Goal: Task Accomplishment & Management: Manage account settings

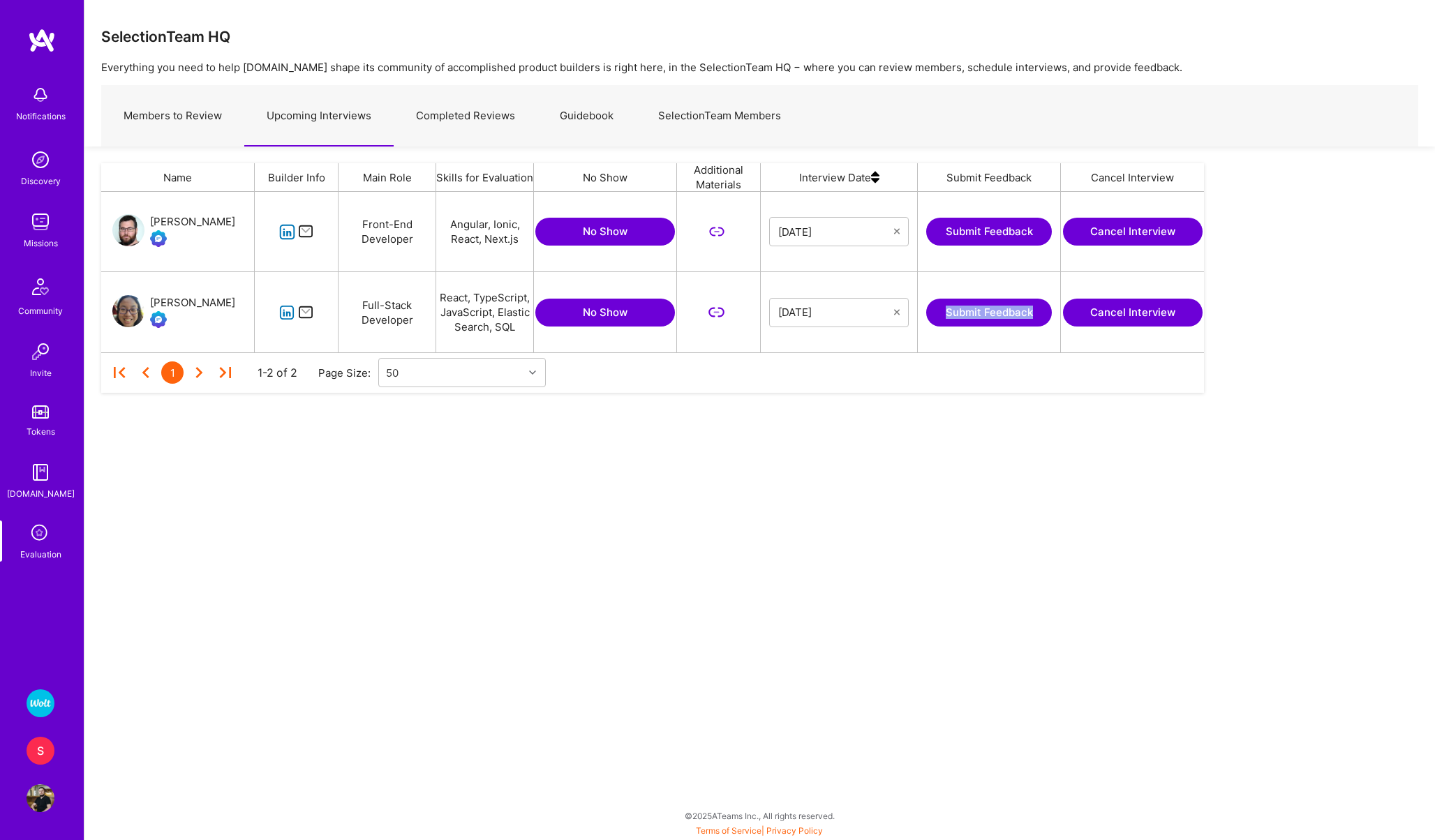
scroll to position [160, 1103]
click at [37, 750] on div "S" at bounding box center [40, 751] width 28 height 28
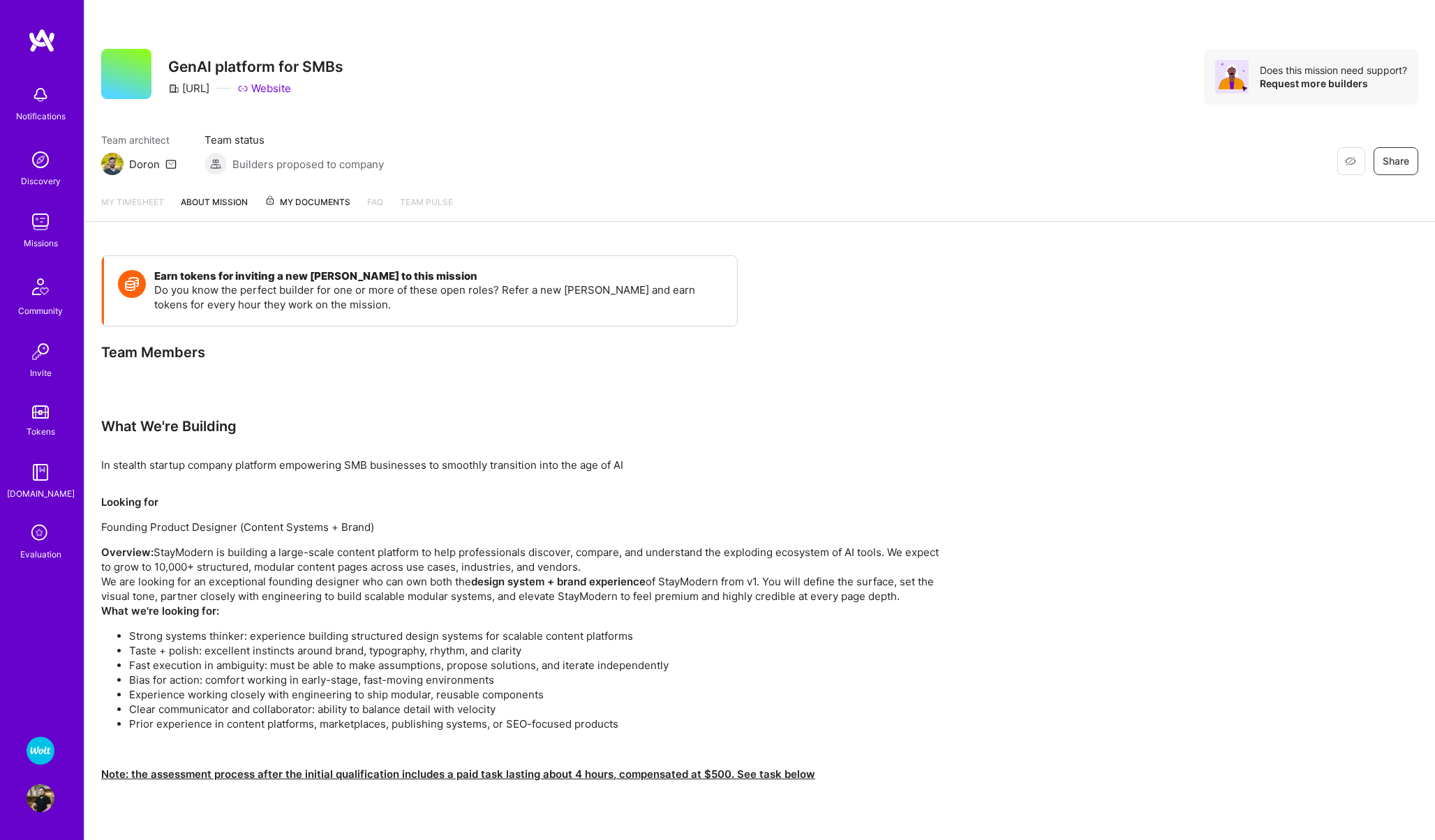
click at [41, 748] on img at bounding box center [40, 751] width 28 height 28
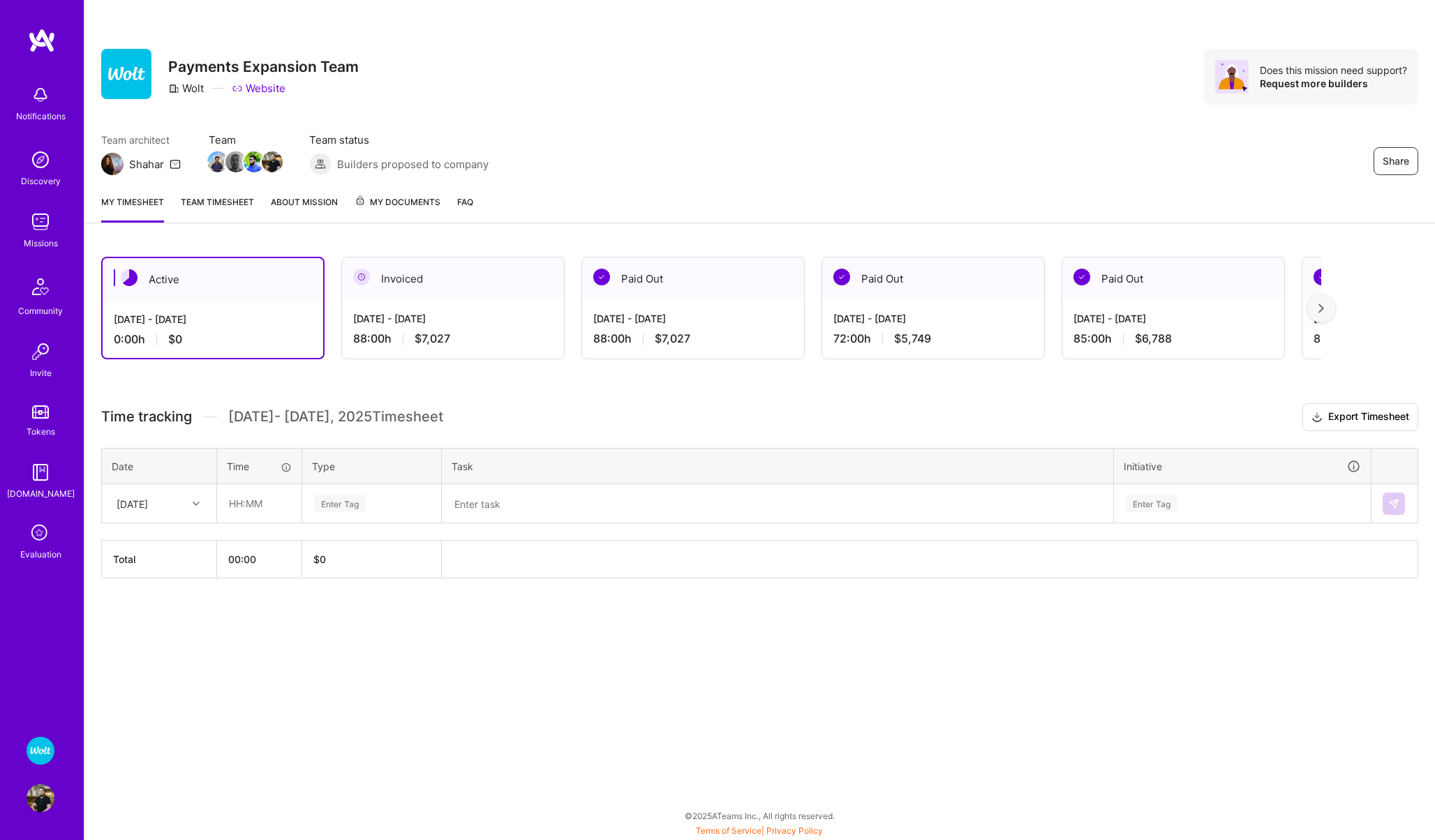
click at [172, 496] on div "Tue, Oct 7" at bounding box center [148, 503] width 77 height 23
click at [168, 746] on div "Share Payments Expansion Team Wolt Website Does this mission need support? Requ…" at bounding box center [759, 420] width 1351 height 840
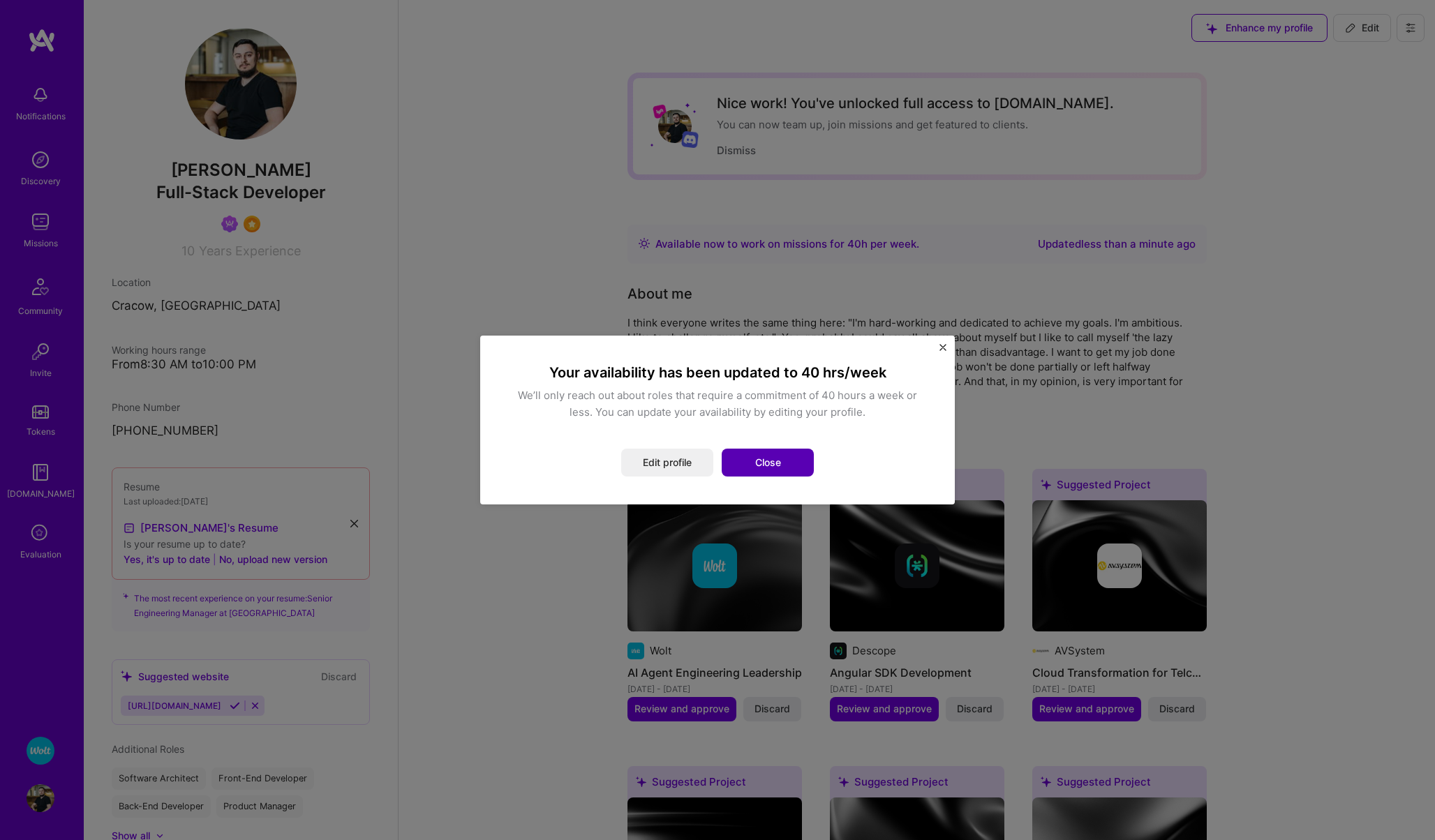
click at [760, 459] on button "Close" at bounding box center [767, 462] width 92 height 28
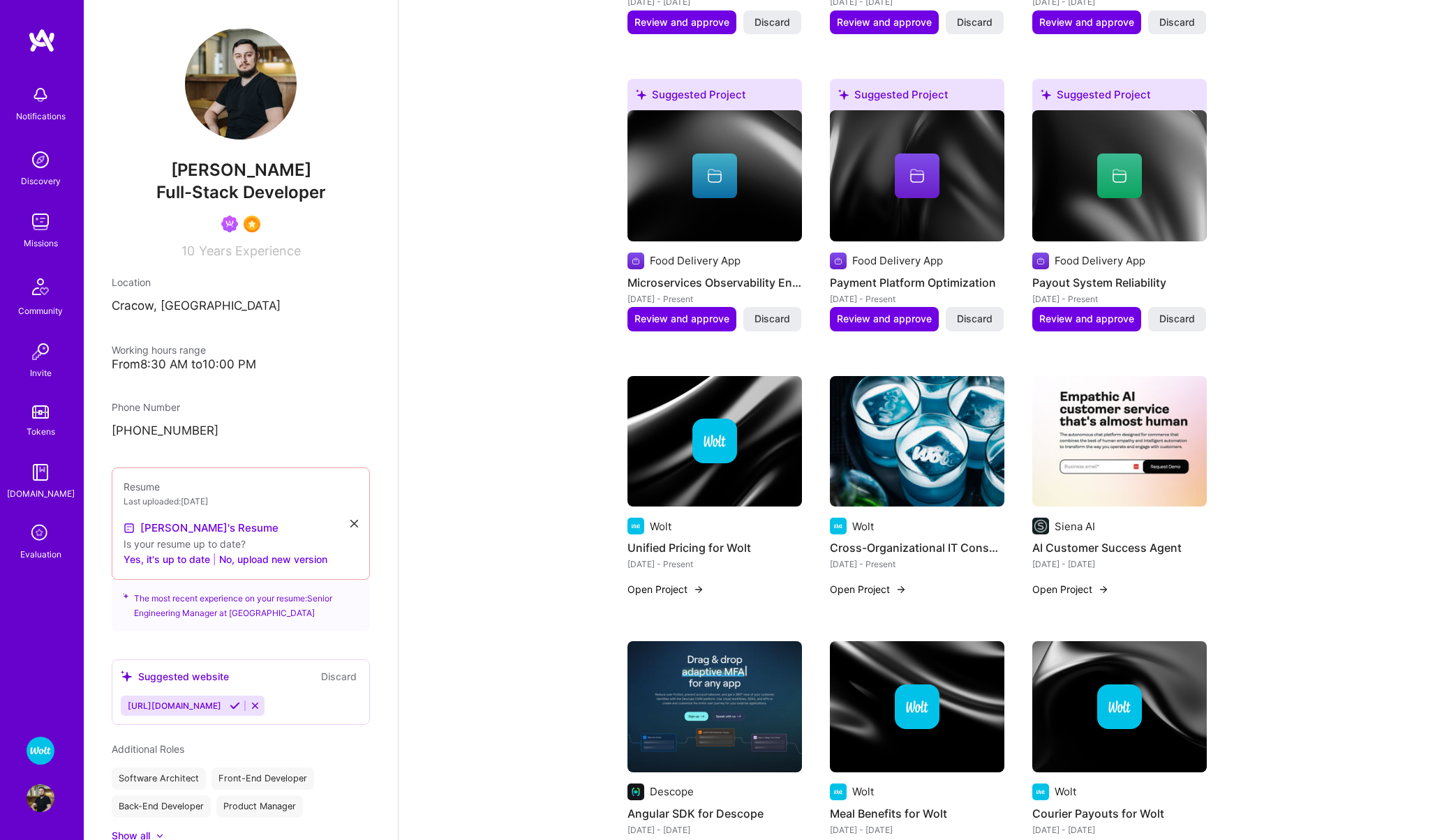
scroll to position [983, 0]
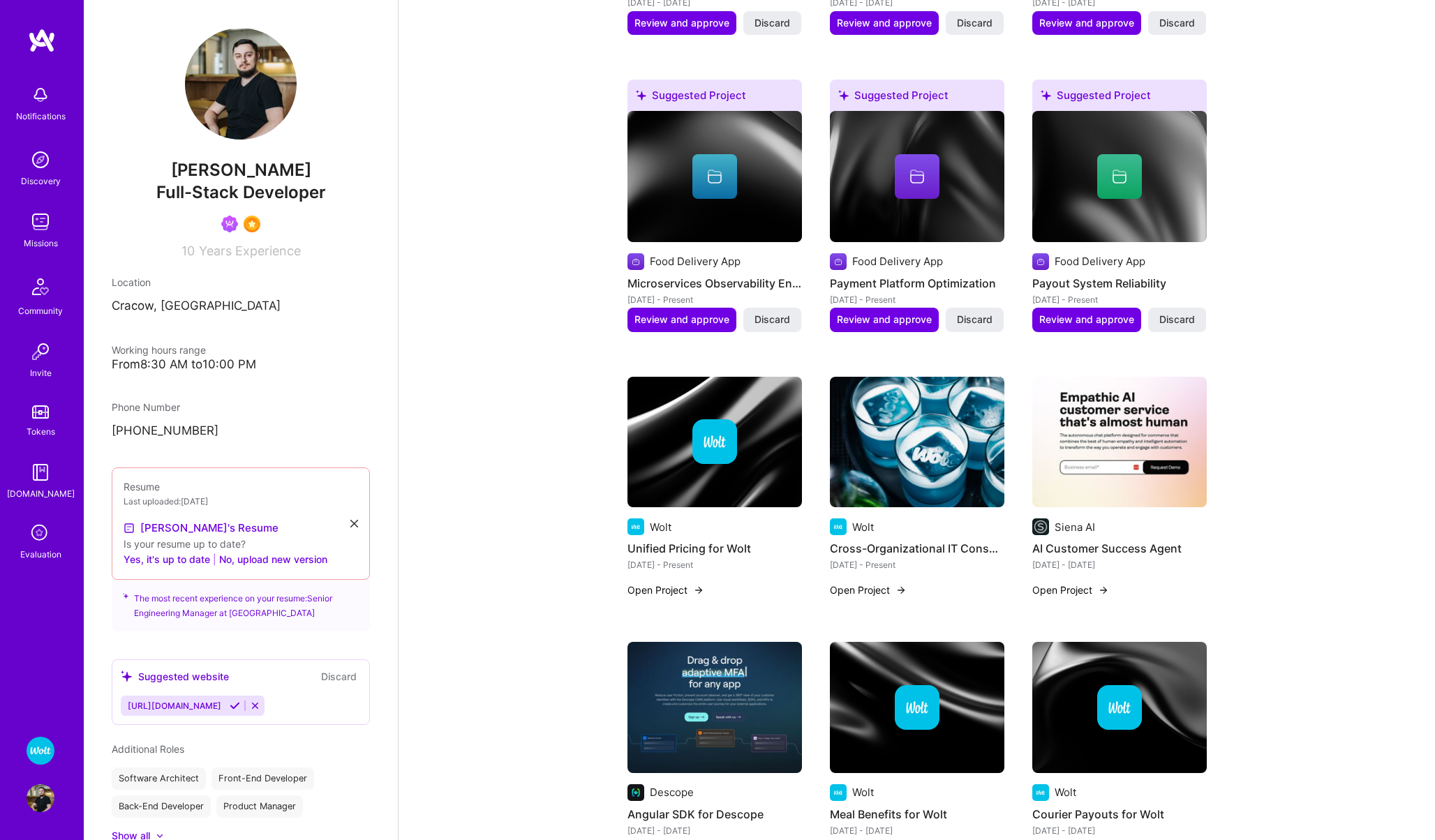
click at [872, 586] on button "Open Project" at bounding box center [867, 590] width 77 height 14
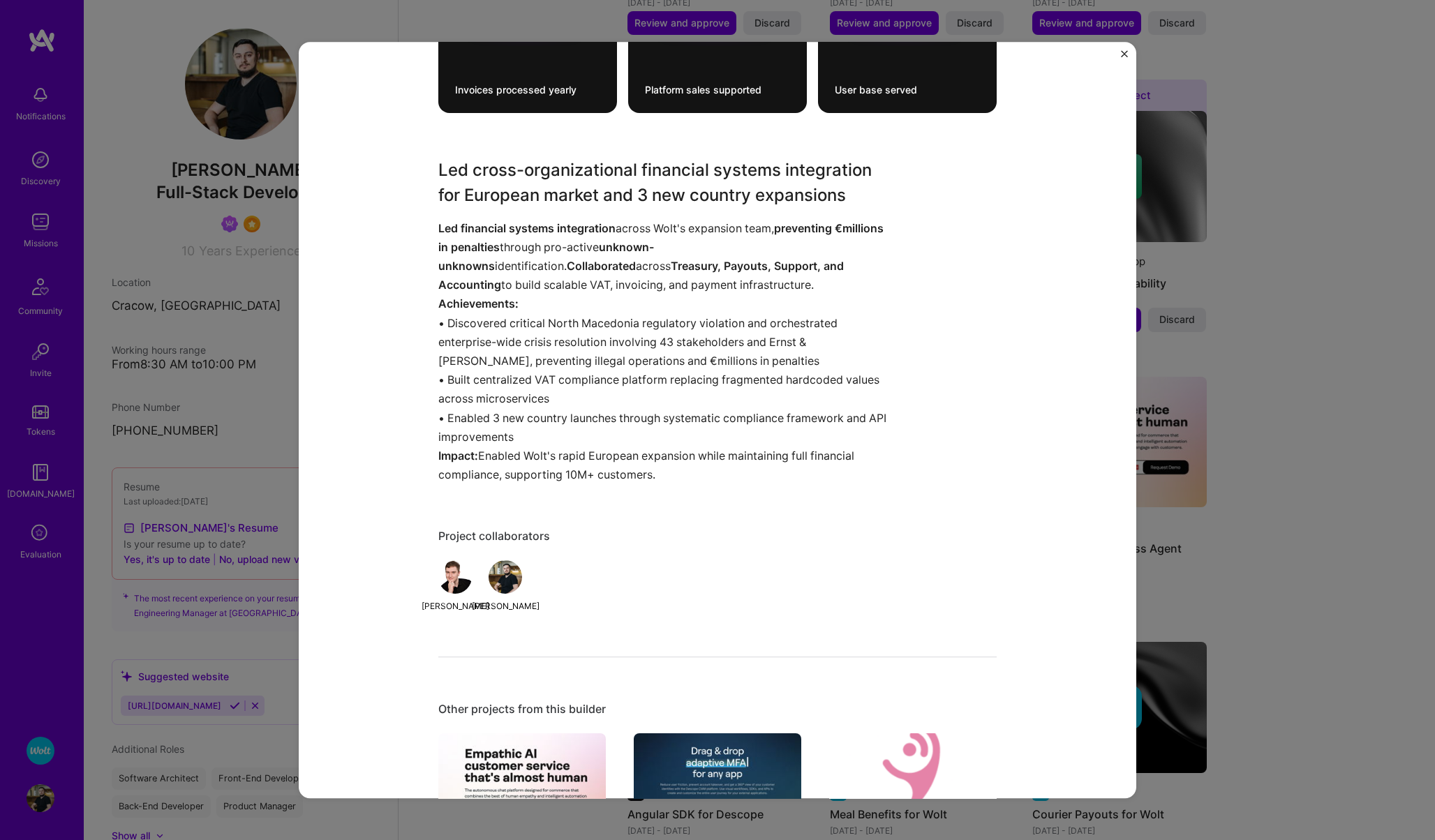
scroll to position [1048, 0]
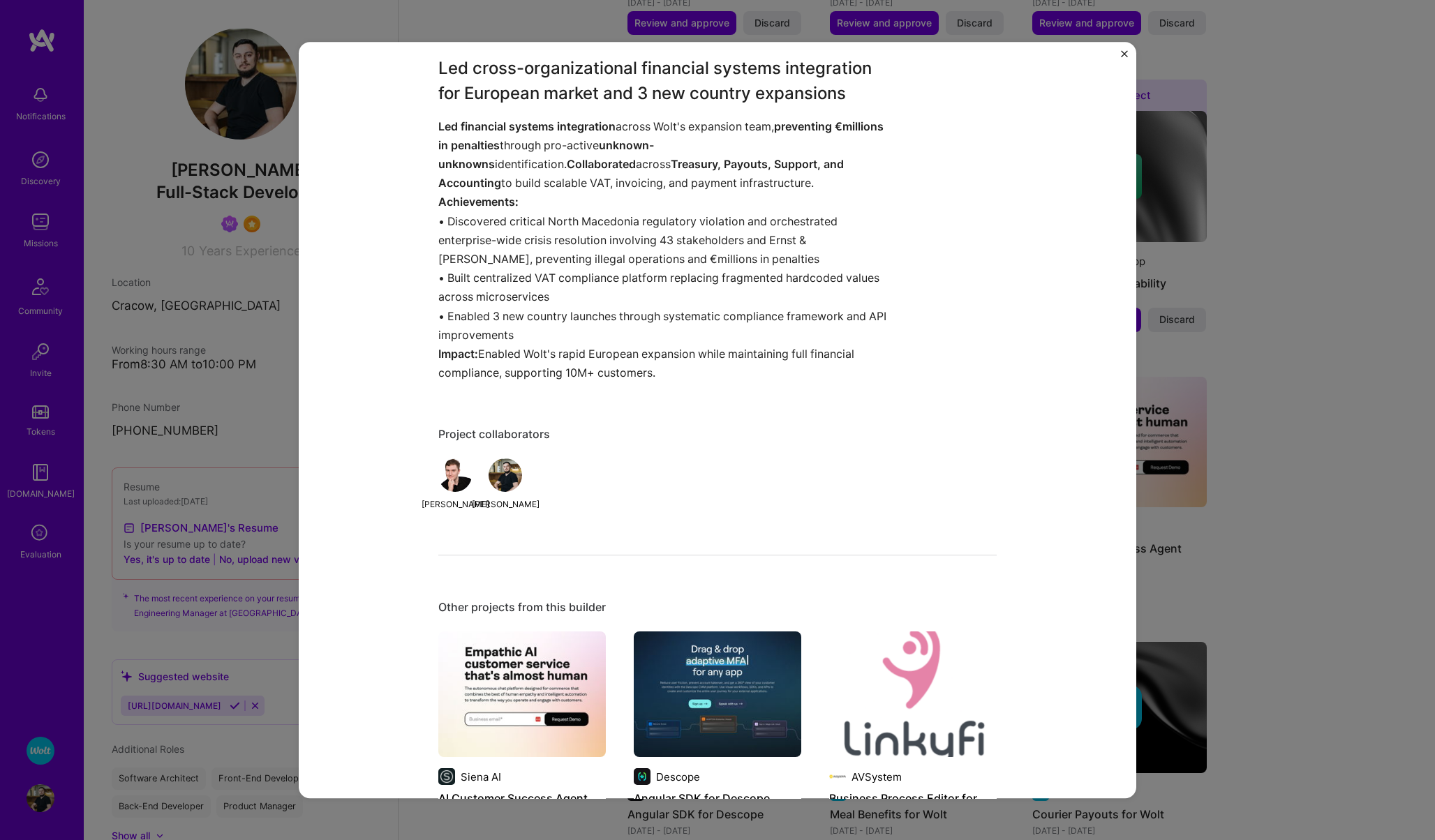
click at [1389, 486] on div "Cross-Organizational IT Consulting for European Market Expansion & Financial Co…" at bounding box center [717, 420] width 1435 height 840
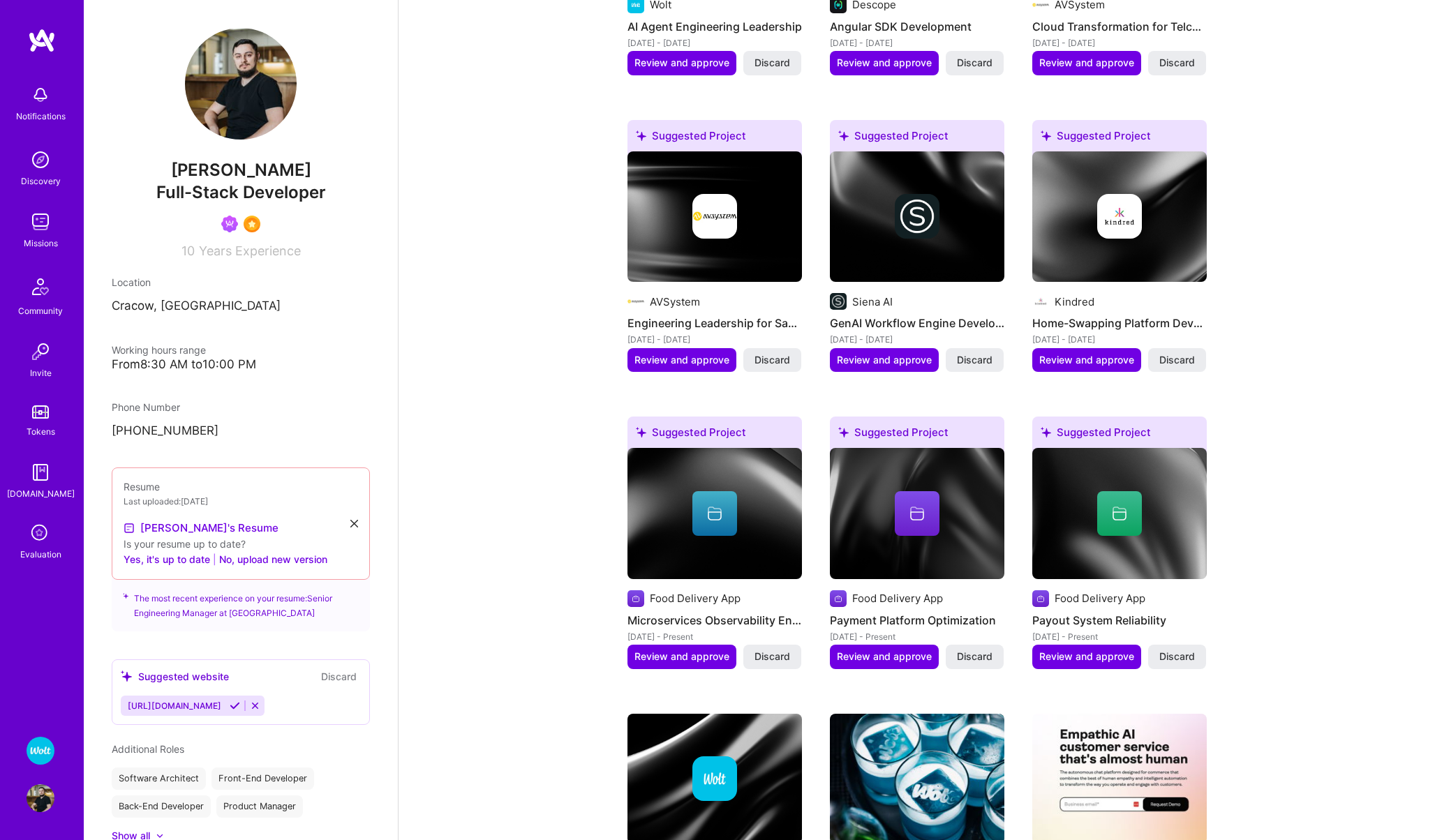
scroll to position [643, 0]
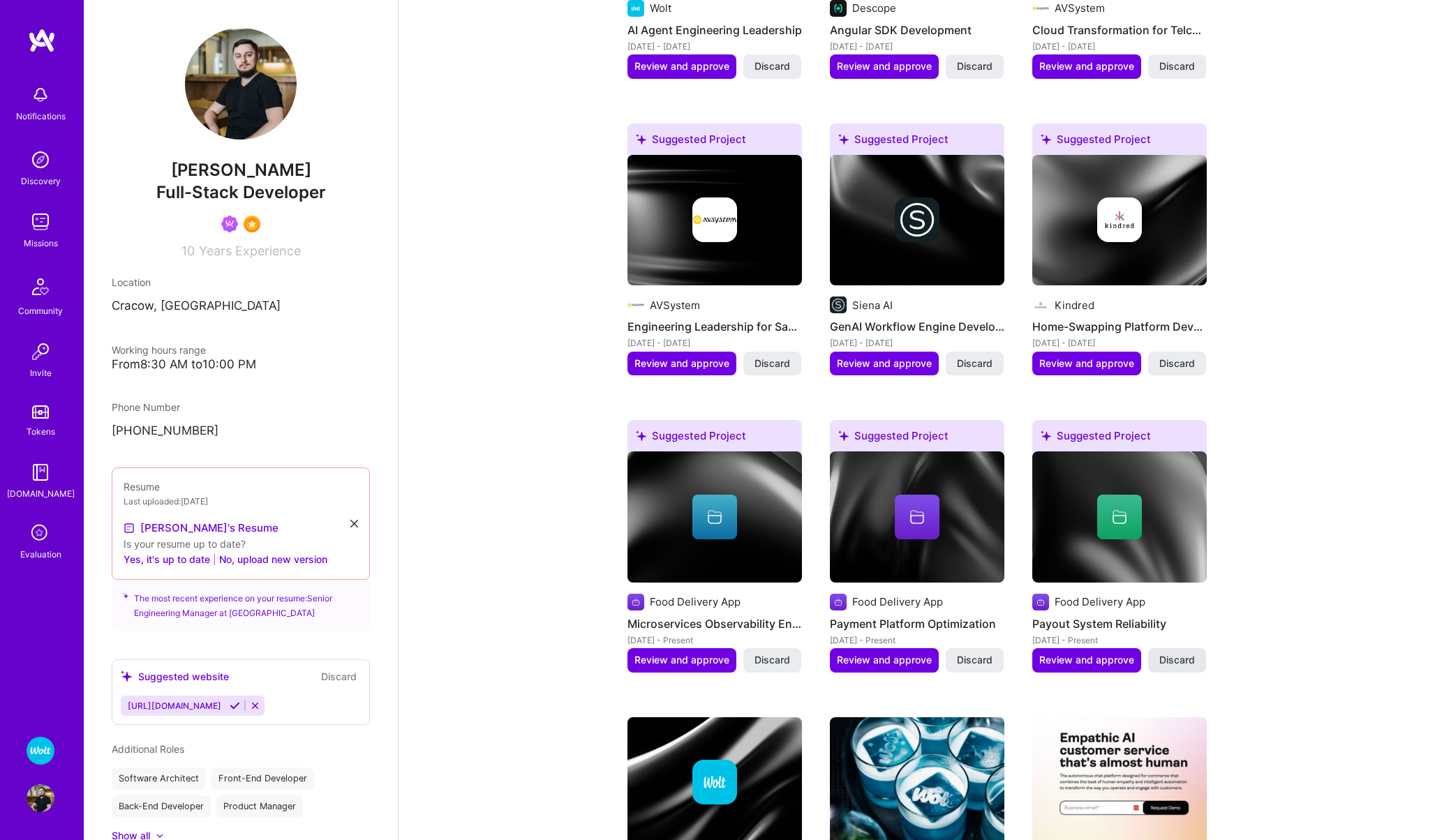
click at [1189, 662] on span "Discard" at bounding box center [1177, 660] width 36 height 14
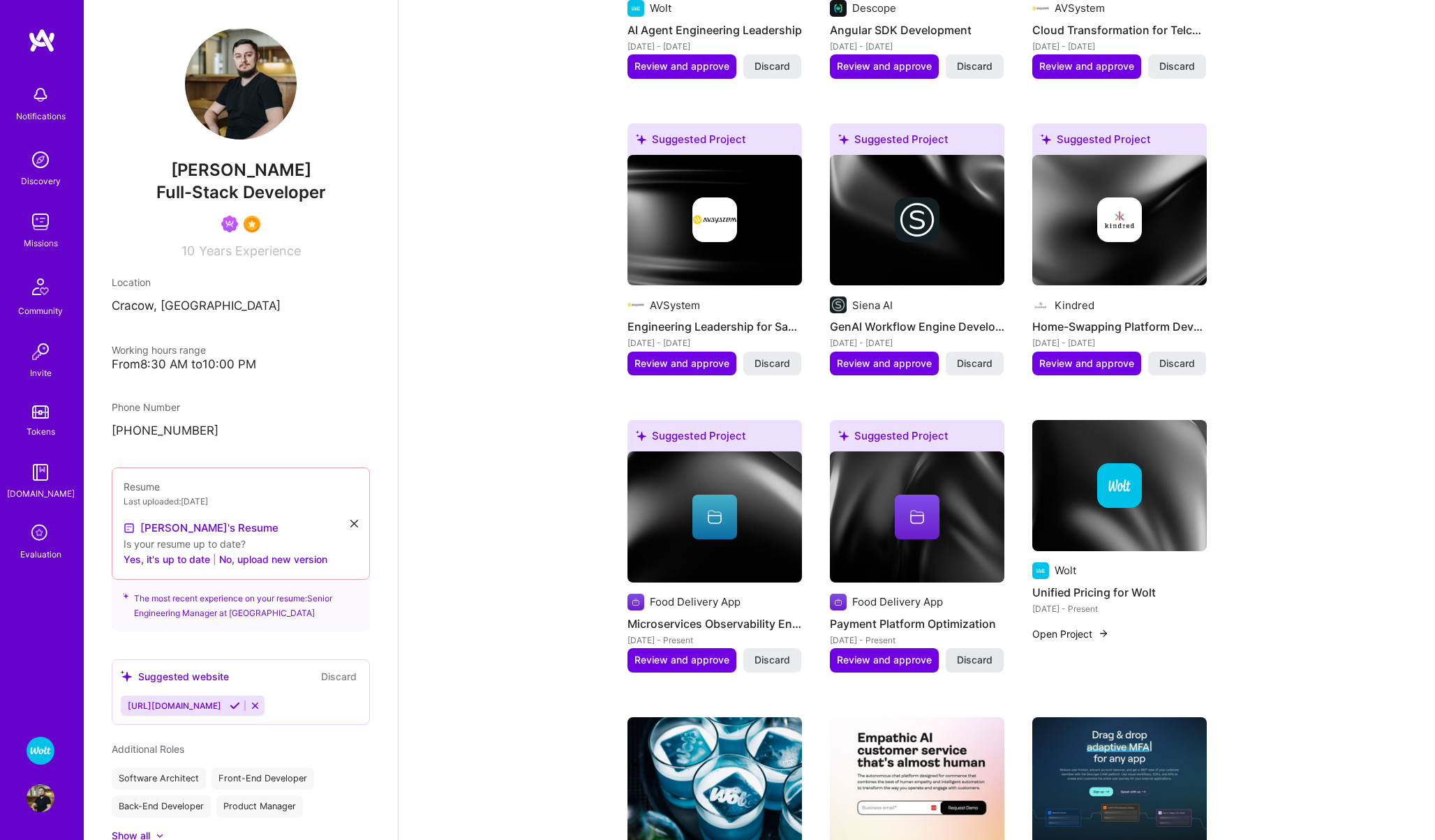
click at [973, 659] on span "Discard" at bounding box center [975, 660] width 36 height 14
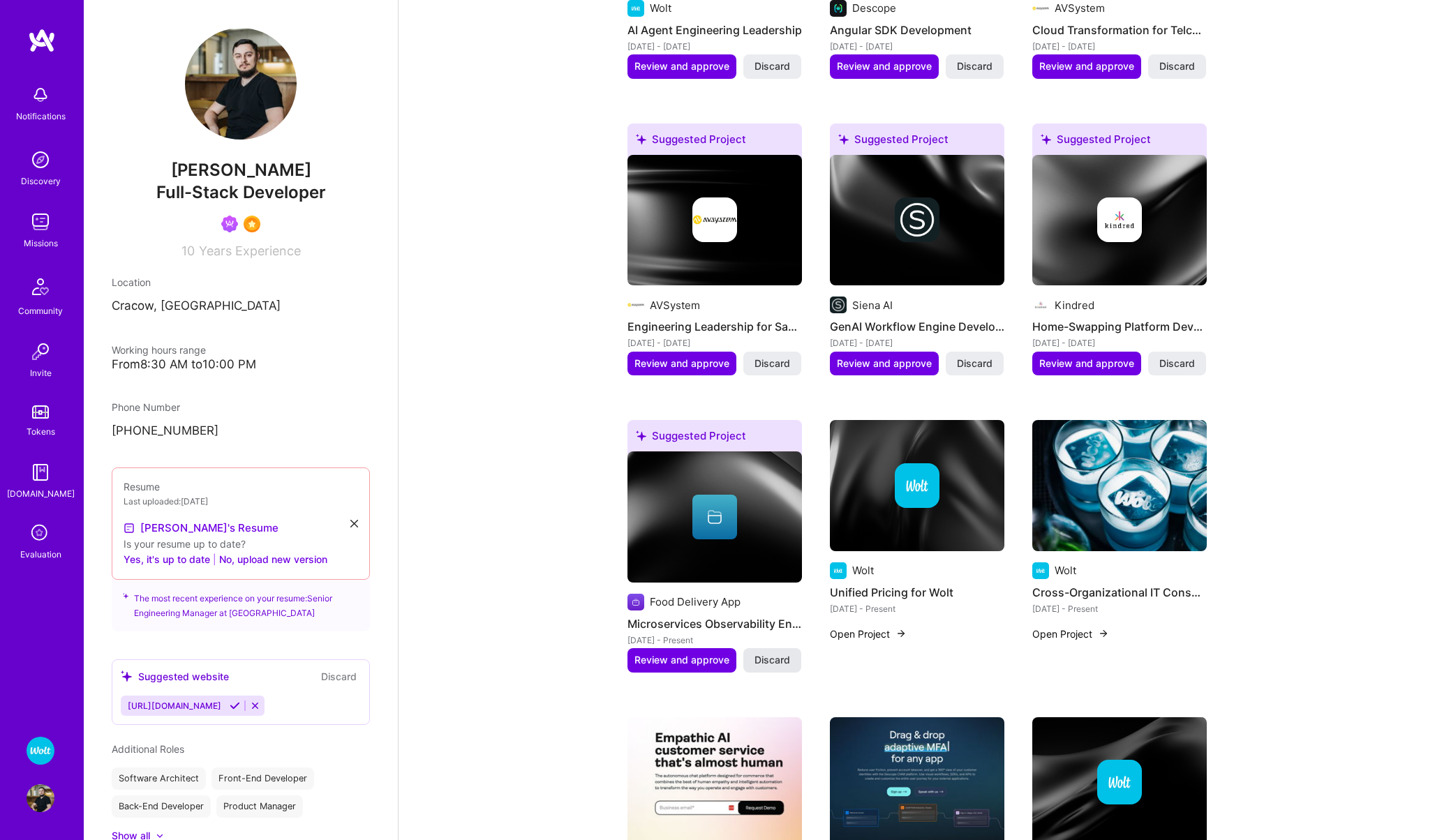
click at [769, 658] on span "Discard" at bounding box center [772, 660] width 36 height 14
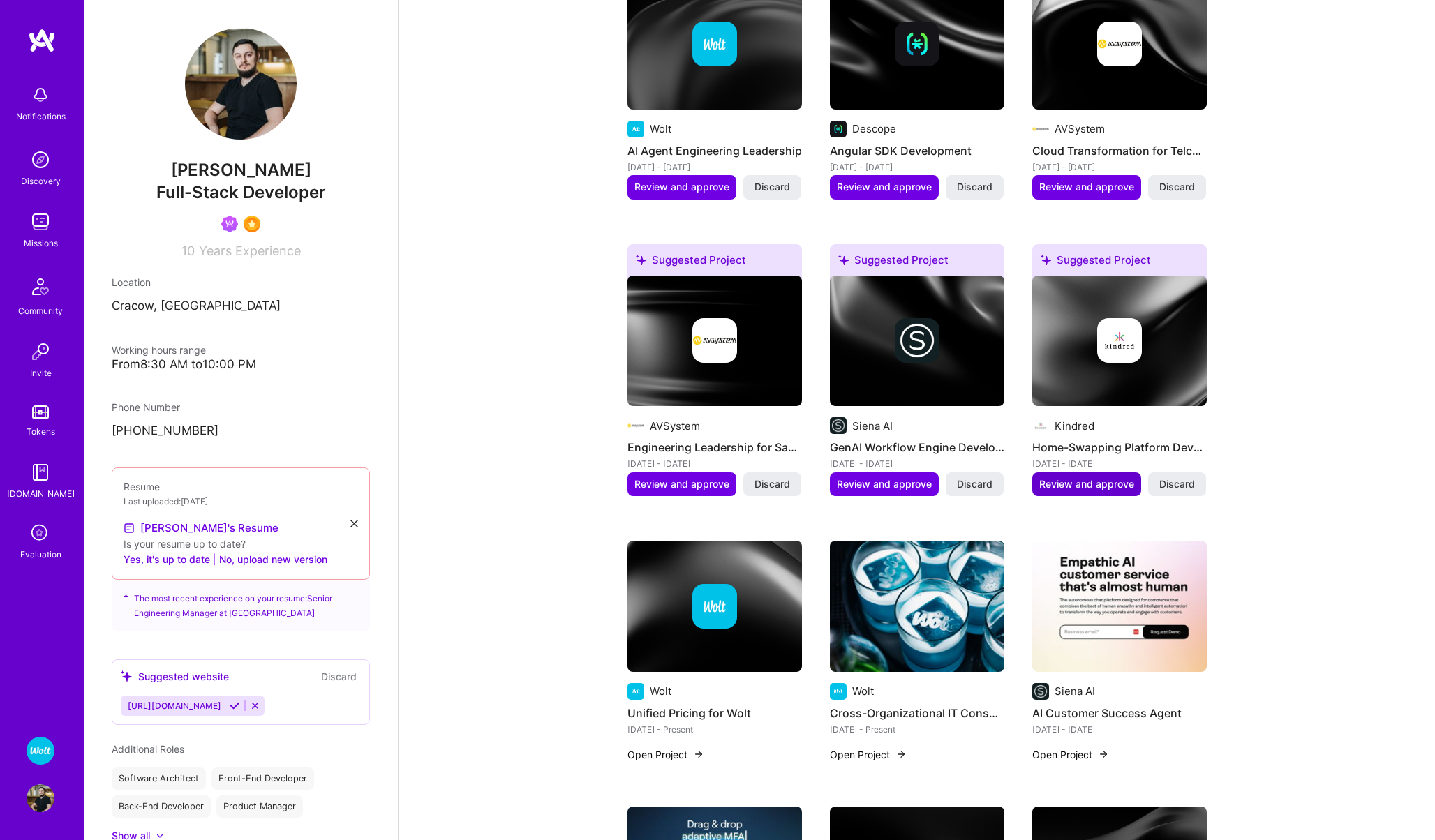
scroll to position [512, 0]
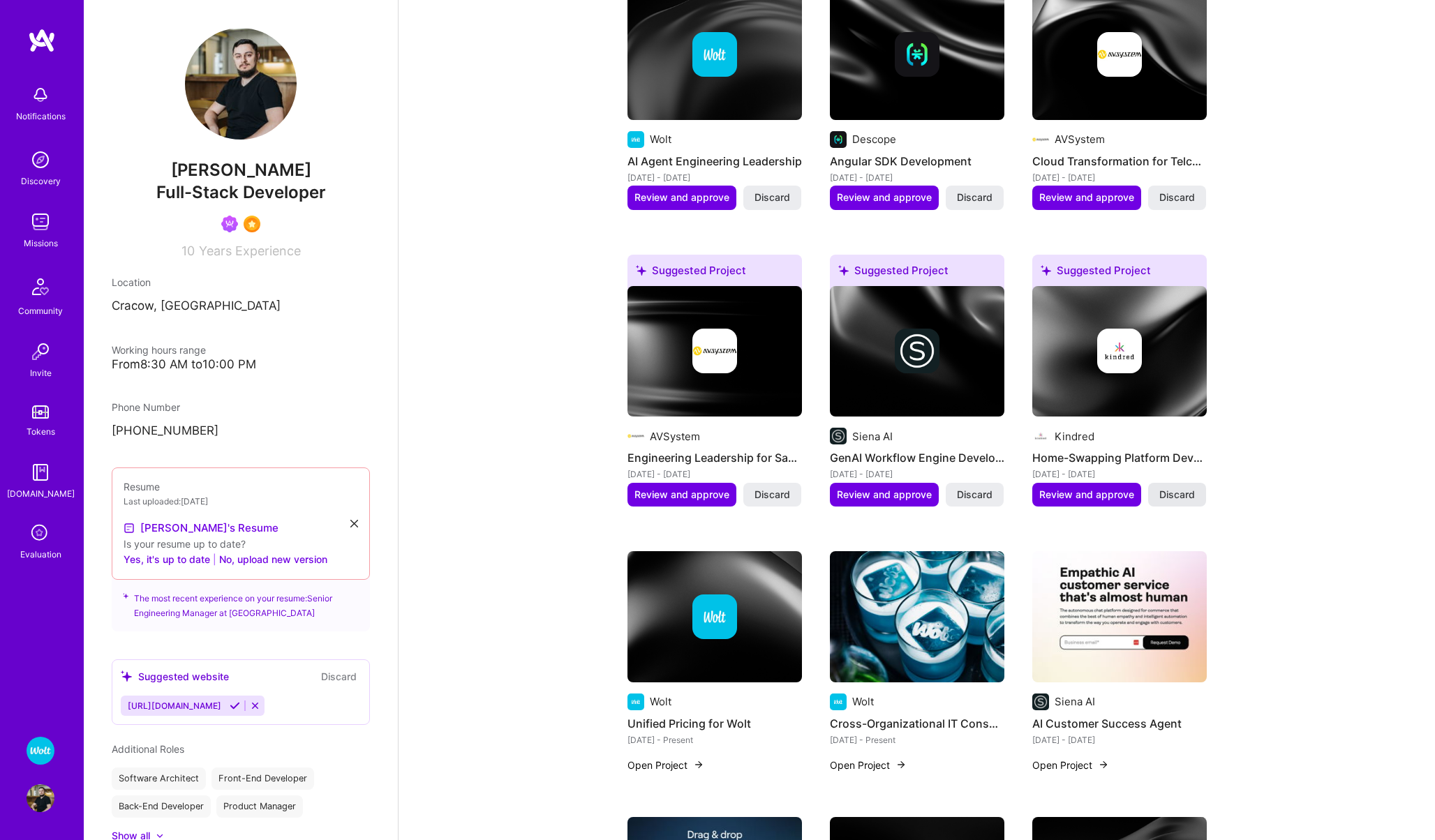
click at [1179, 489] on span "Discard" at bounding box center [1177, 495] width 36 height 14
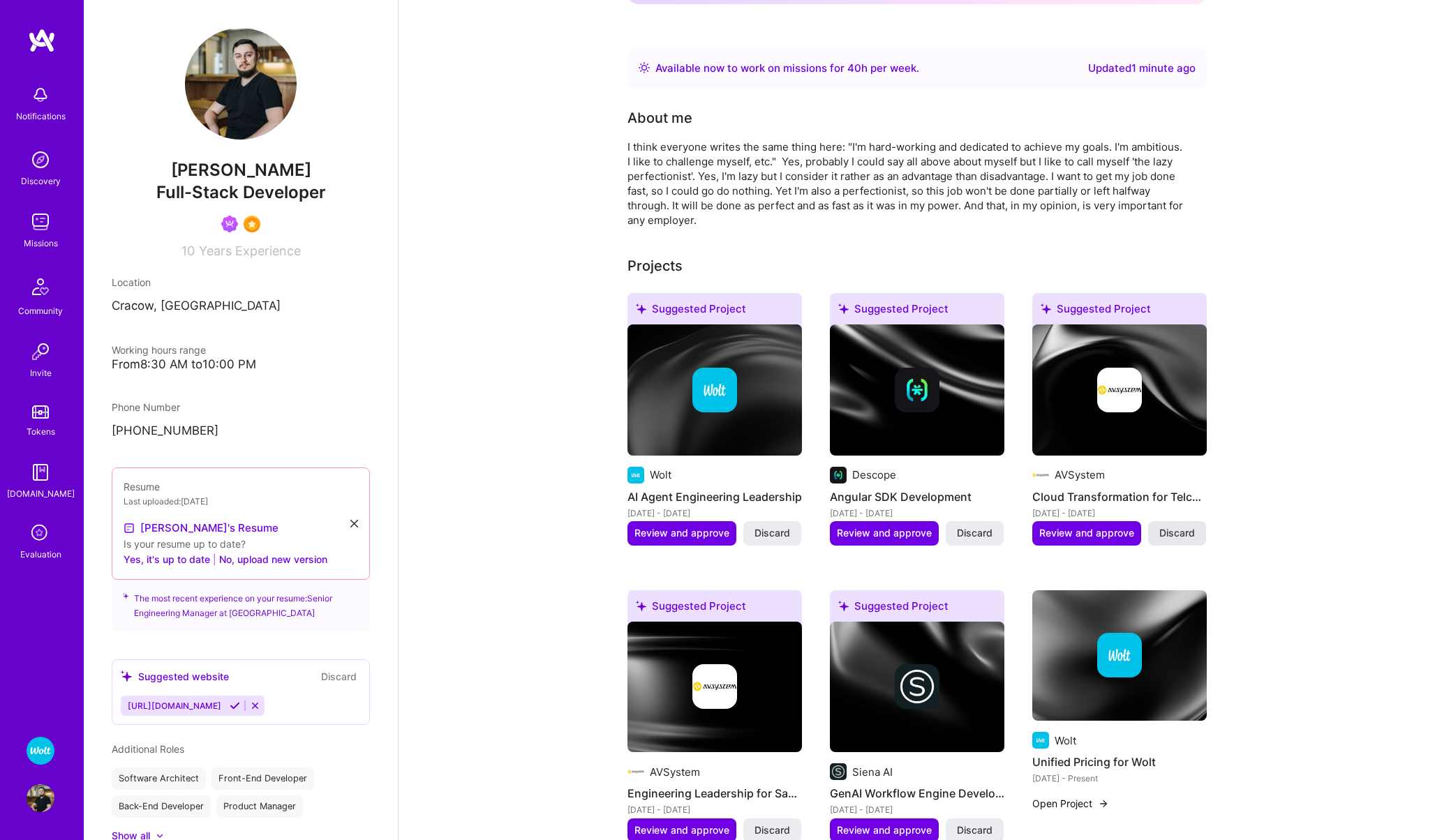
scroll to position [0, 0]
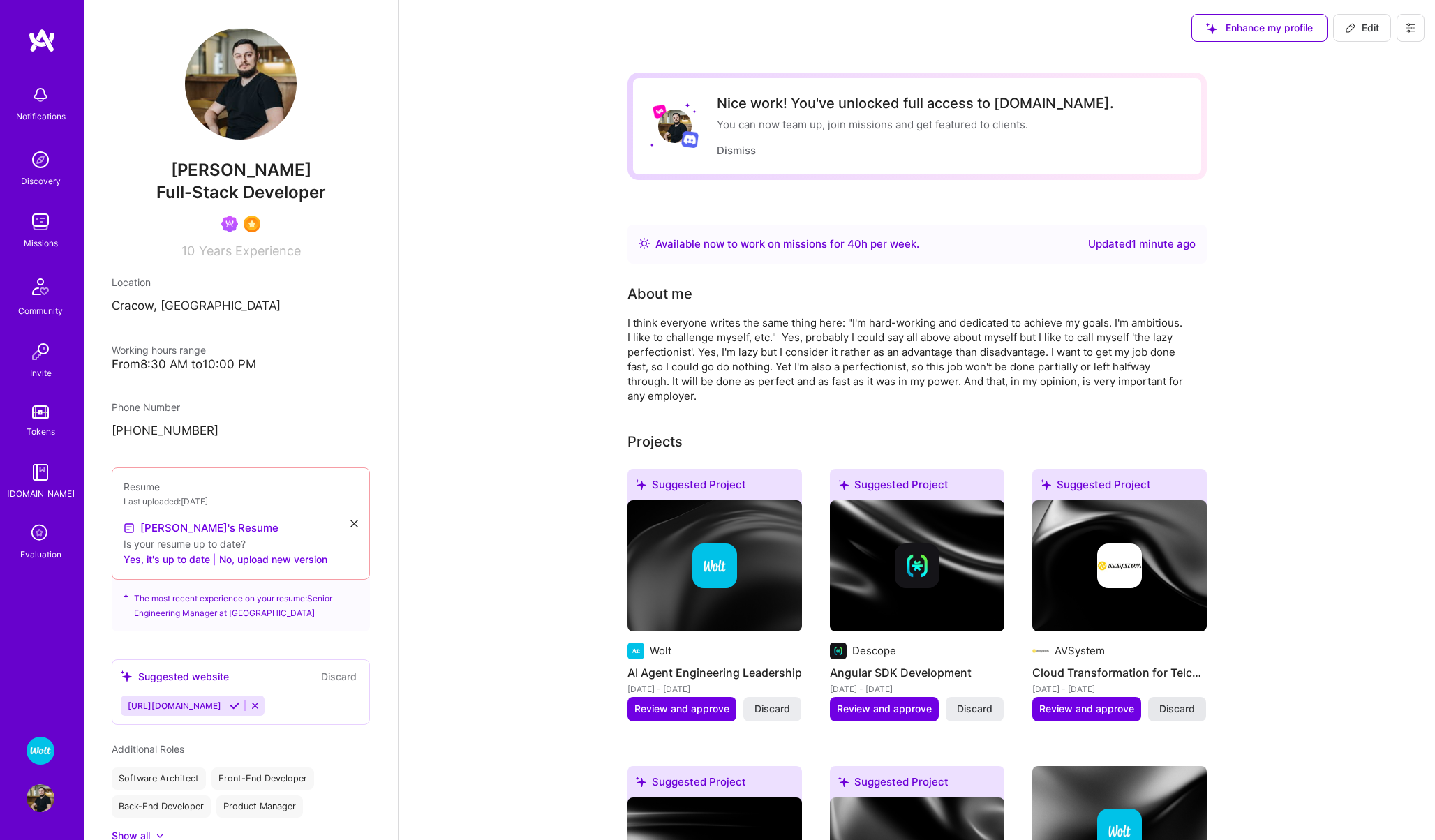
click at [1169, 706] on span "Discard" at bounding box center [1177, 709] width 36 height 14
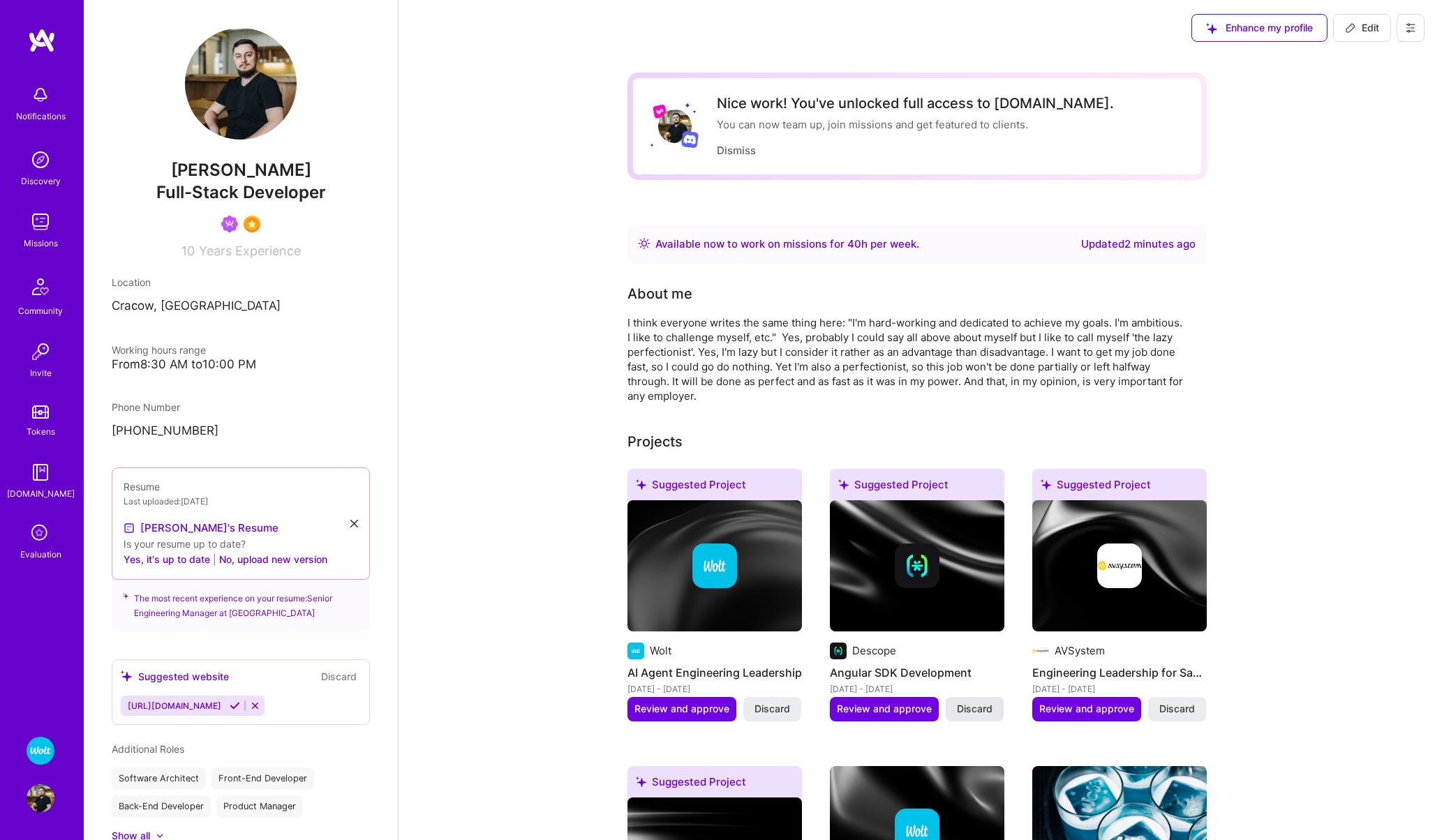
click at [978, 710] on span "Discard" at bounding box center [975, 709] width 36 height 14
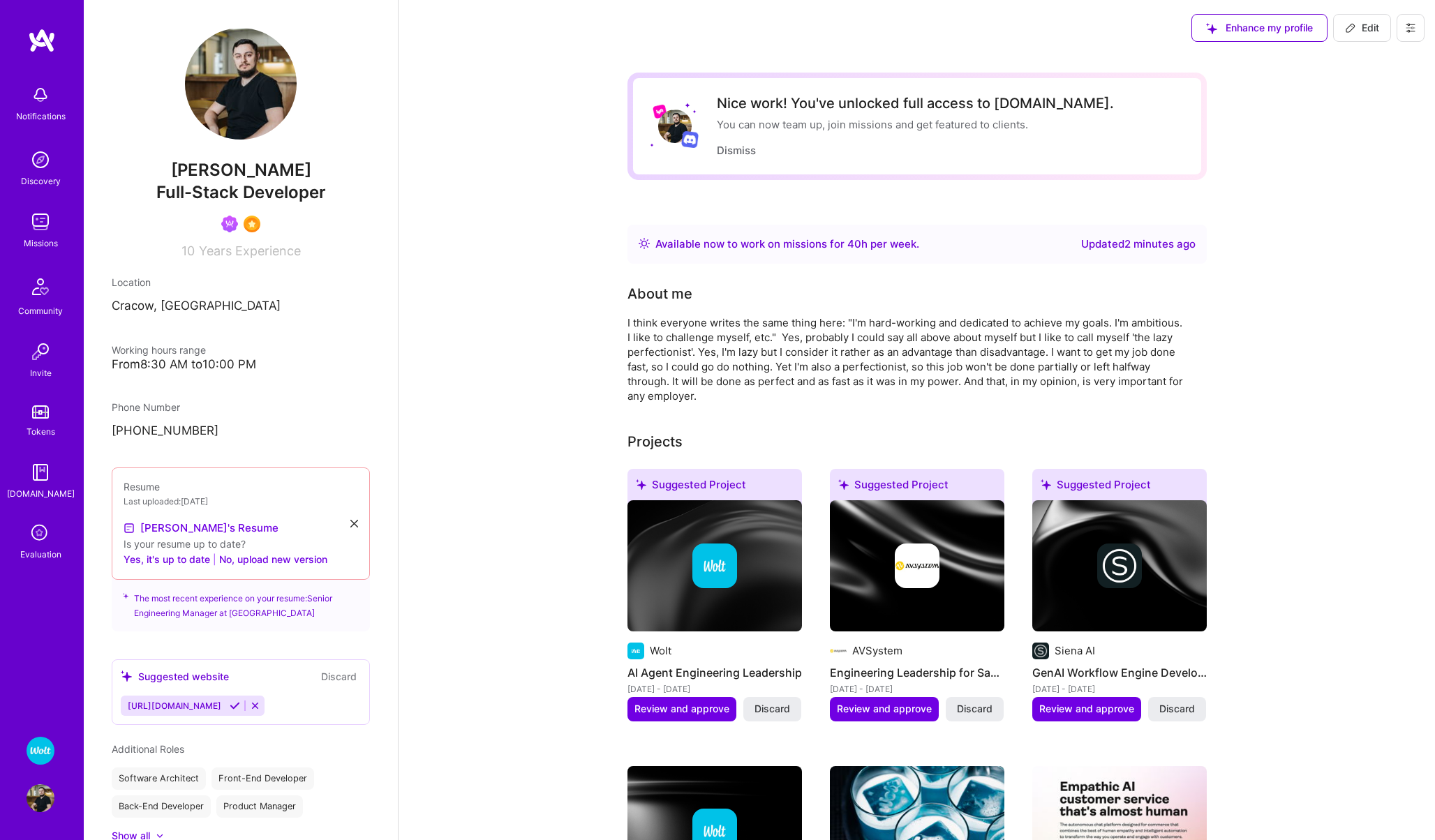
click at [978, 710] on span "Discard" at bounding box center [975, 709] width 36 height 14
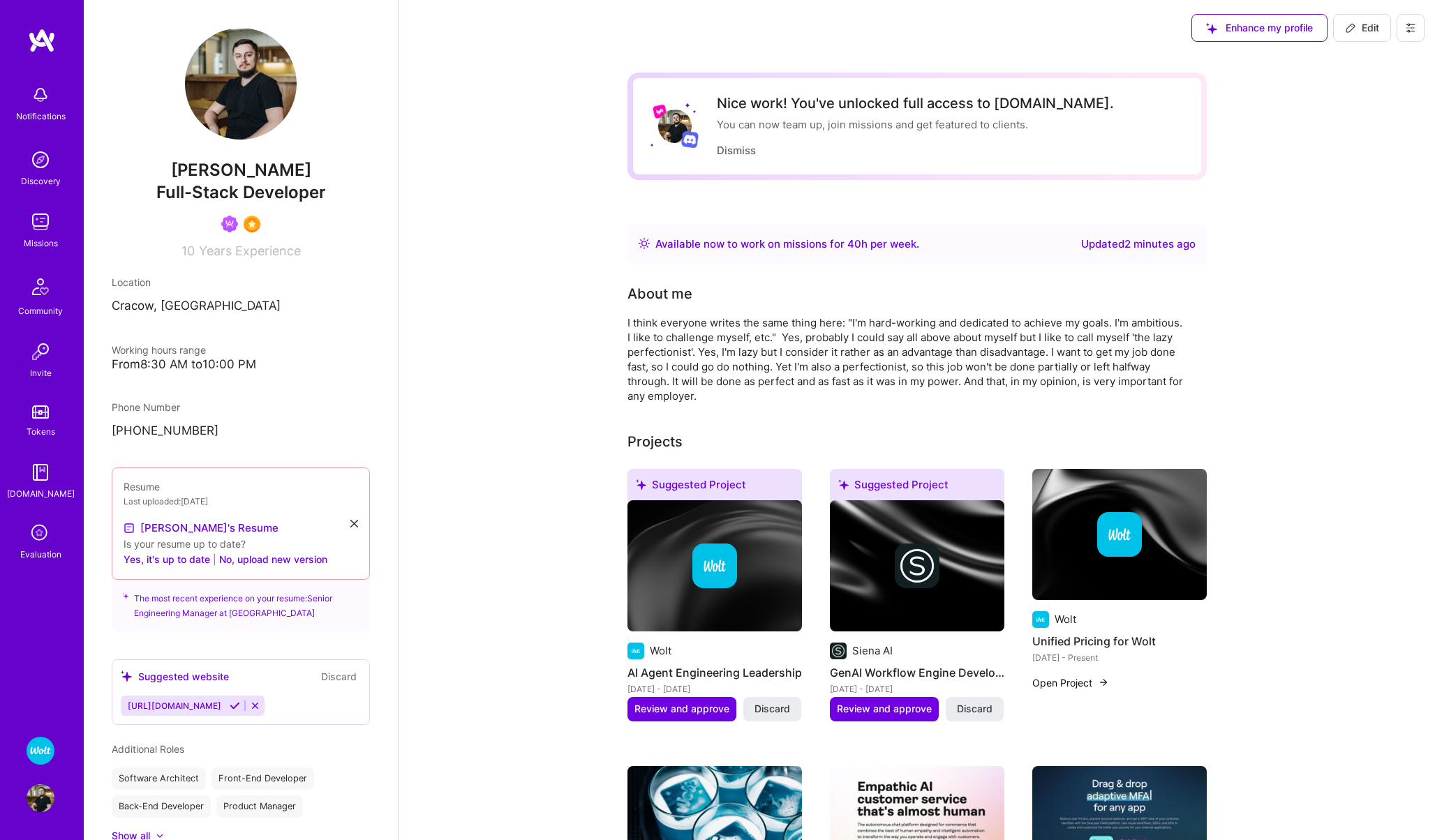
click at [978, 710] on span "Discard" at bounding box center [975, 709] width 36 height 14
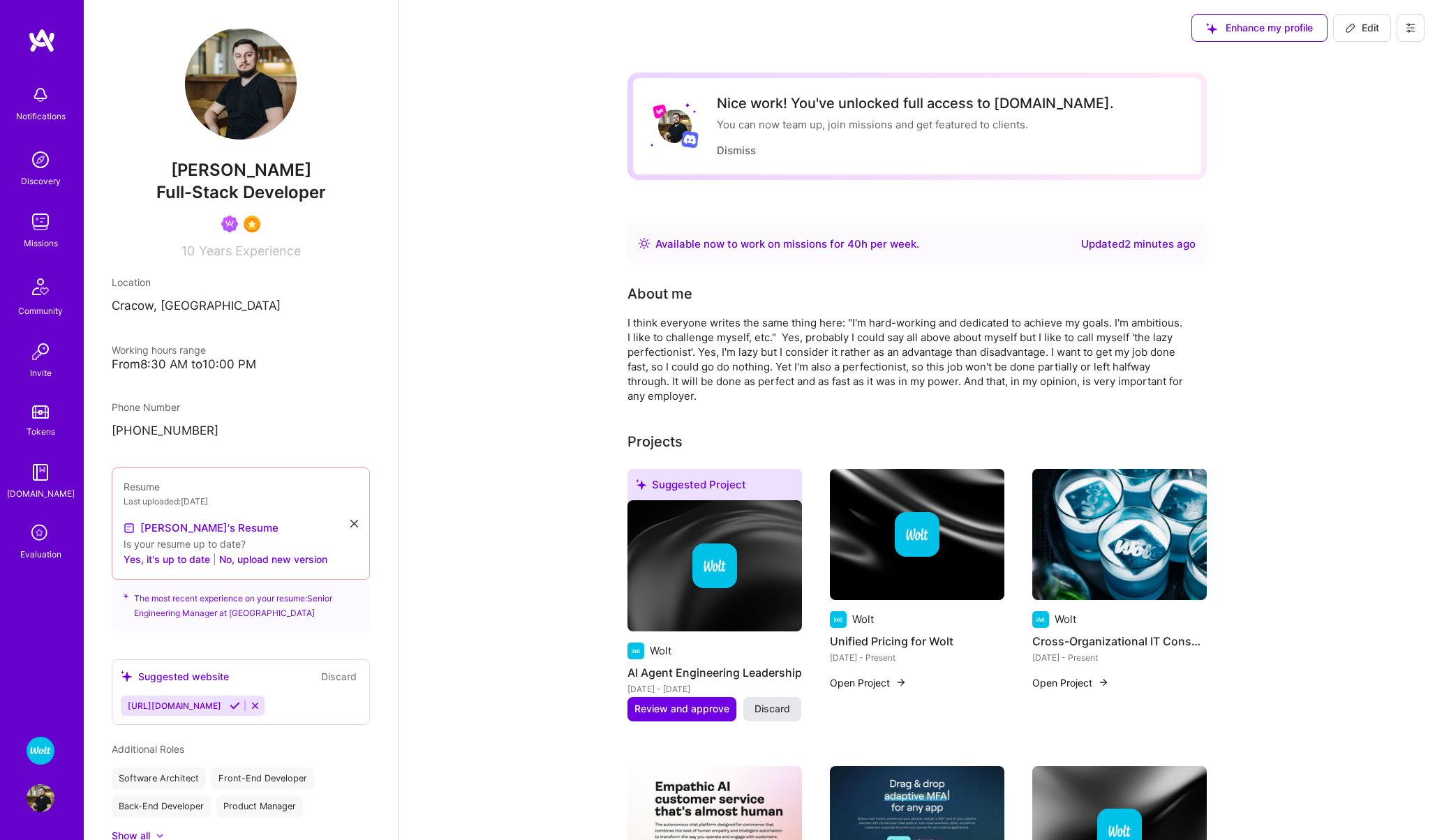
click at [772, 706] on span "Discard" at bounding box center [772, 709] width 36 height 14
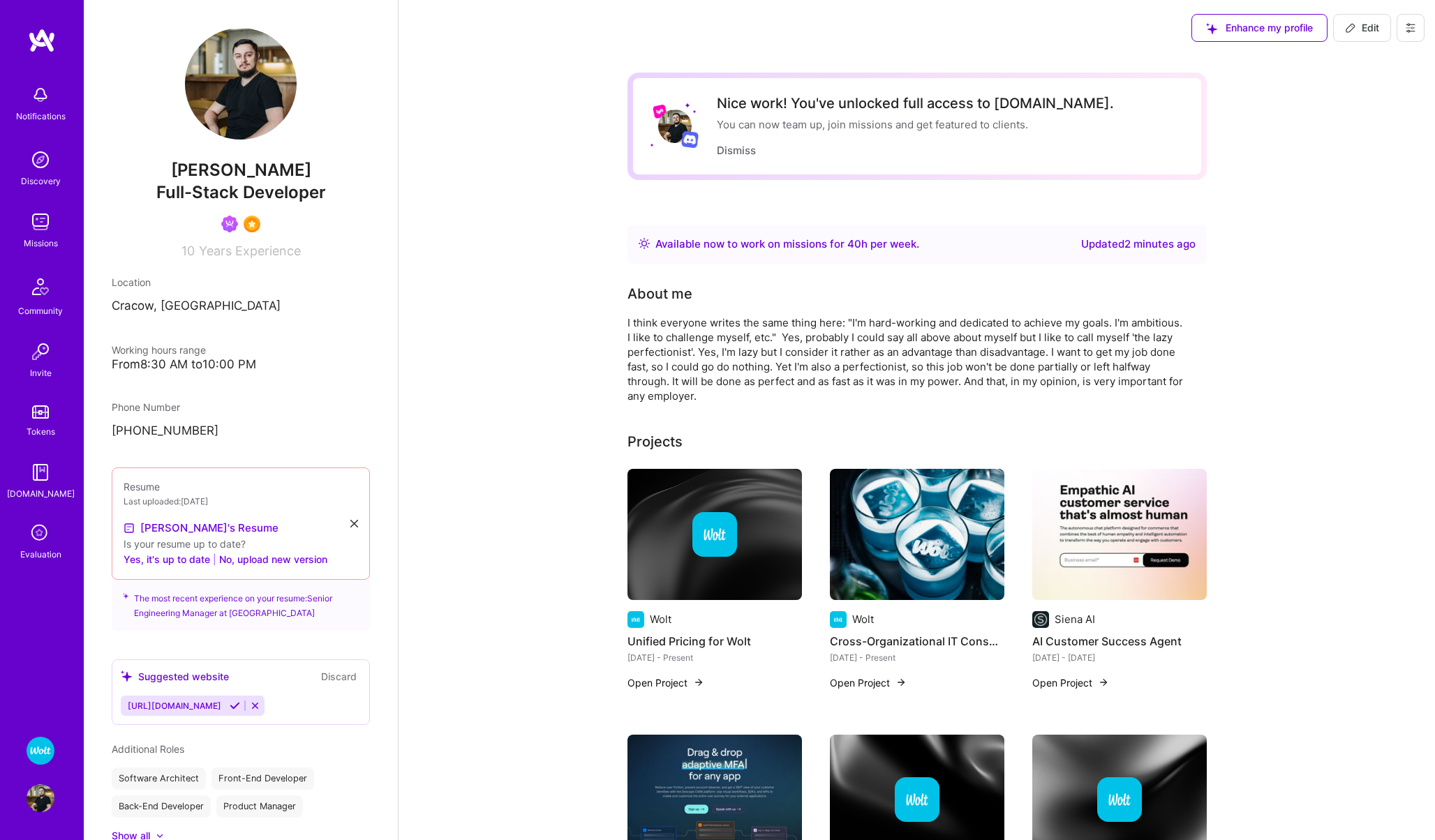
click at [41, 225] on img at bounding box center [40, 222] width 28 height 28
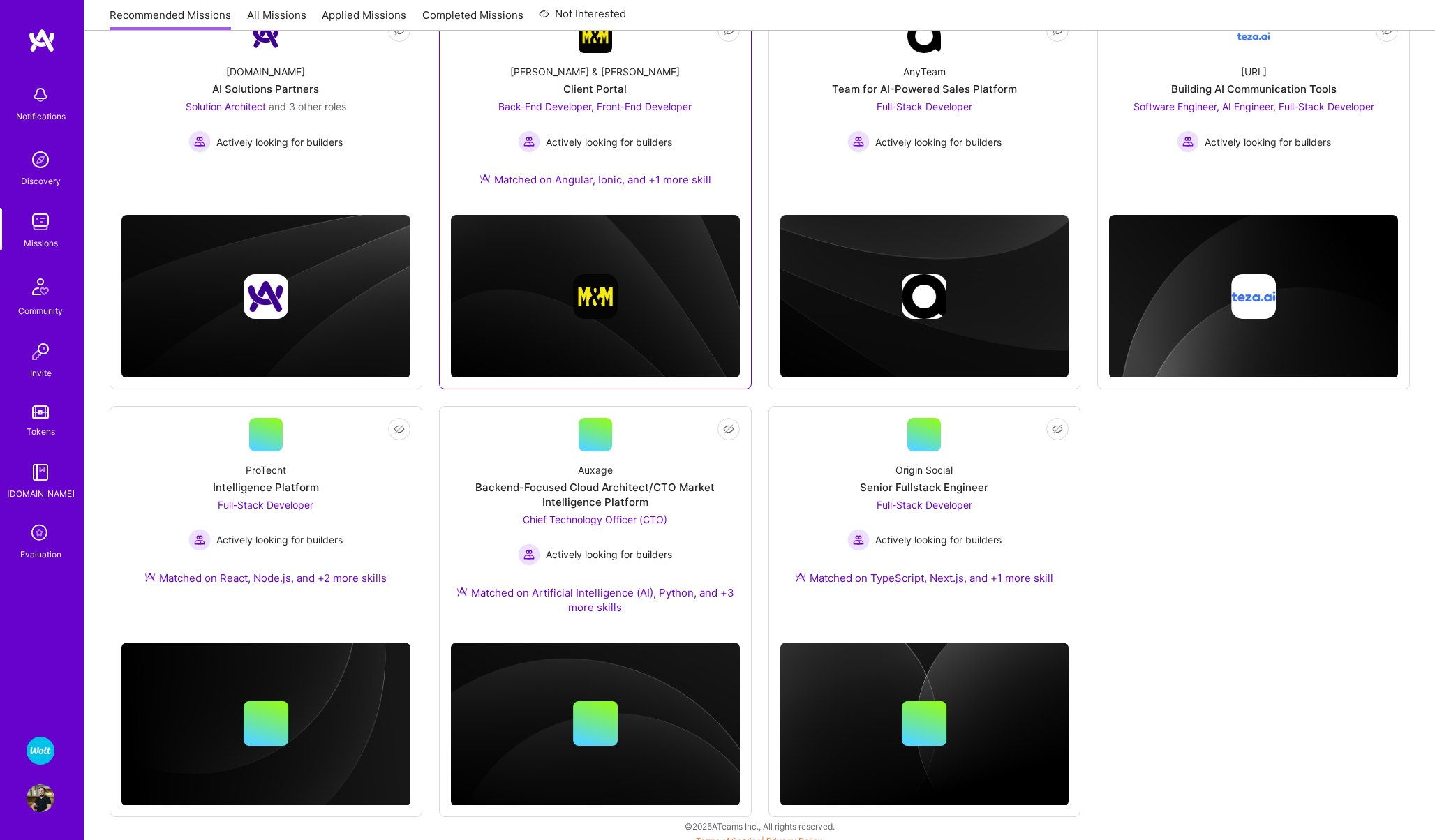
scroll to position [238, 0]
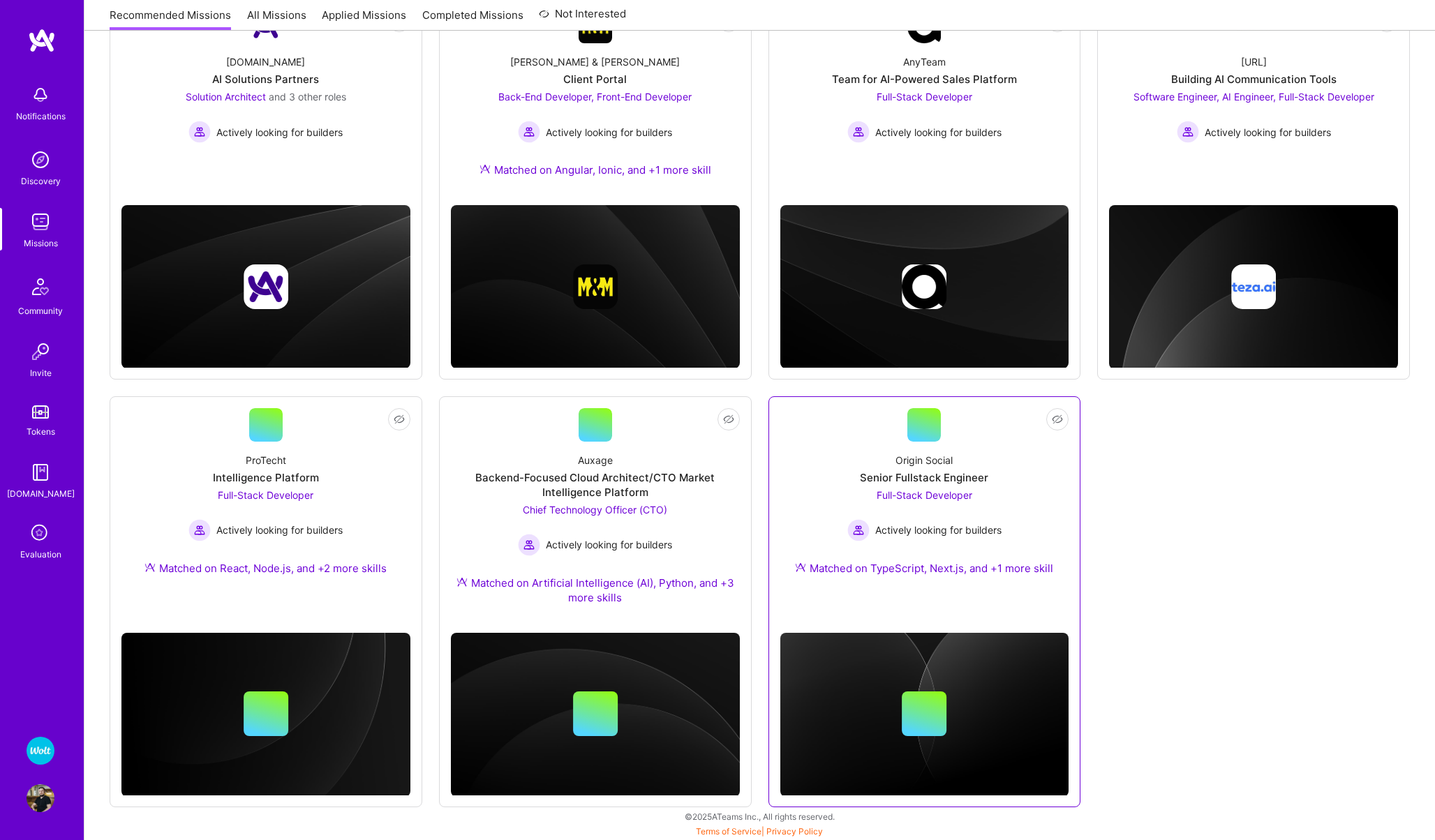
click at [819, 415] on link "Not Interested Origin Social Senior Fullstack Engineer Full-Stack Developer Act…" at bounding box center [925, 502] width 289 height 187
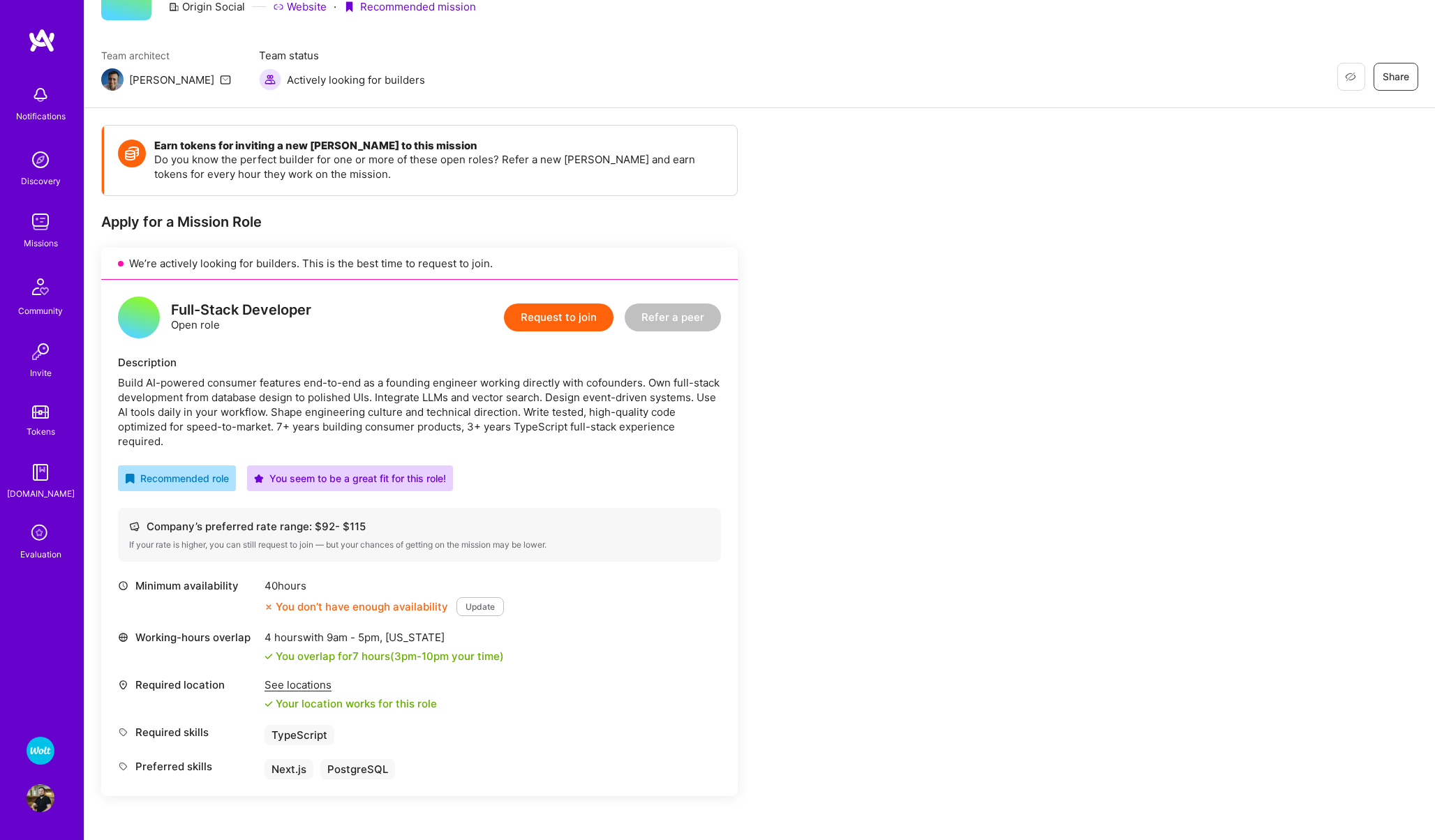
scroll to position [117, 0]
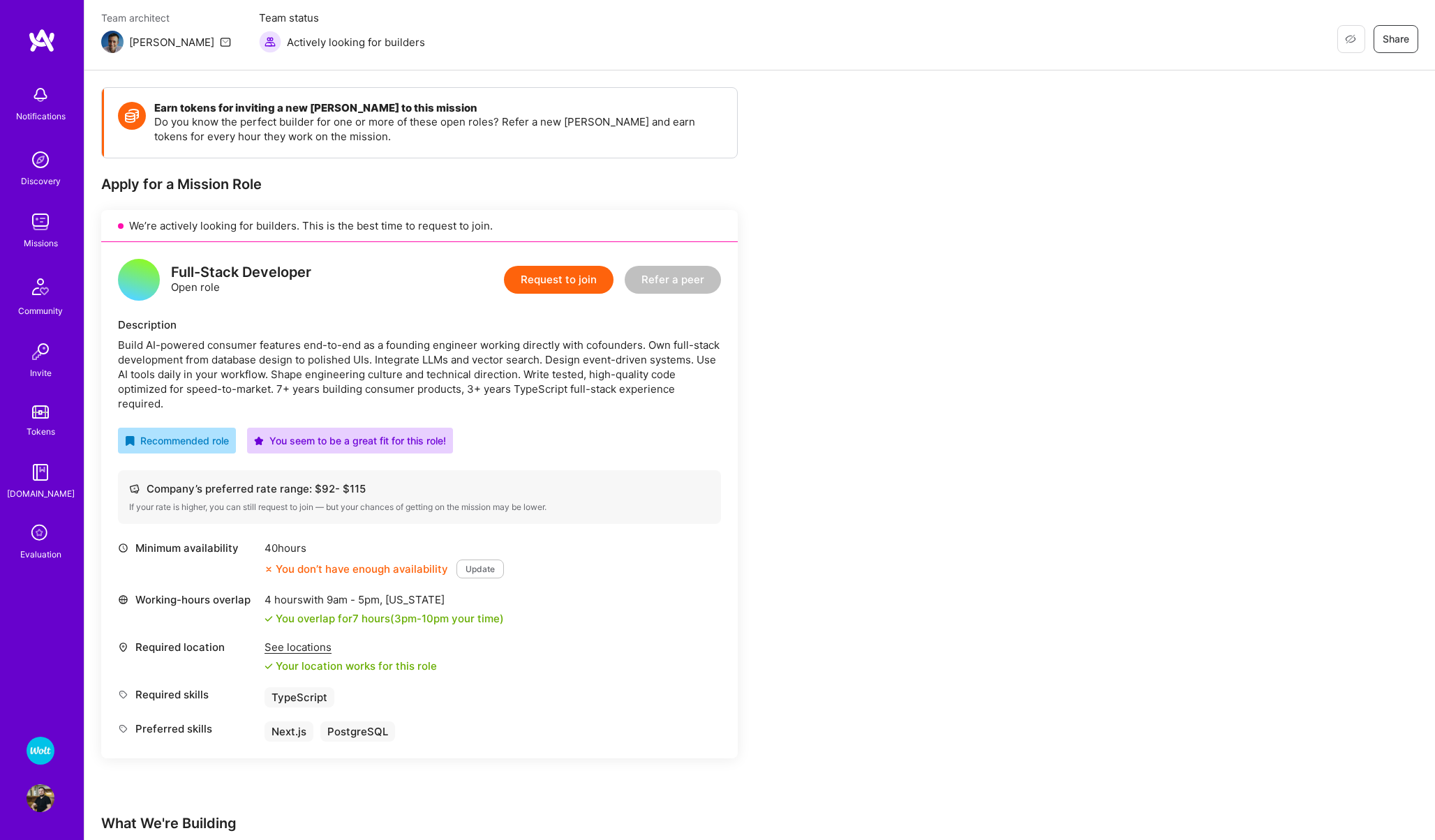
click at [487, 560] on button "Update" at bounding box center [480, 569] width 47 height 19
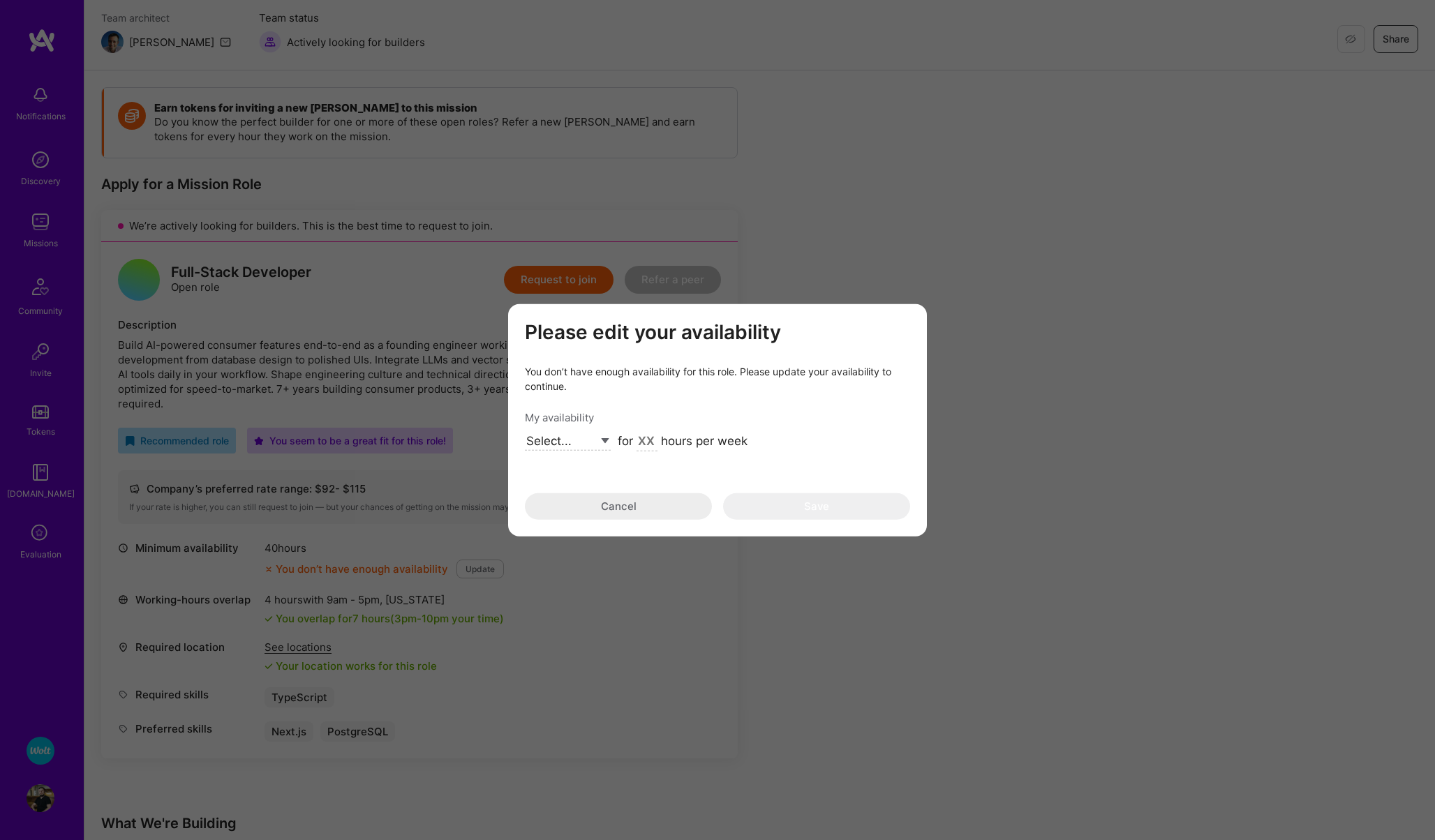
click at [593, 441] on select "Select... Right Now Future Date Not Available" at bounding box center [568, 441] width 86 height 19
select select "Right Now"
click at [525, 432] on select "Select... Right Now Future Date Not Available" at bounding box center [568, 441] width 86 height 19
click at [644, 442] on input "modal" at bounding box center [646, 441] width 21 height 18
type input "40"
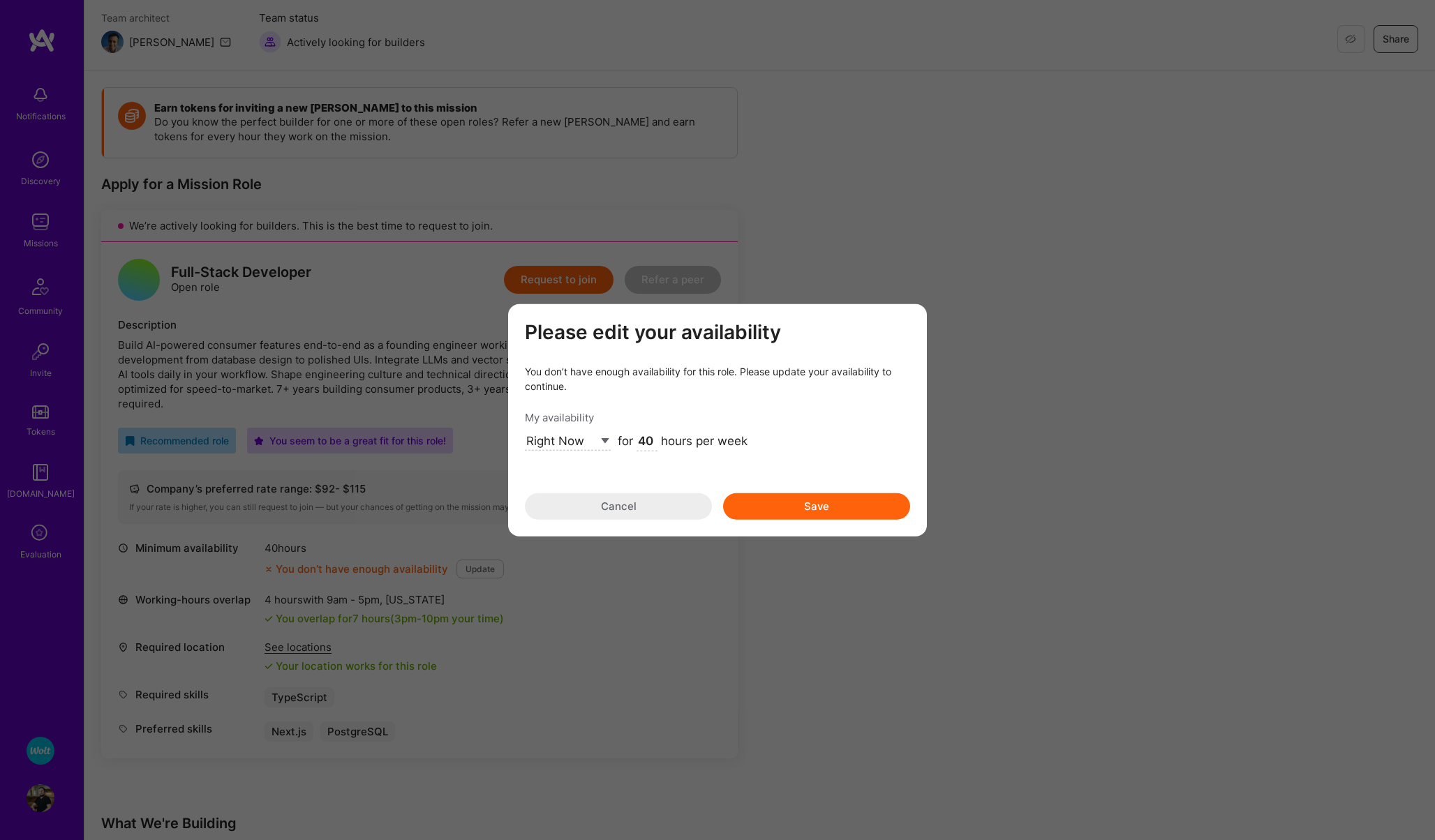
click at [789, 501] on button "Save" at bounding box center [816, 505] width 187 height 26
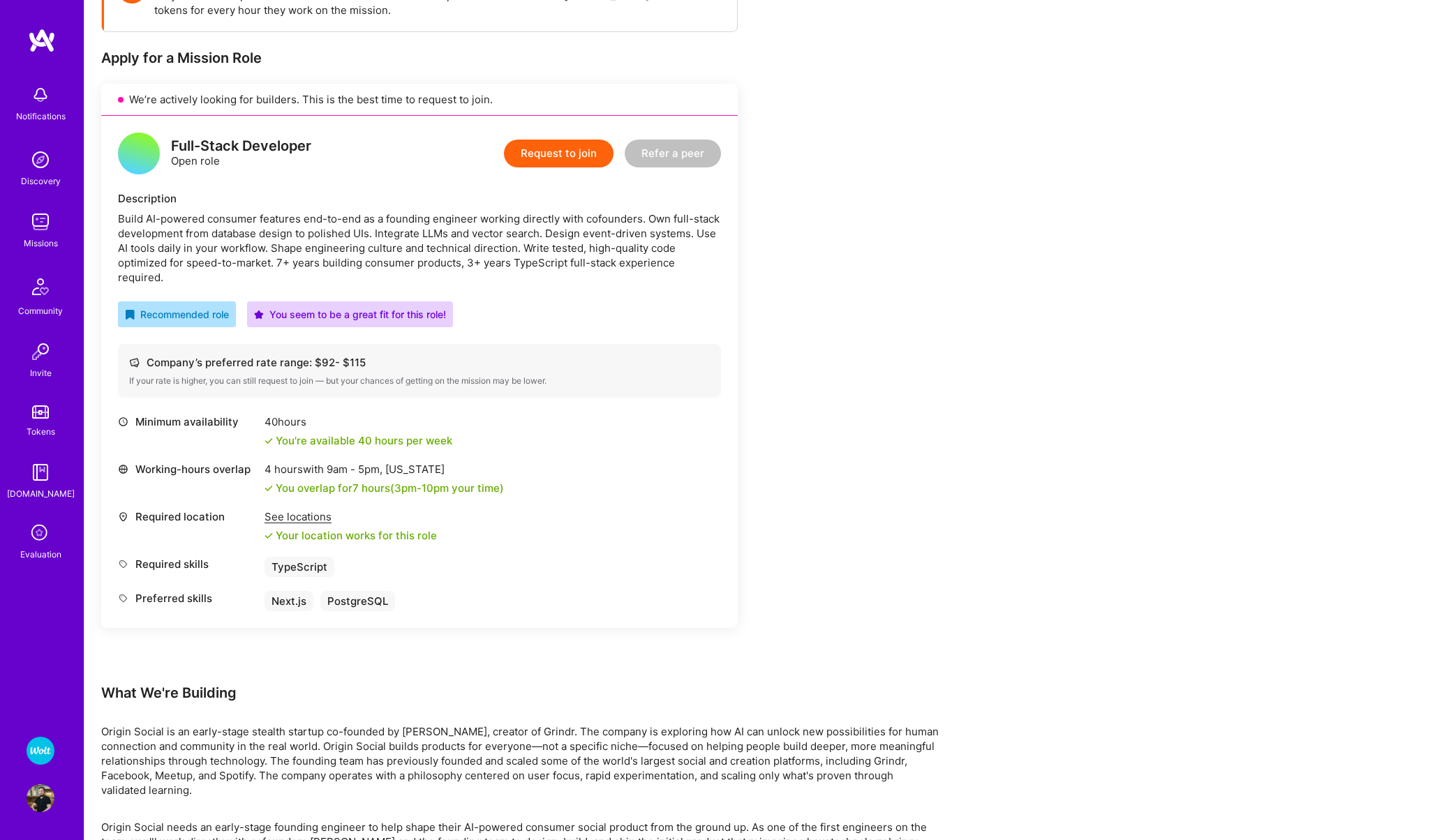
scroll to position [243, 0]
click at [543, 163] on button "Request to join" at bounding box center [558, 152] width 110 height 28
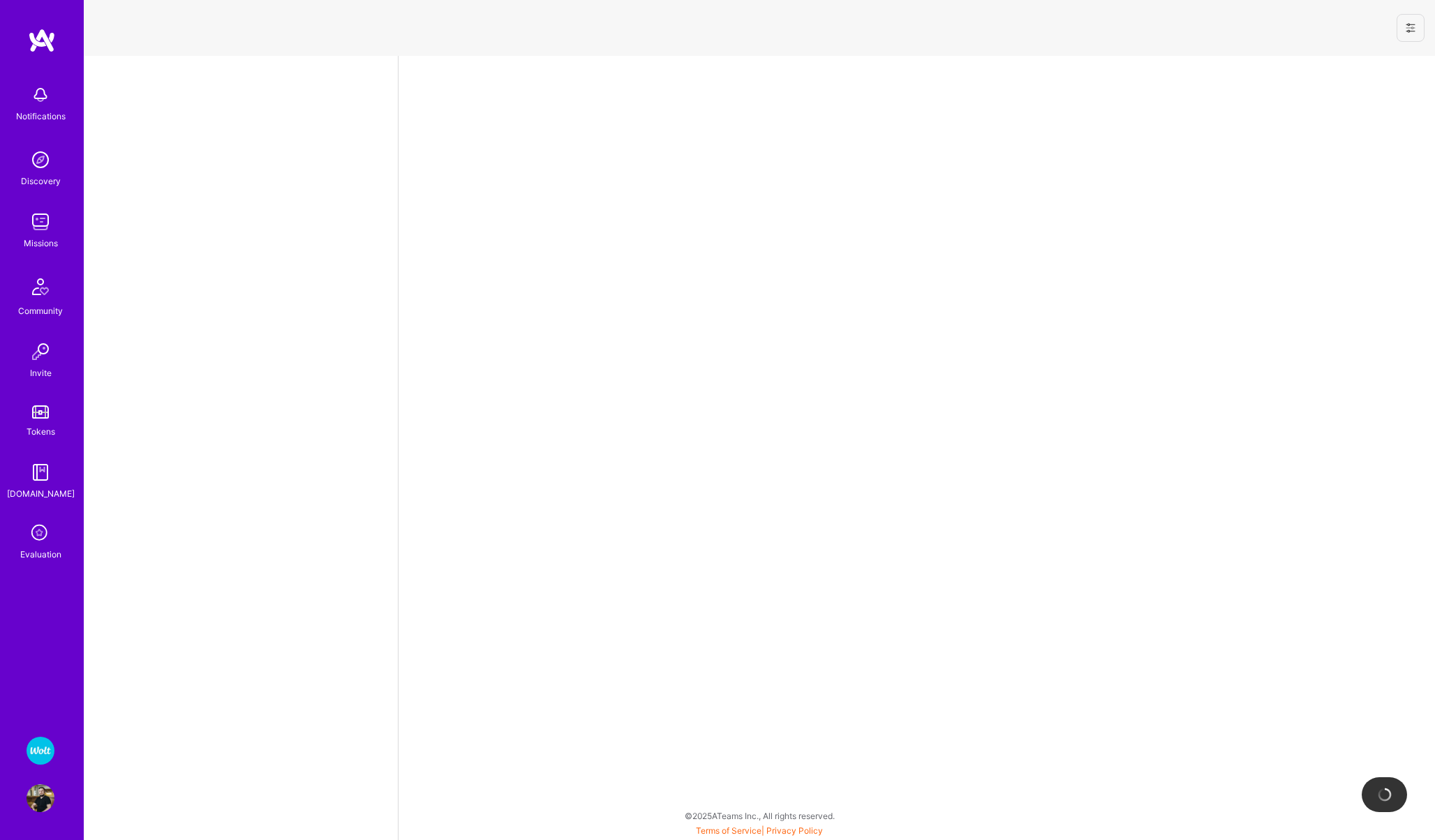
select select "PL"
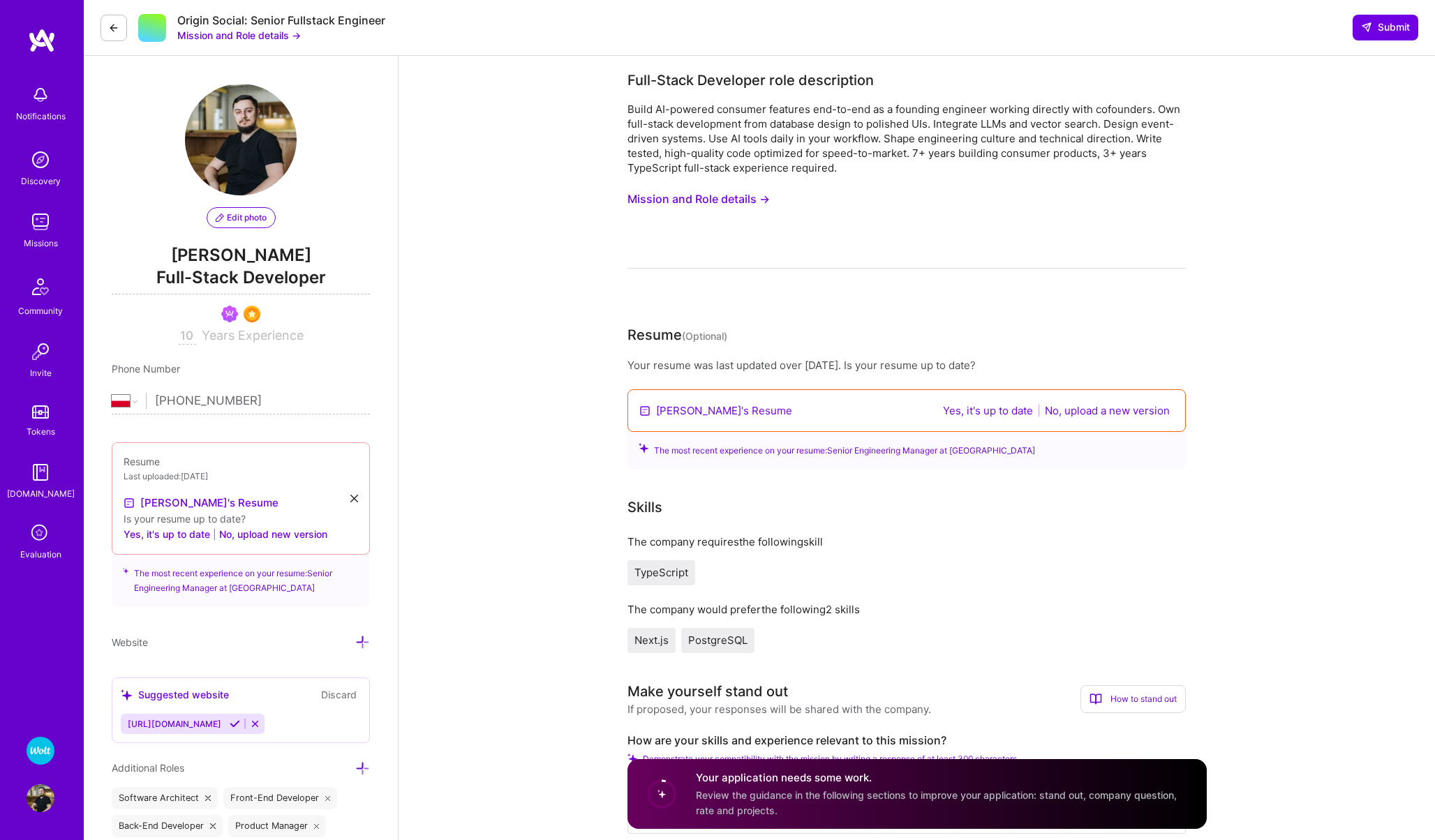
click at [947, 406] on button "Yes, it's up to date" at bounding box center [987, 411] width 98 height 16
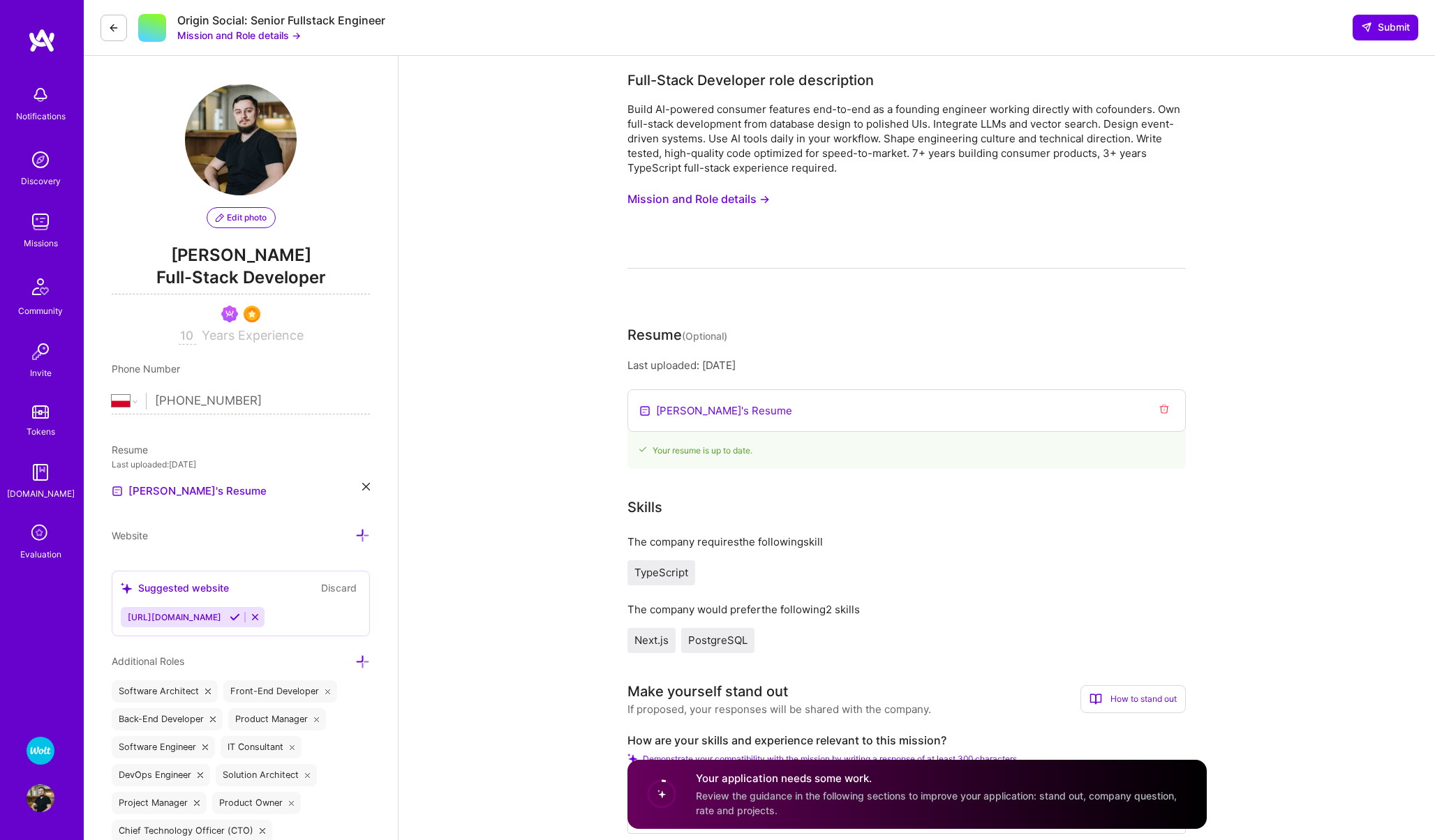
click at [115, 31] on icon at bounding box center [114, 28] width 11 height 11
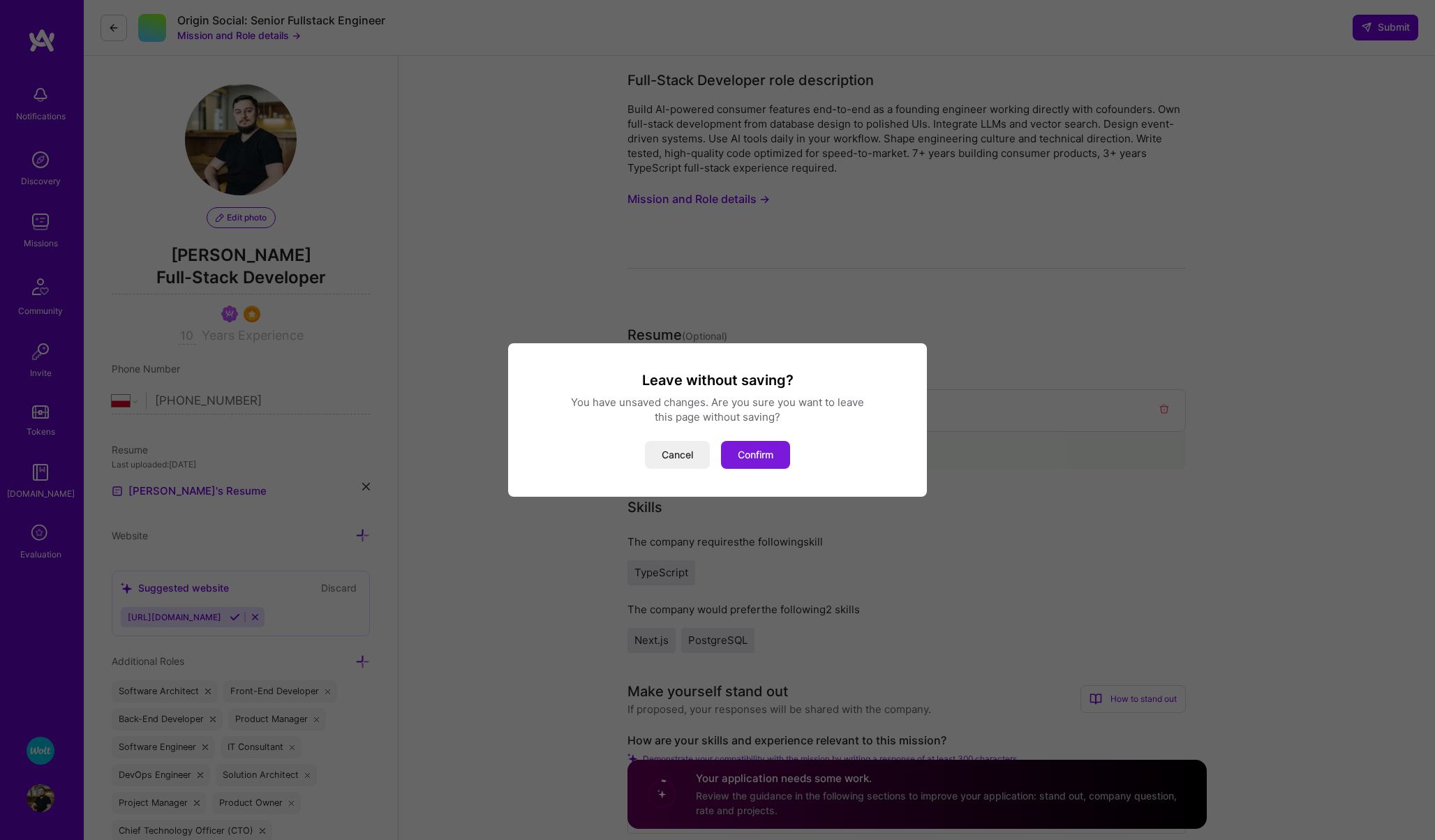
click at [739, 449] on button "Confirm" at bounding box center [755, 454] width 69 height 28
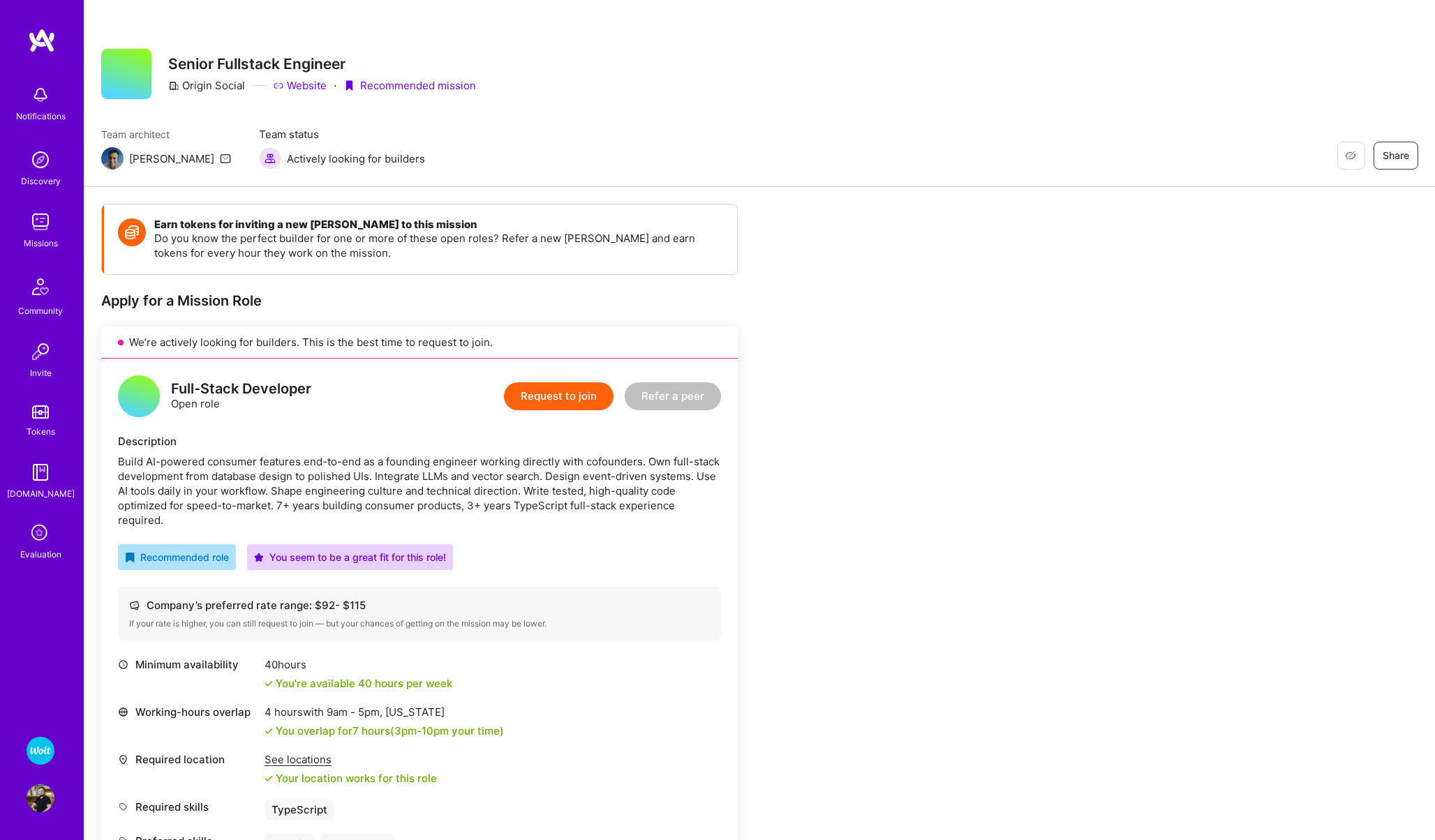
click at [32, 788] on img at bounding box center [40, 798] width 28 height 28
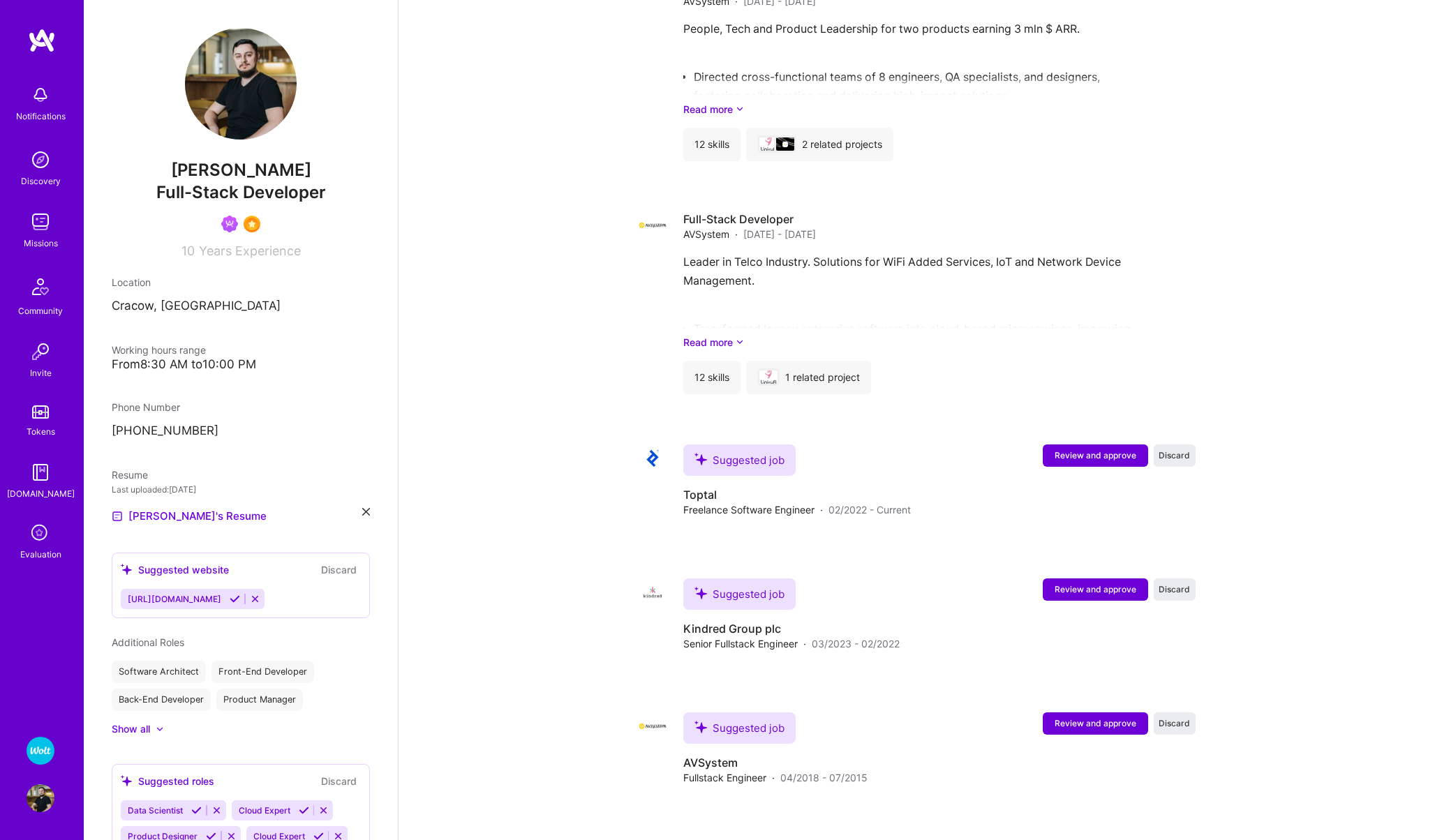
scroll to position [2819, 0]
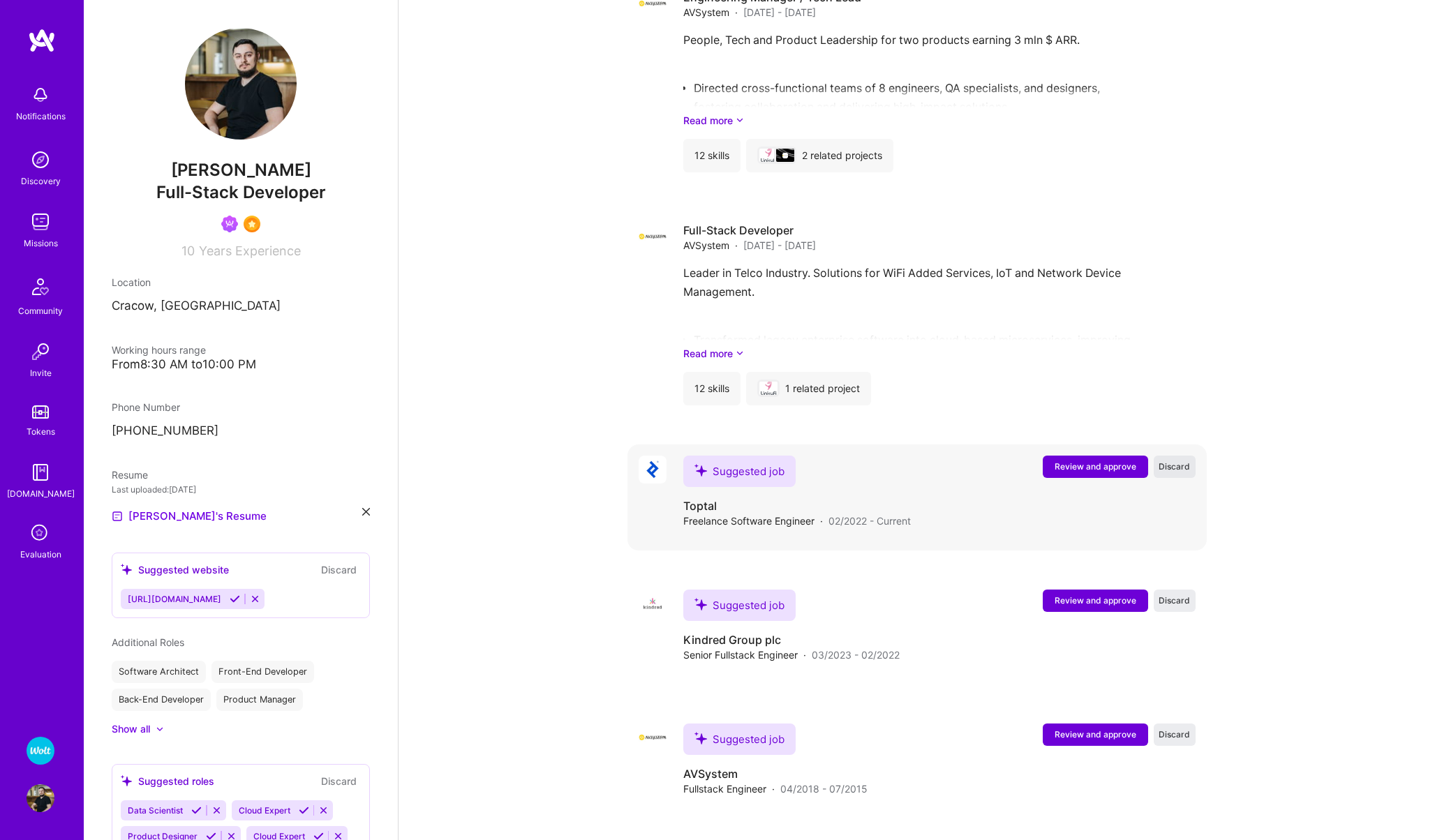
click at [1174, 472] on span "Discard" at bounding box center [1174, 467] width 31 height 12
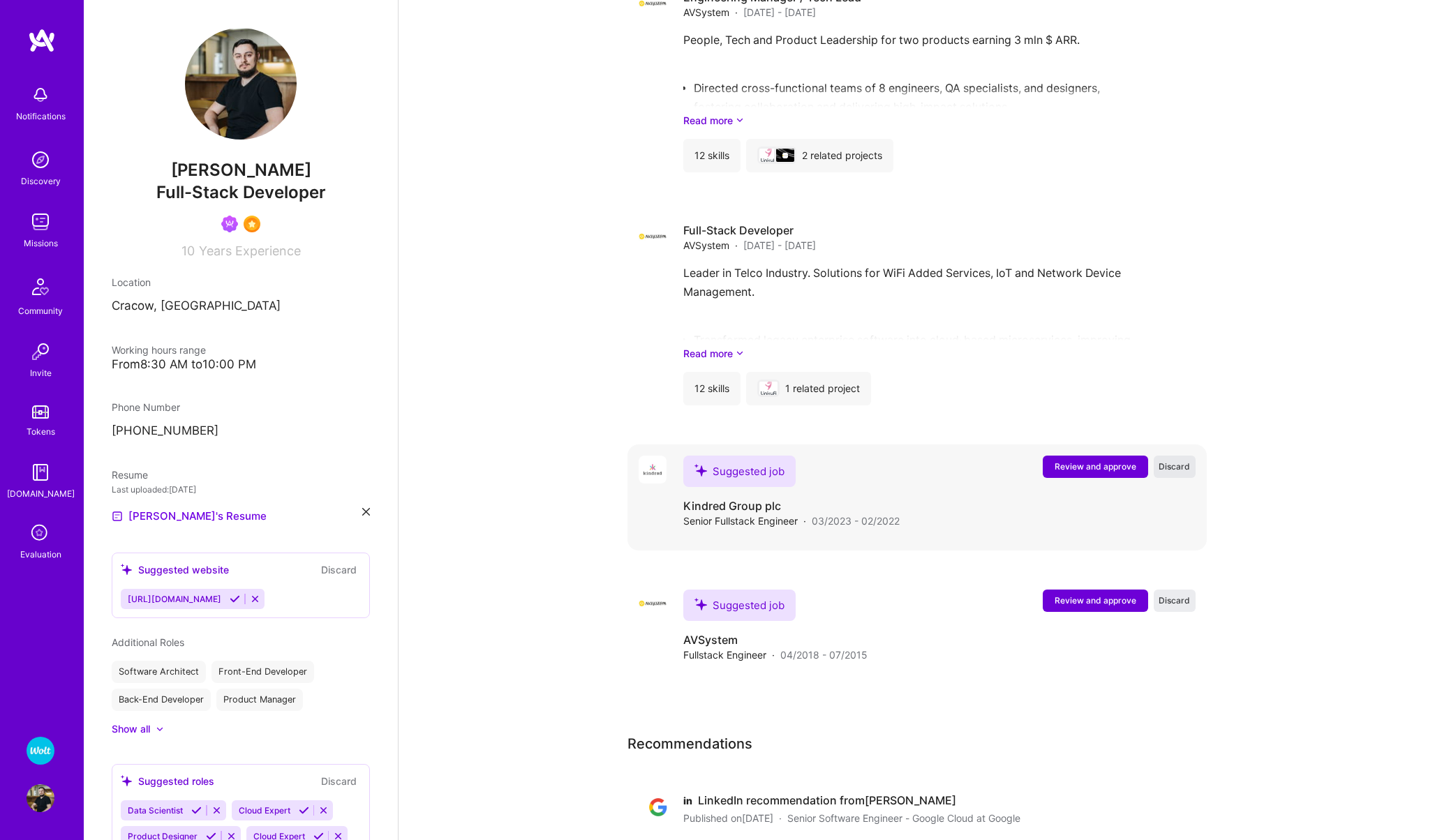
click at [1171, 472] on span "Discard" at bounding box center [1174, 467] width 31 height 12
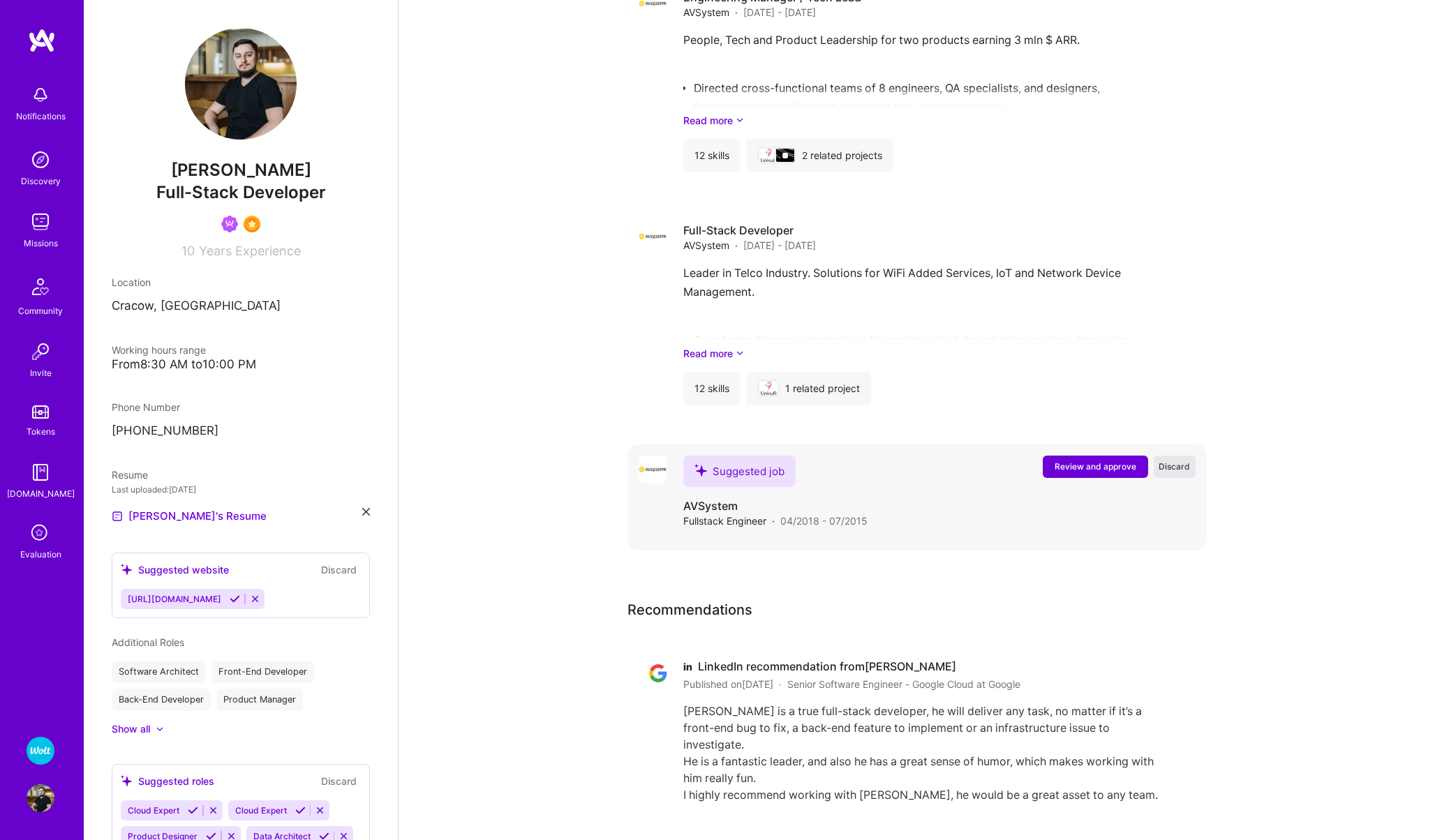
click at [1171, 472] on span "Discard" at bounding box center [1174, 467] width 31 height 12
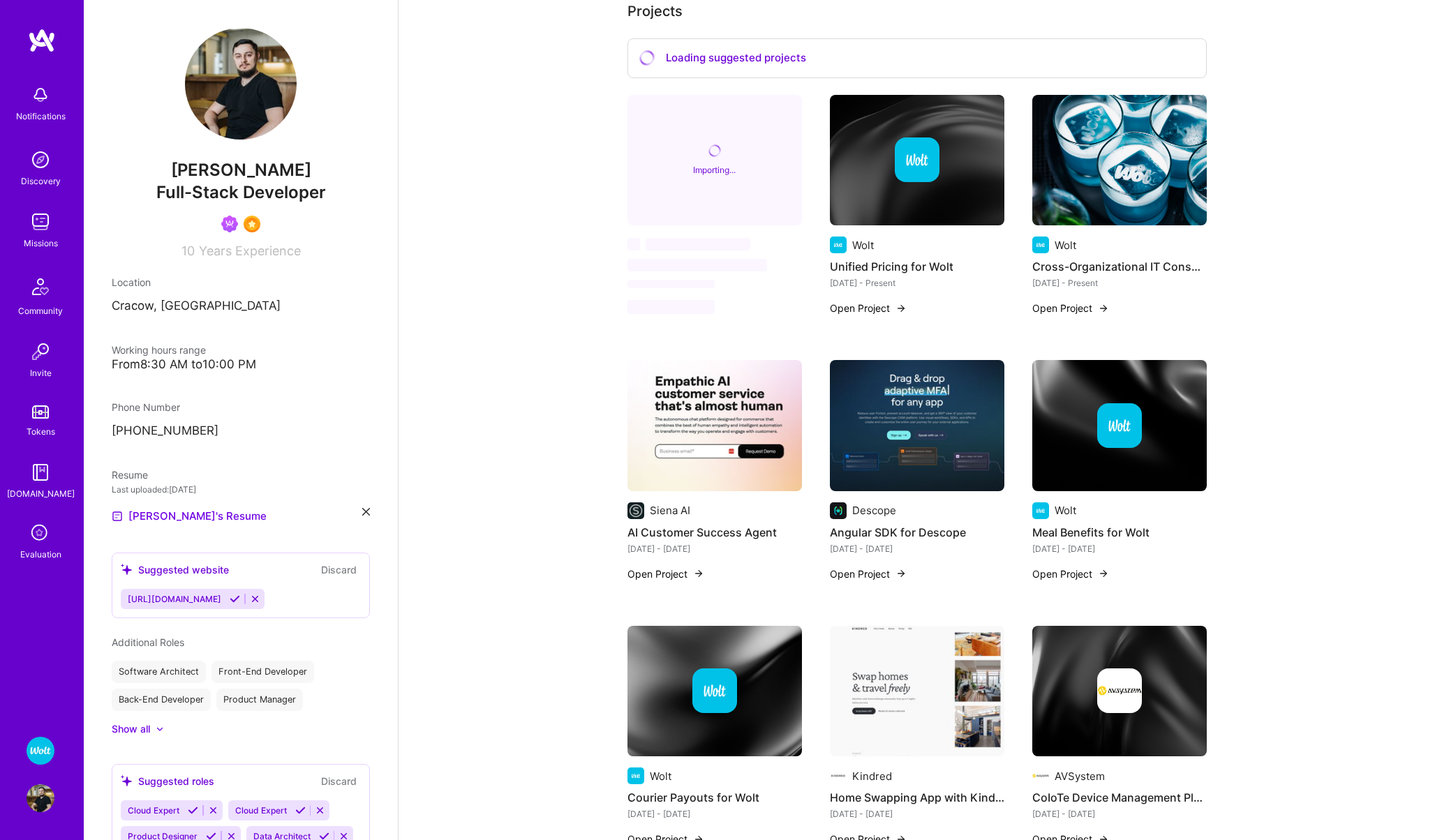
scroll to position [0, 0]
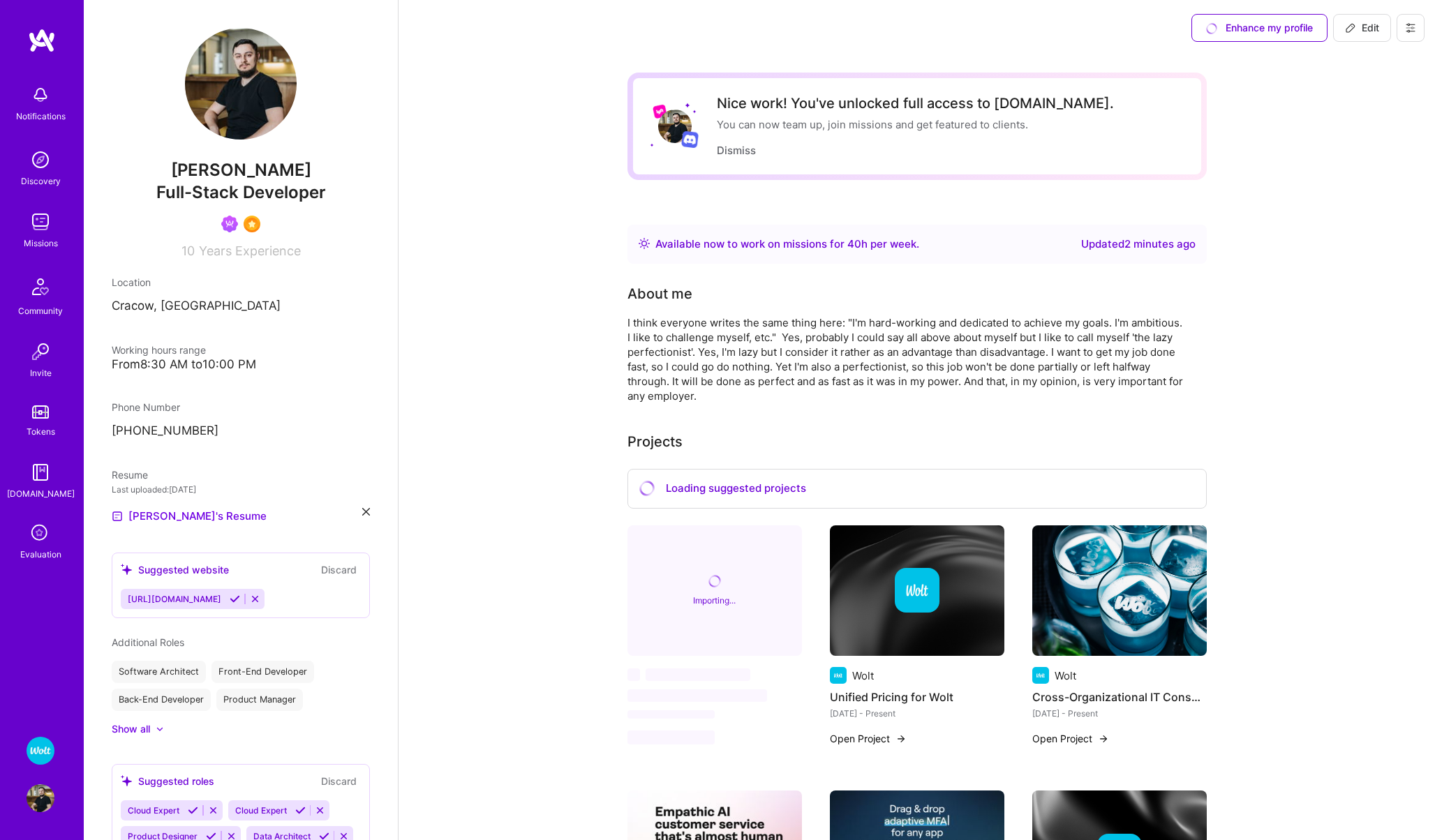
click at [1361, 36] on button "Edit" at bounding box center [1361, 28] width 58 height 28
select select "PL"
select select "Right Now"
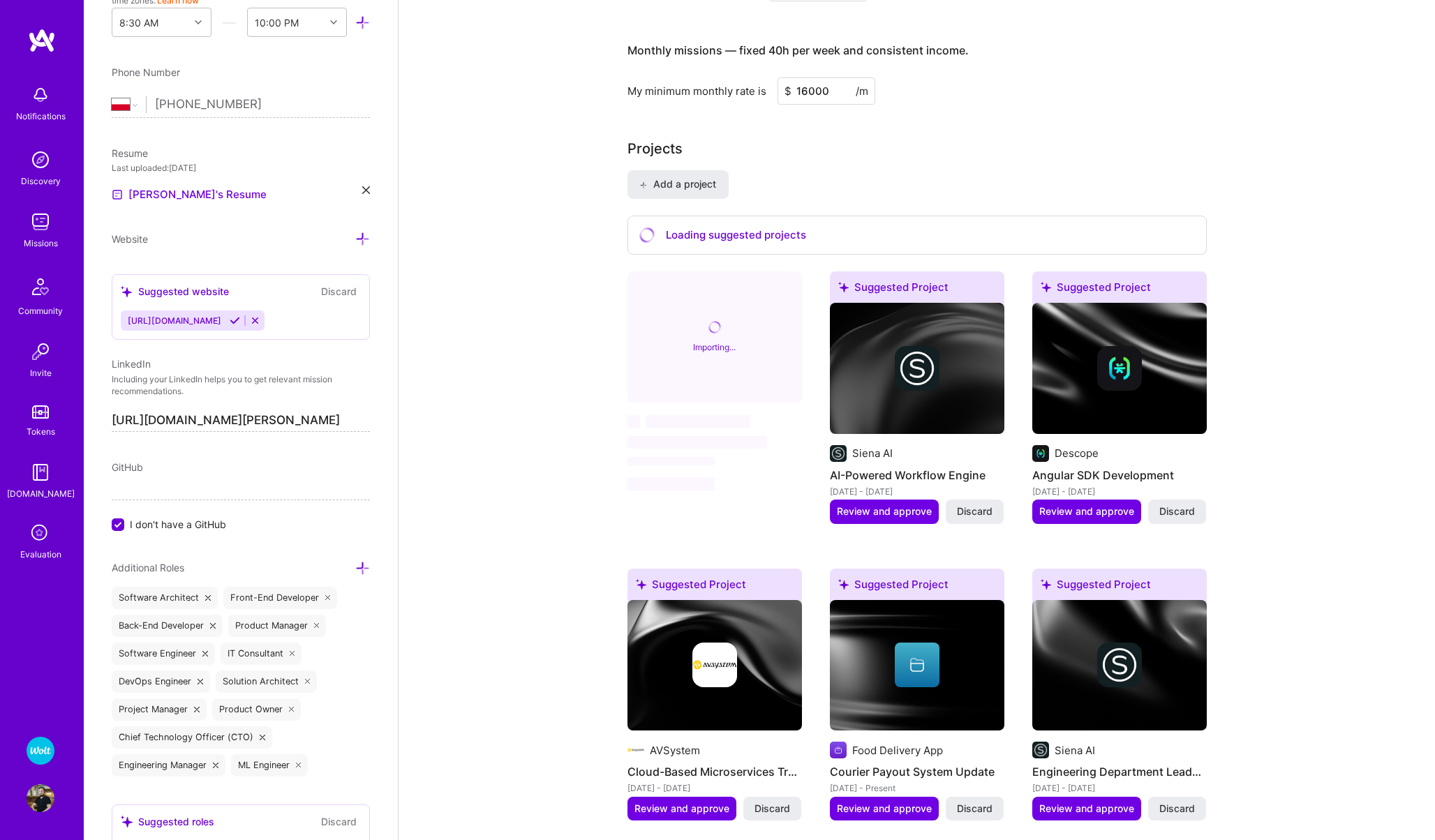
scroll to position [763, 0]
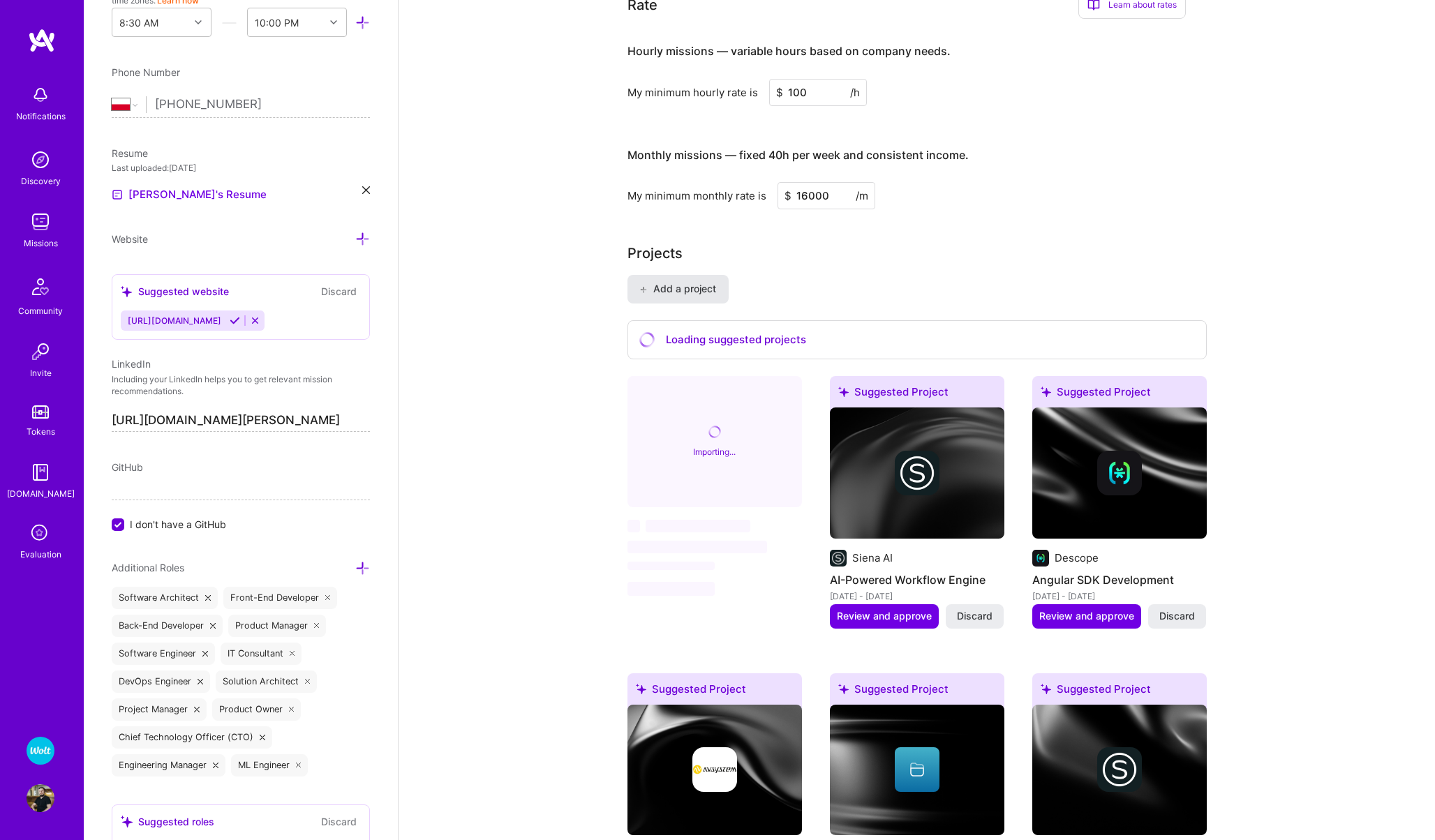
click at [682, 285] on span "Add a project" at bounding box center [677, 289] width 76 height 14
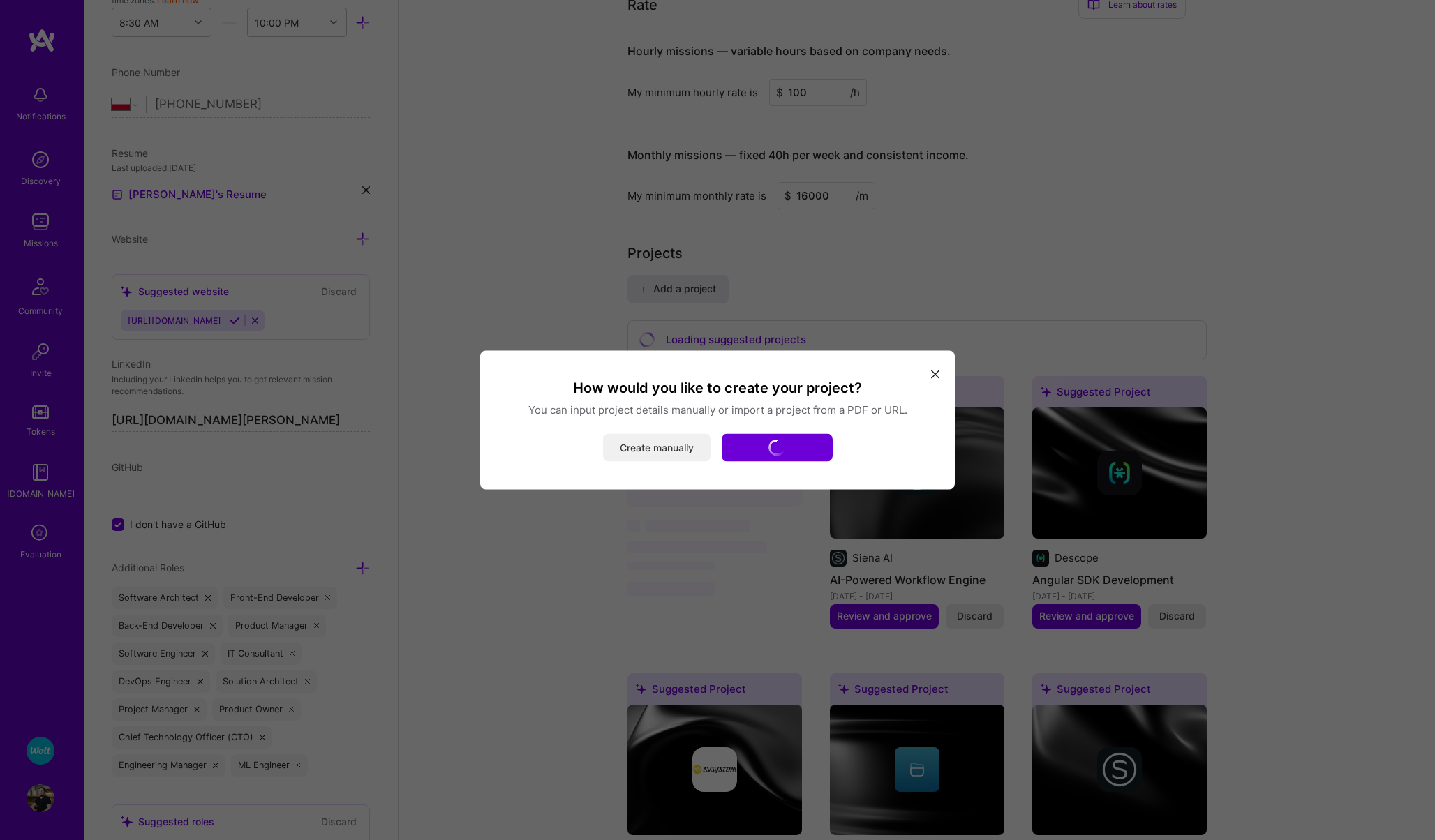
click at [643, 447] on button "Create manually" at bounding box center [656, 447] width 107 height 28
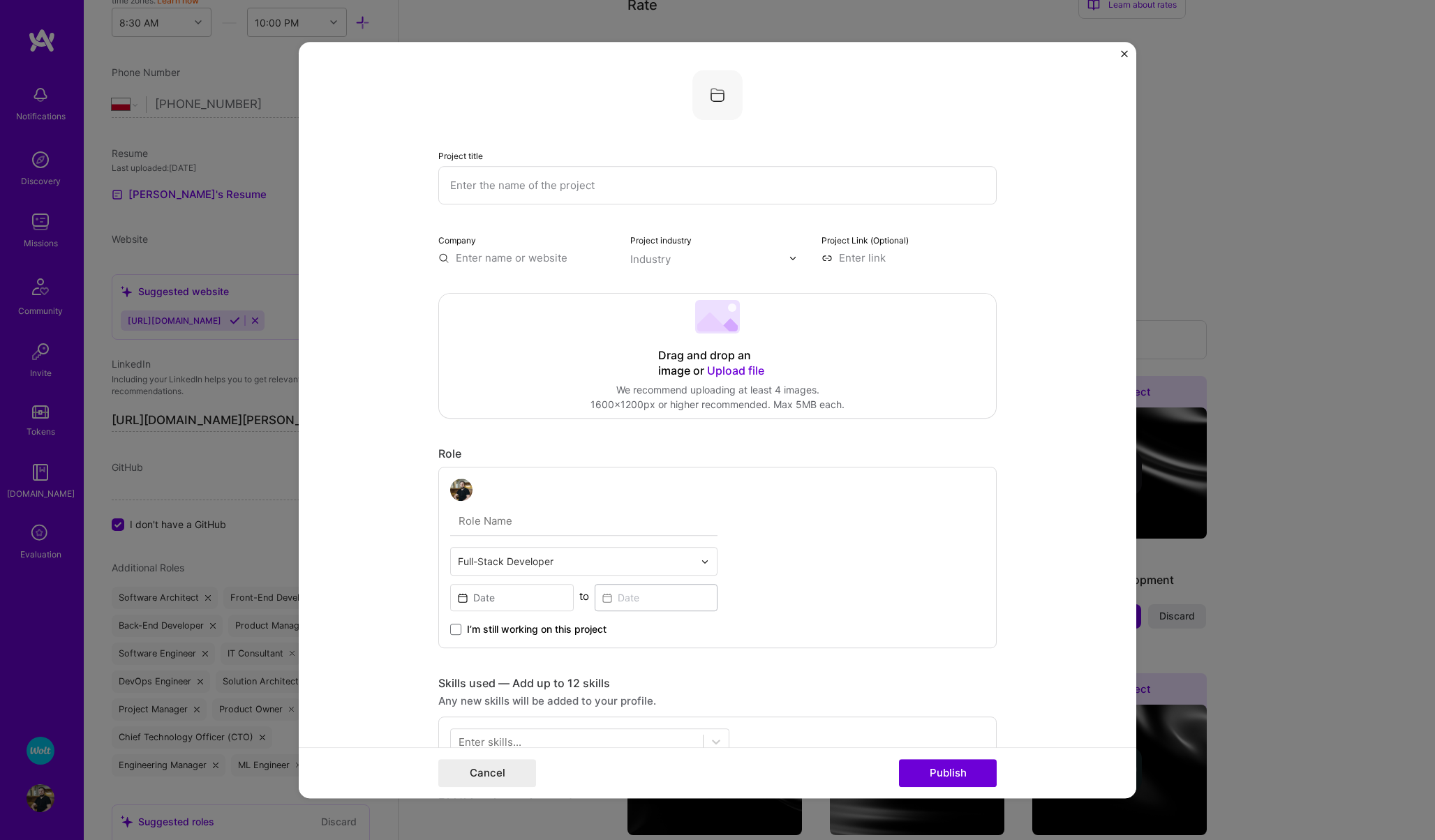
click at [578, 187] on input "text" at bounding box center [717, 185] width 558 height 39
type input "StayModern"
click at [516, 255] on input "text" at bounding box center [525, 258] width 175 height 14
click at [405, 236] on form "Project title StayModern Company Project industry Industry Project Link (Option…" at bounding box center [717, 420] width 837 height 756
click at [470, 254] on input "text" at bounding box center [525, 258] width 175 height 14
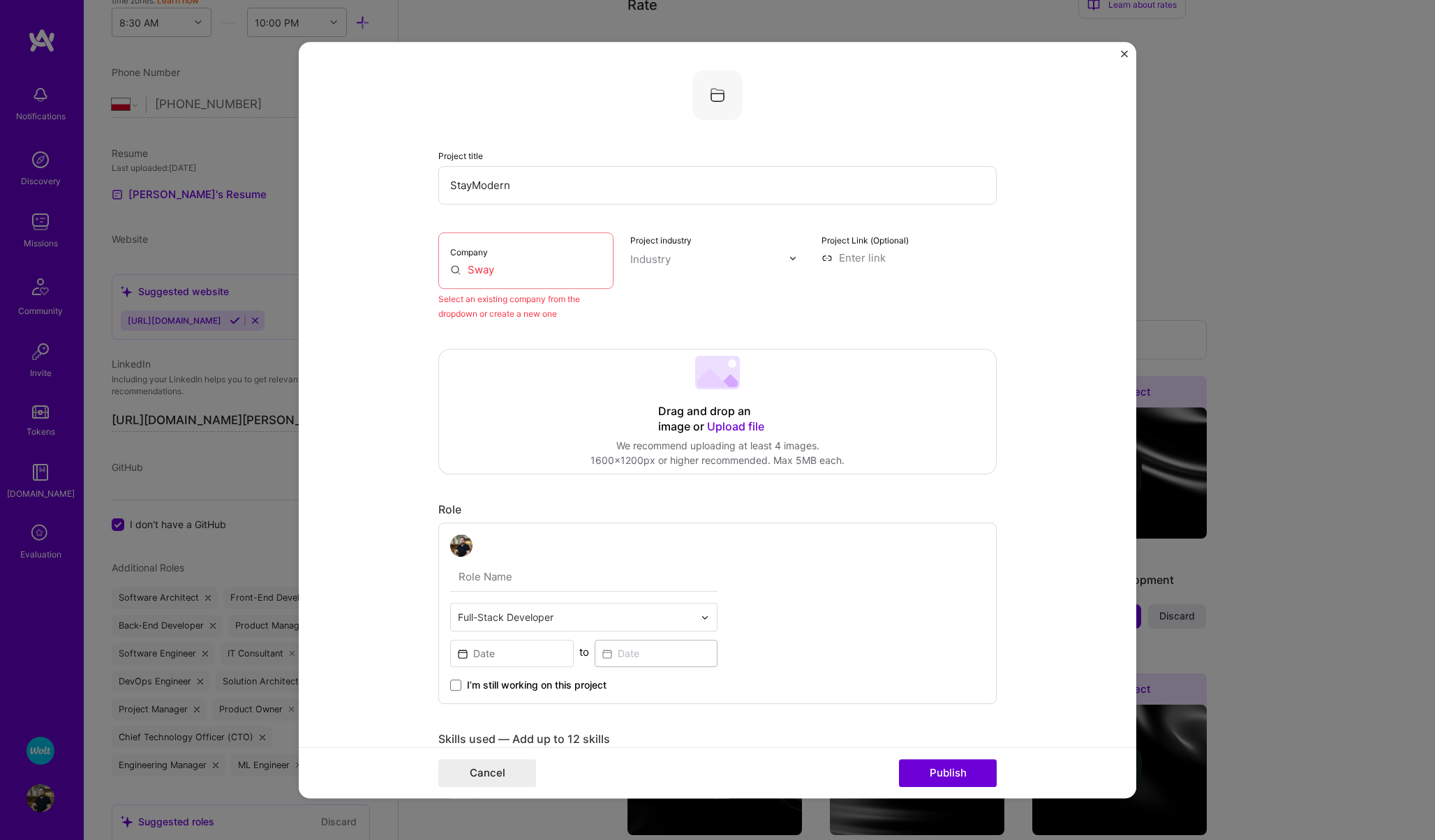
click at [866, 255] on input at bounding box center [909, 258] width 175 height 14
click at [522, 271] on input "Sway" at bounding box center [526, 270] width 152 height 14
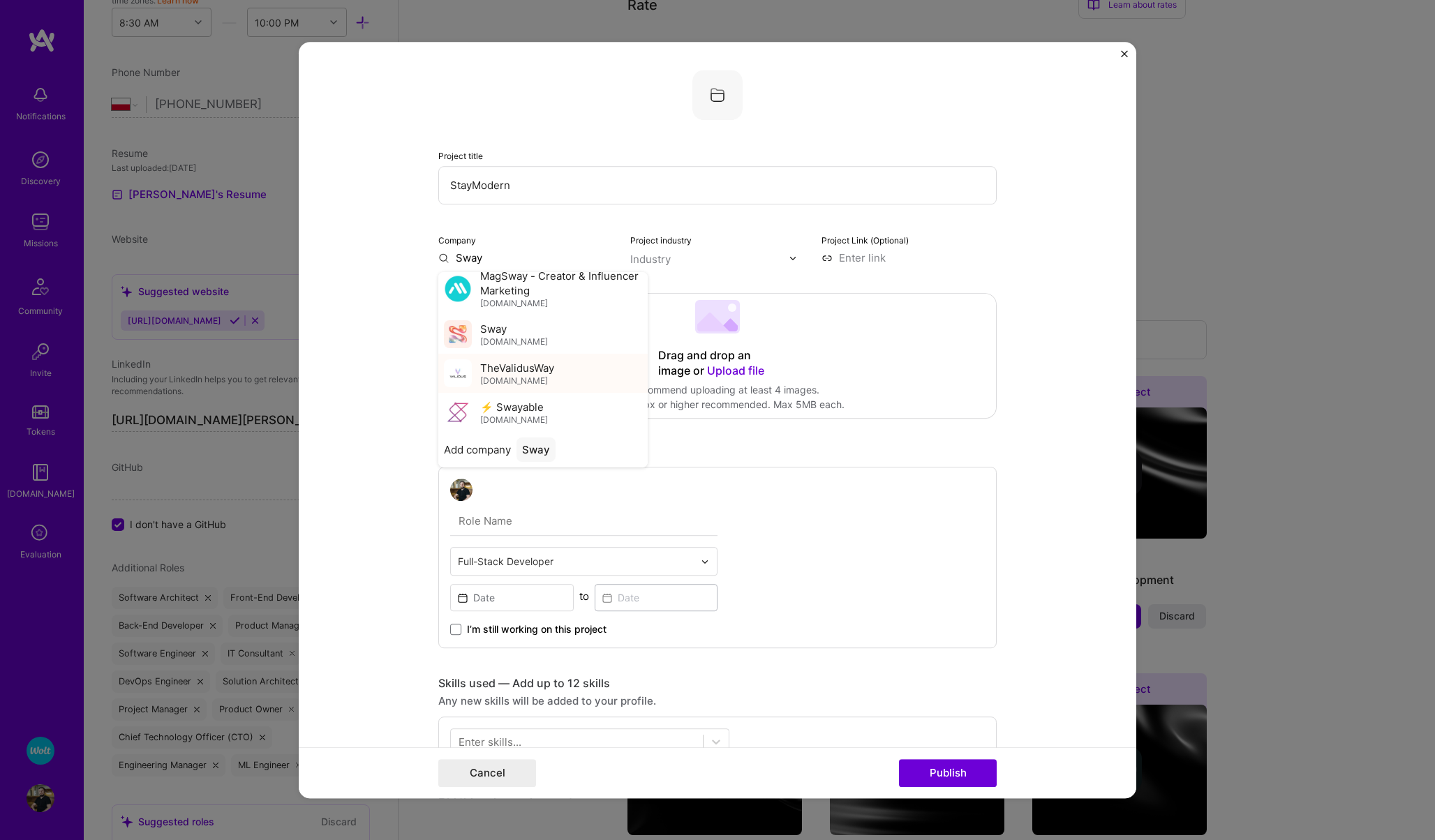
scroll to position [0, 0]
click at [526, 451] on div "Sway" at bounding box center [536, 459] width 39 height 24
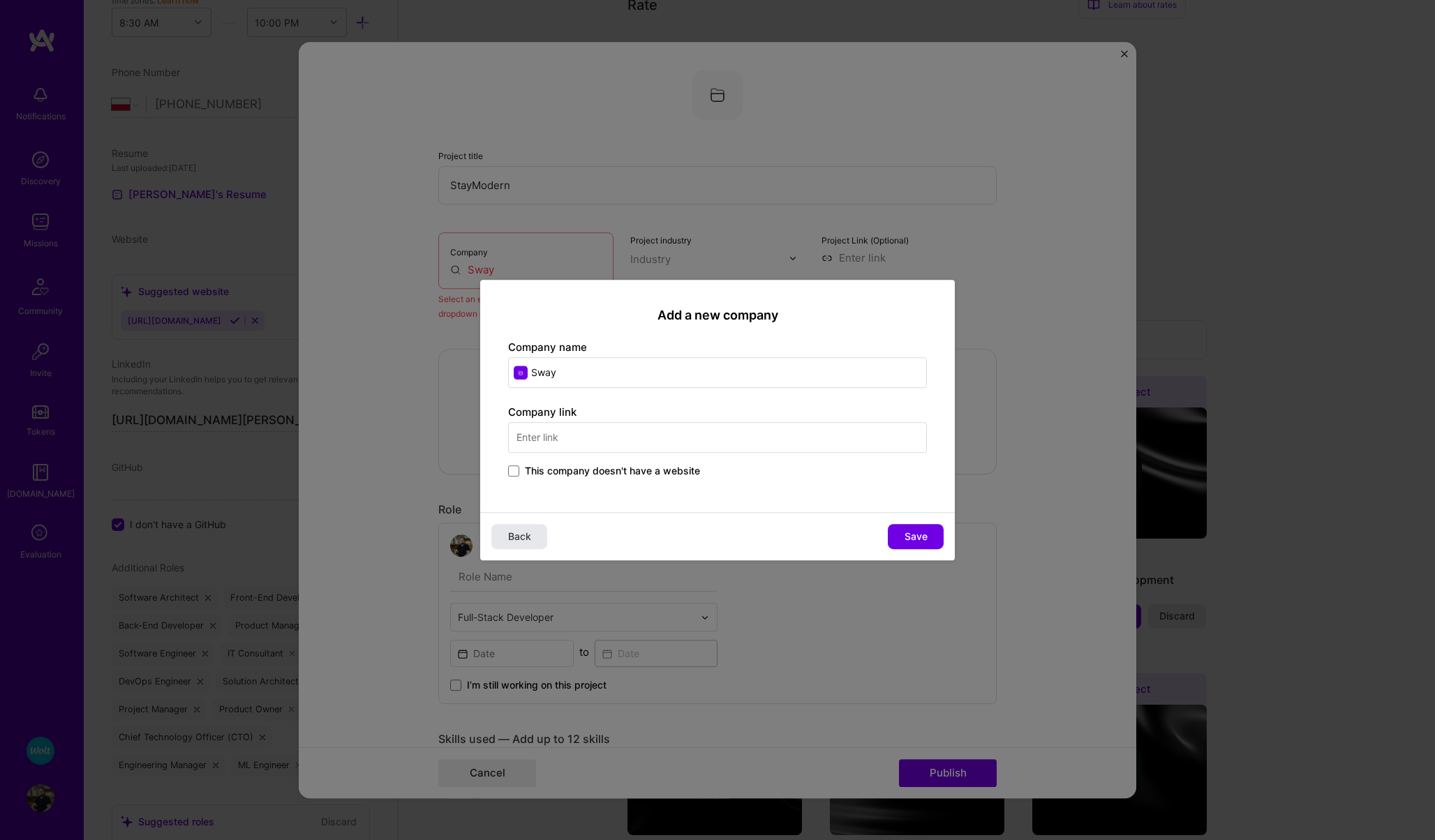
click at [519, 537] on span "Back" at bounding box center [520, 537] width 23 height 14
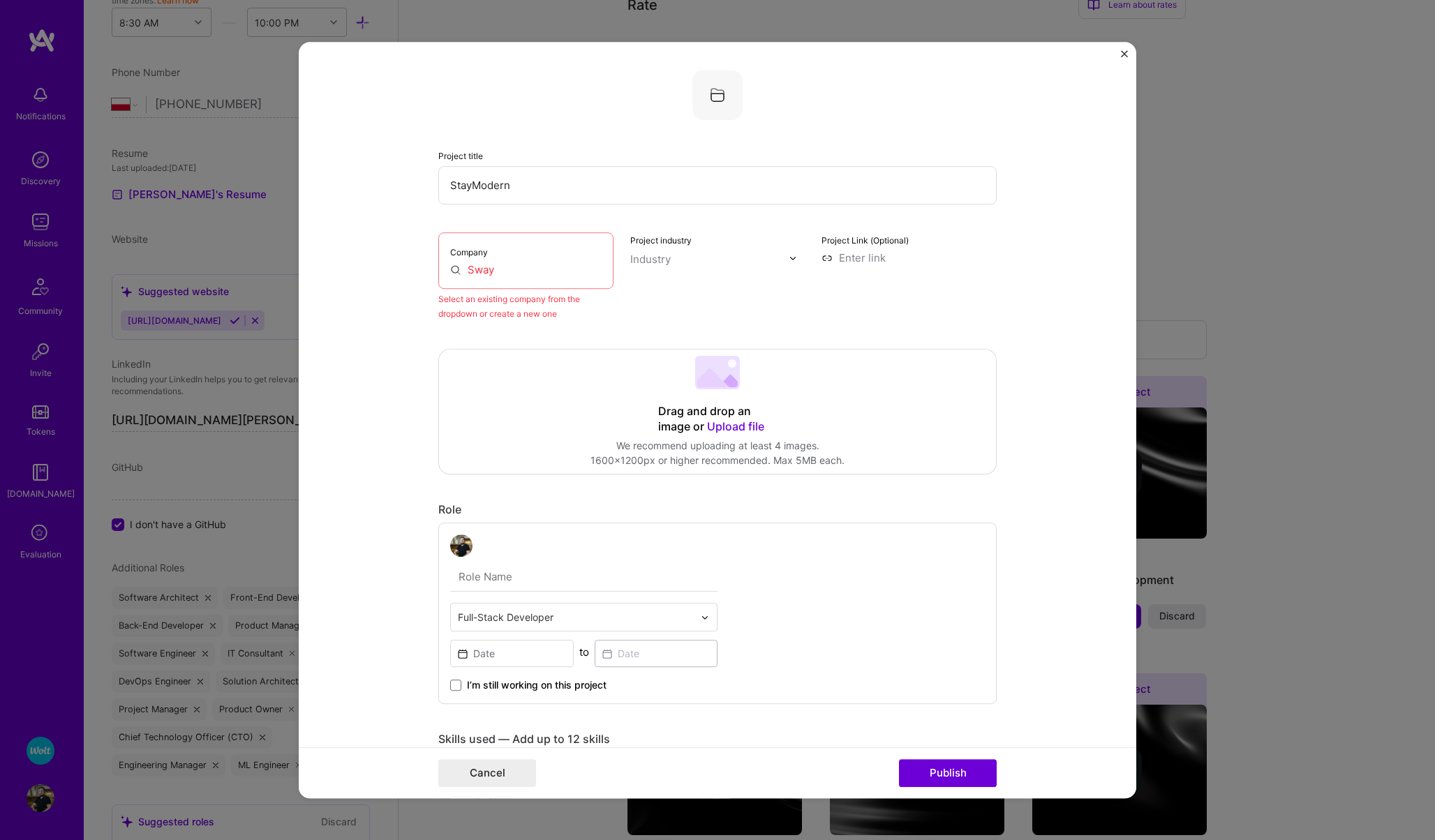
click at [505, 270] on input "Sway" at bounding box center [526, 270] width 152 height 14
click at [492, 270] on input "Sway" at bounding box center [526, 270] width 152 height 14
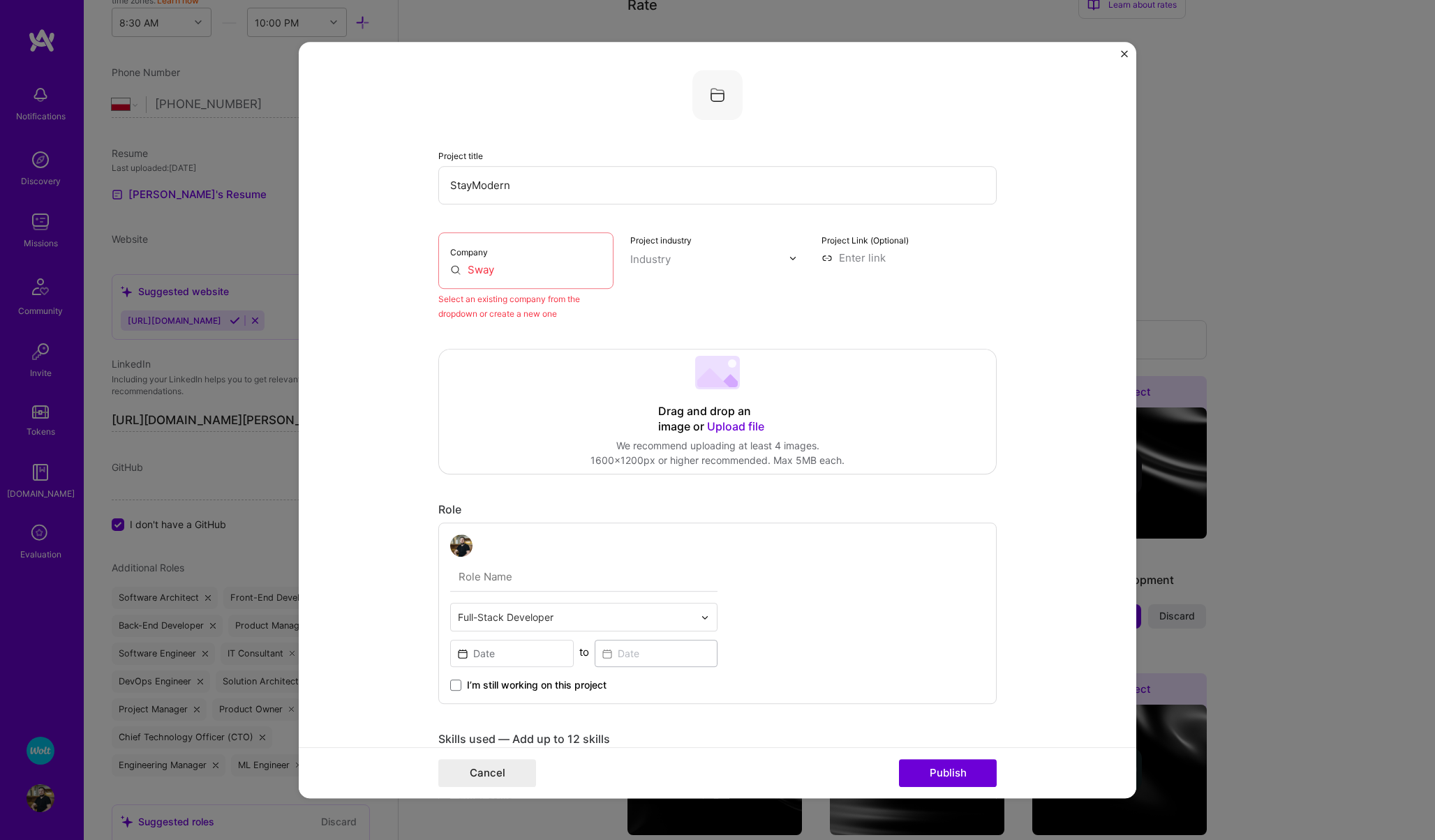
click at [492, 270] on input "Sway" at bounding box center [526, 270] width 152 height 14
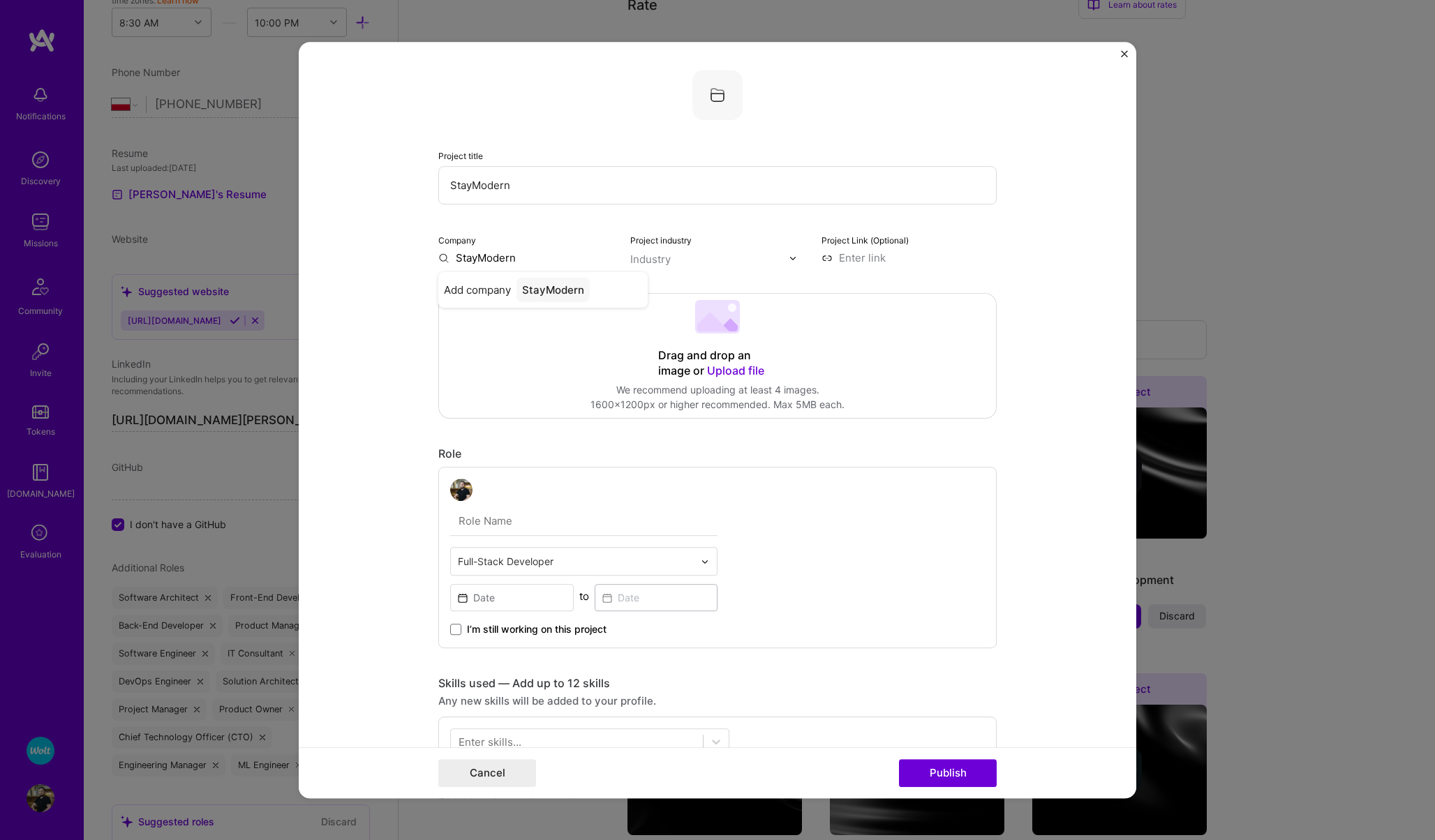
type input "StayModern"
click at [570, 190] on input "StayModern" at bounding box center [717, 185] width 558 height 39
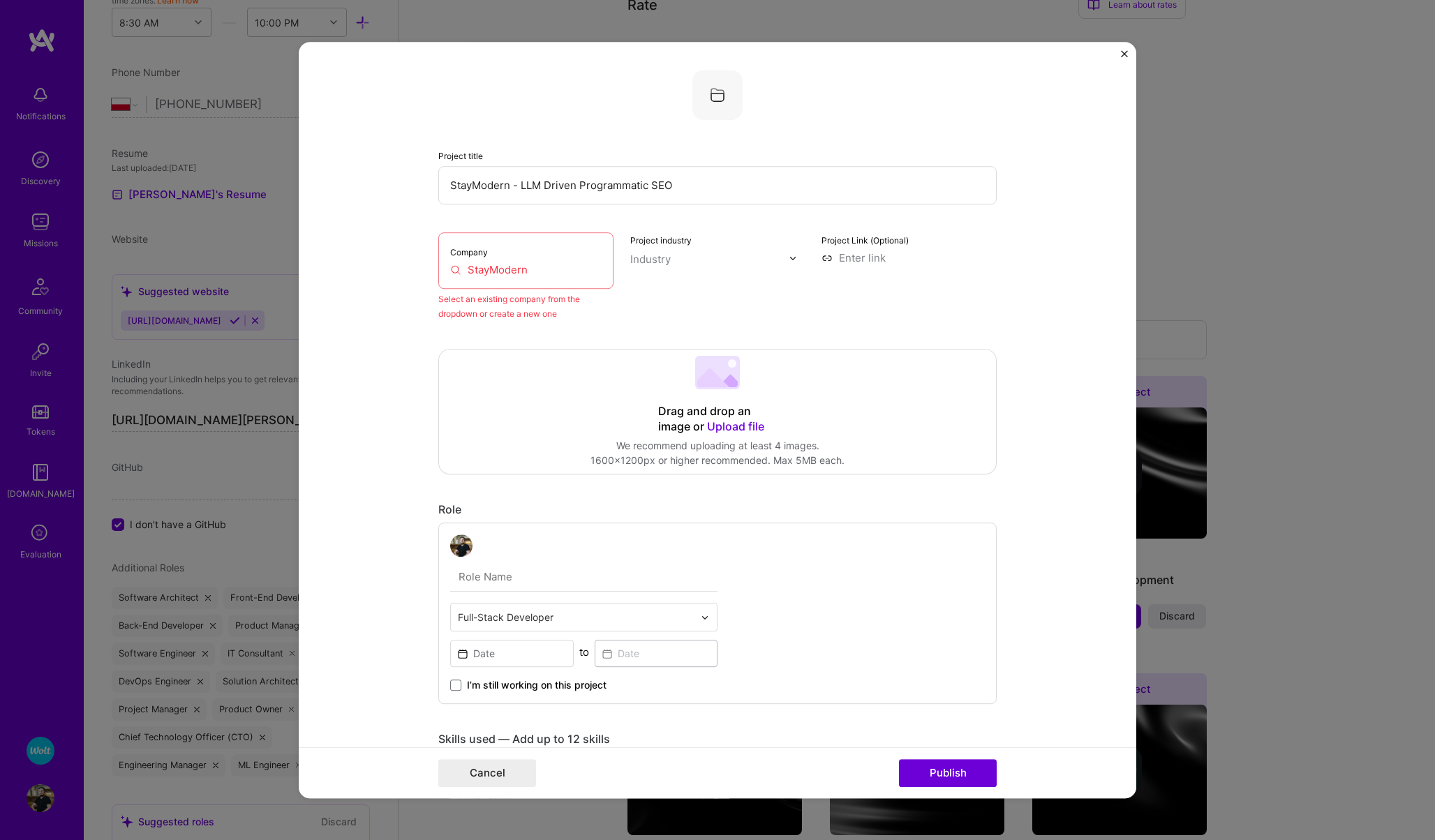
type input "StayModern - LLM Driven Programmatic SEO"
click at [505, 270] on input "StayModern" at bounding box center [526, 270] width 152 height 14
click at [414, 288] on form "Project title StayModern - LLM Driven Programmatic SEO Company StayModern Selec…" at bounding box center [717, 420] width 837 height 756
click at [553, 281] on div "Company StayModern" at bounding box center [525, 260] width 175 height 57
click at [549, 268] on input "StayModern" at bounding box center [526, 270] width 152 height 14
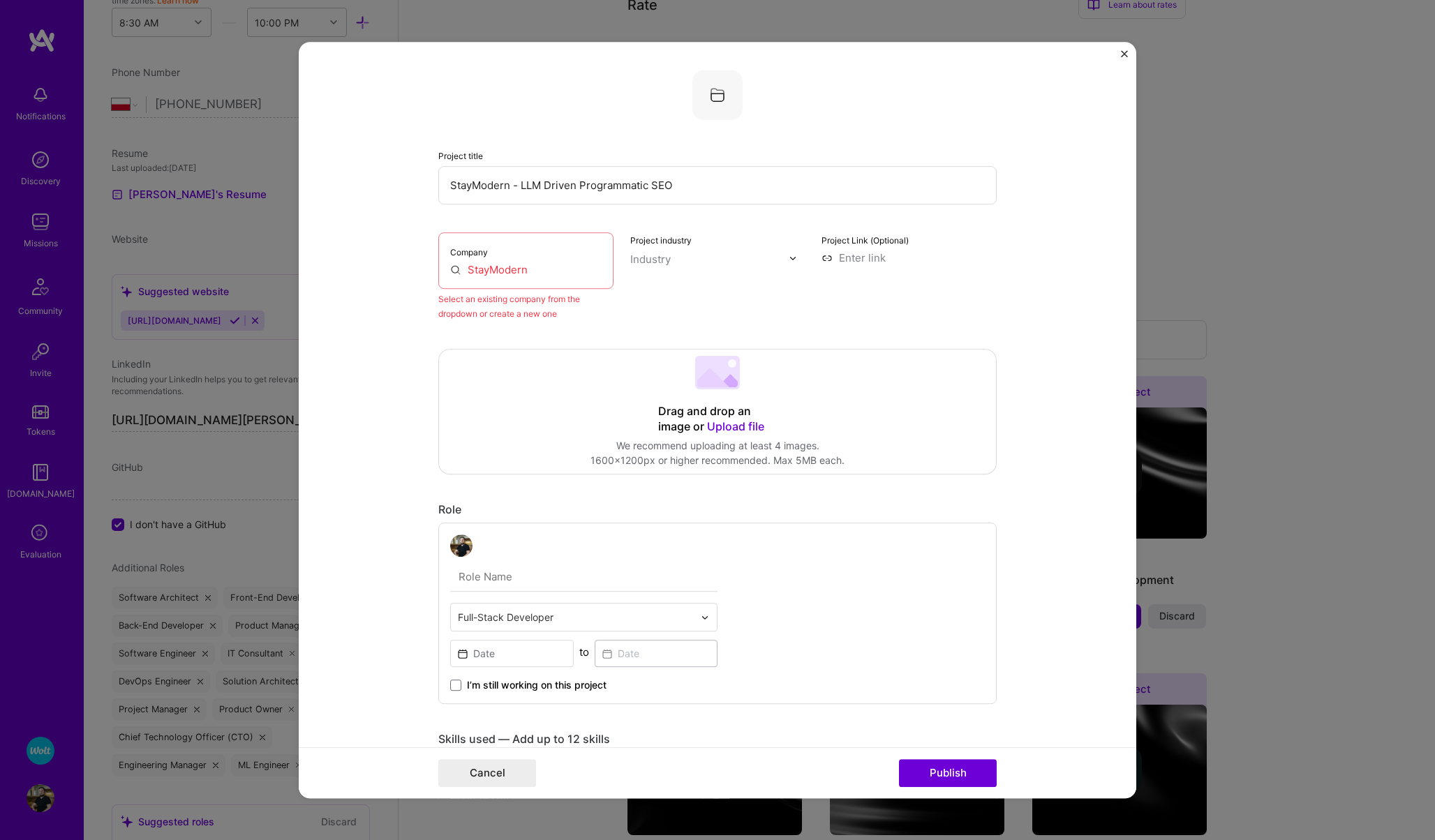
click at [464, 258] on div "Company StayModern" at bounding box center [525, 260] width 175 height 57
click at [482, 266] on input "StayModern" at bounding box center [526, 270] width 152 height 14
click at [743, 284] on div "Project industry Industry" at bounding box center [717, 277] width 175 height 89
click at [545, 268] on input "StayModern" at bounding box center [526, 270] width 152 height 14
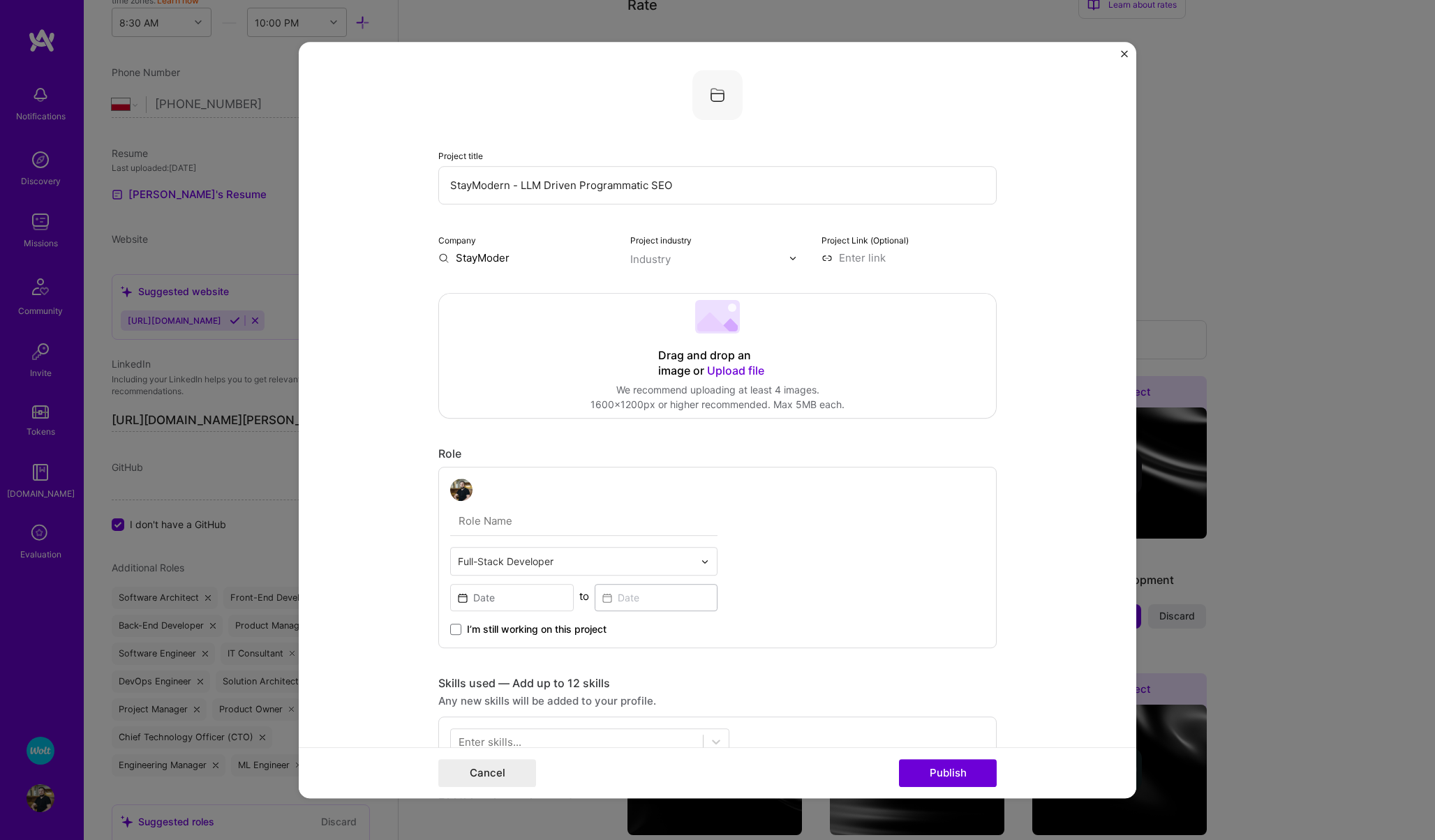
type input "StayModern"
click at [524, 284] on div "StayModern" at bounding box center [553, 290] width 73 height 24
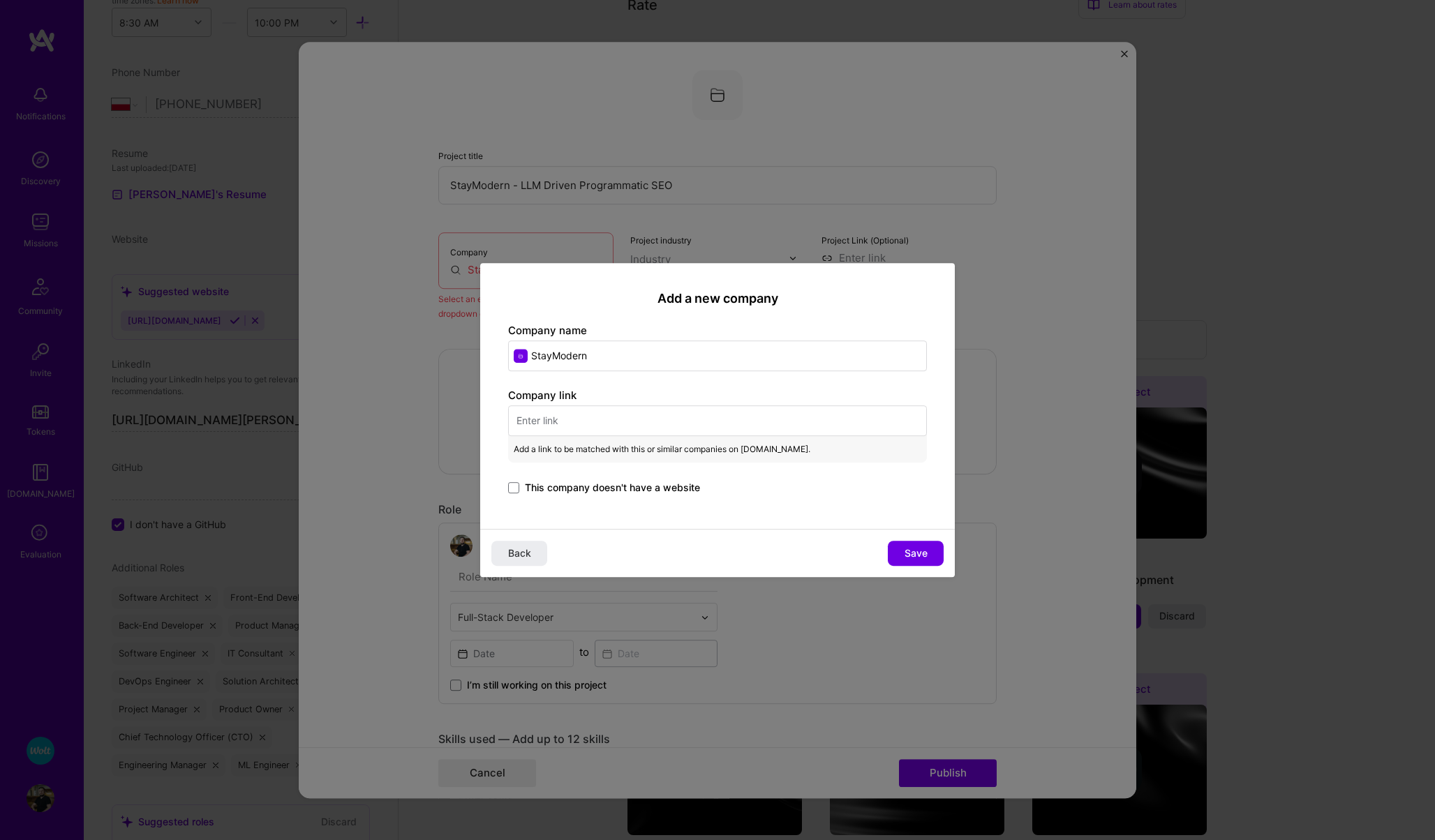
click at [560, 409] on input "text" at bounding box center [717, 420] width 419 height 31
paste input "[URL]"
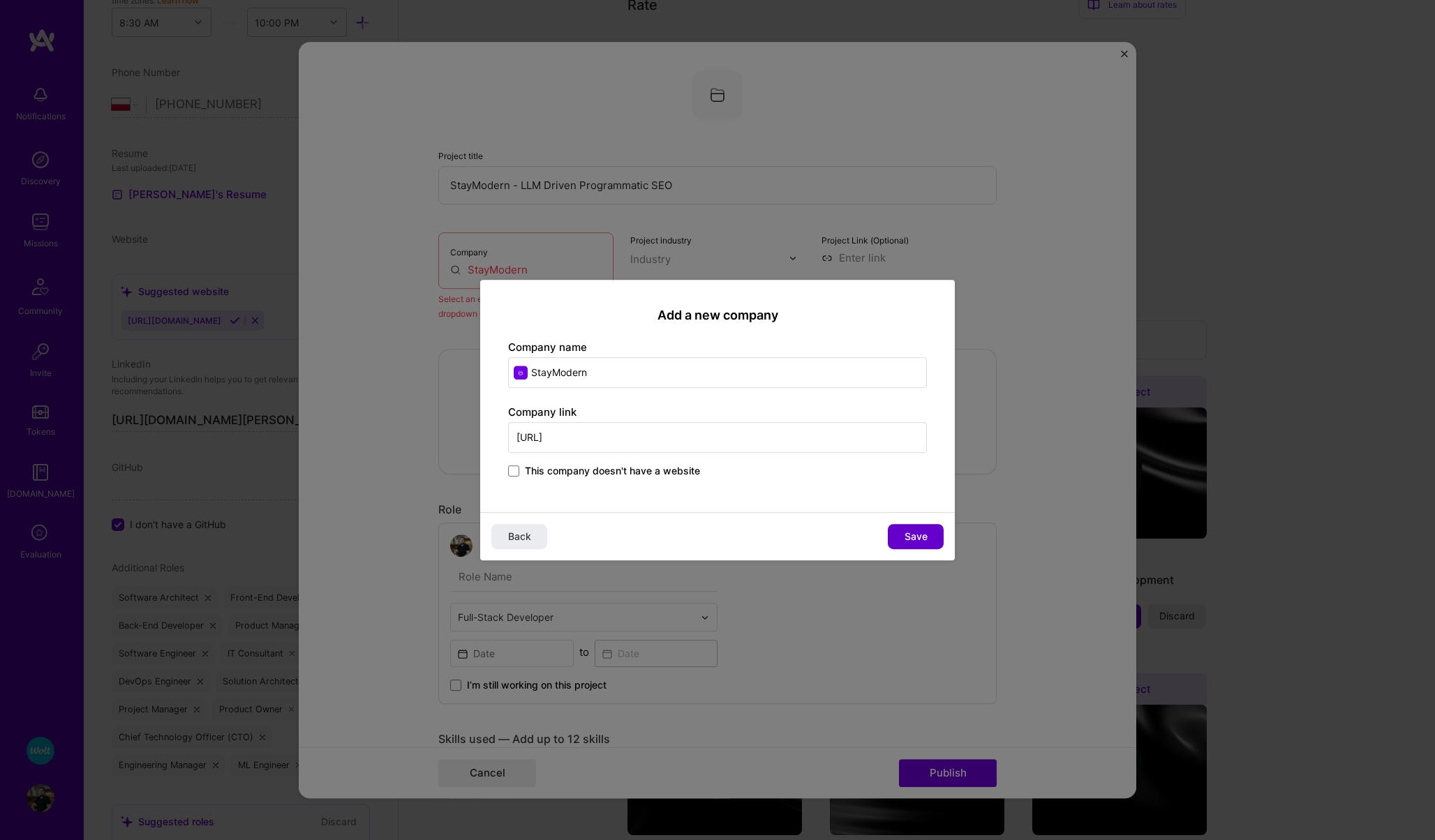
type input "[URL]"
click at [903, 530] on button "Save" at bounding box center [915, 536] width 56 height 25
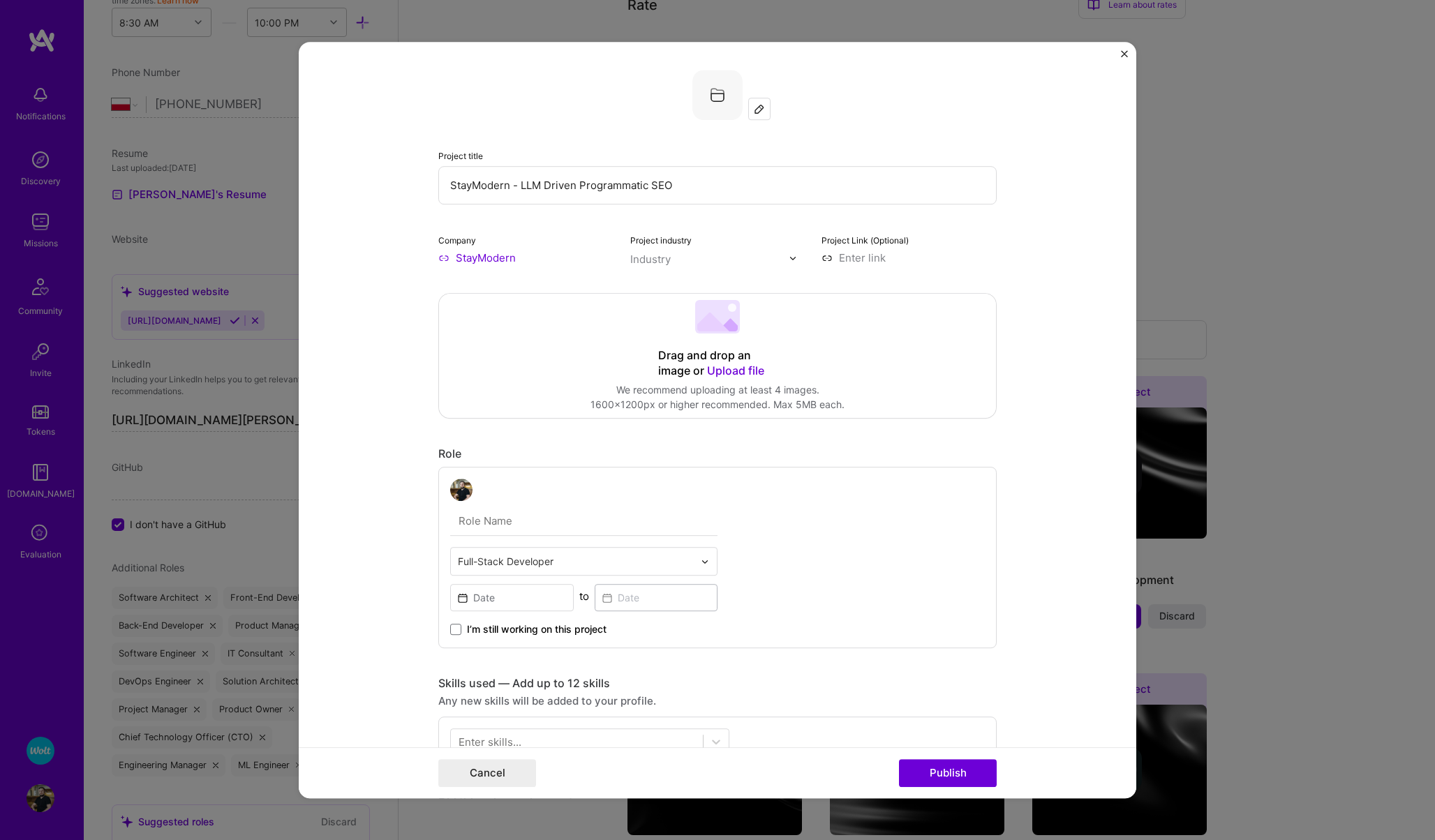
click at [874, 253] on input at bounding box center [909, 258] width 175 height 14
paste input "[URL]"
type input "[URL]"
click at [807, 270] on div "Project title StayModern - LLM Driven Programmatic SEO Company StayModern Proje…" at bounding box center [717, 817] width 558 height 1495
click at [731, 258] on input "text" at bounding box center [709, 259] width 159 height 14
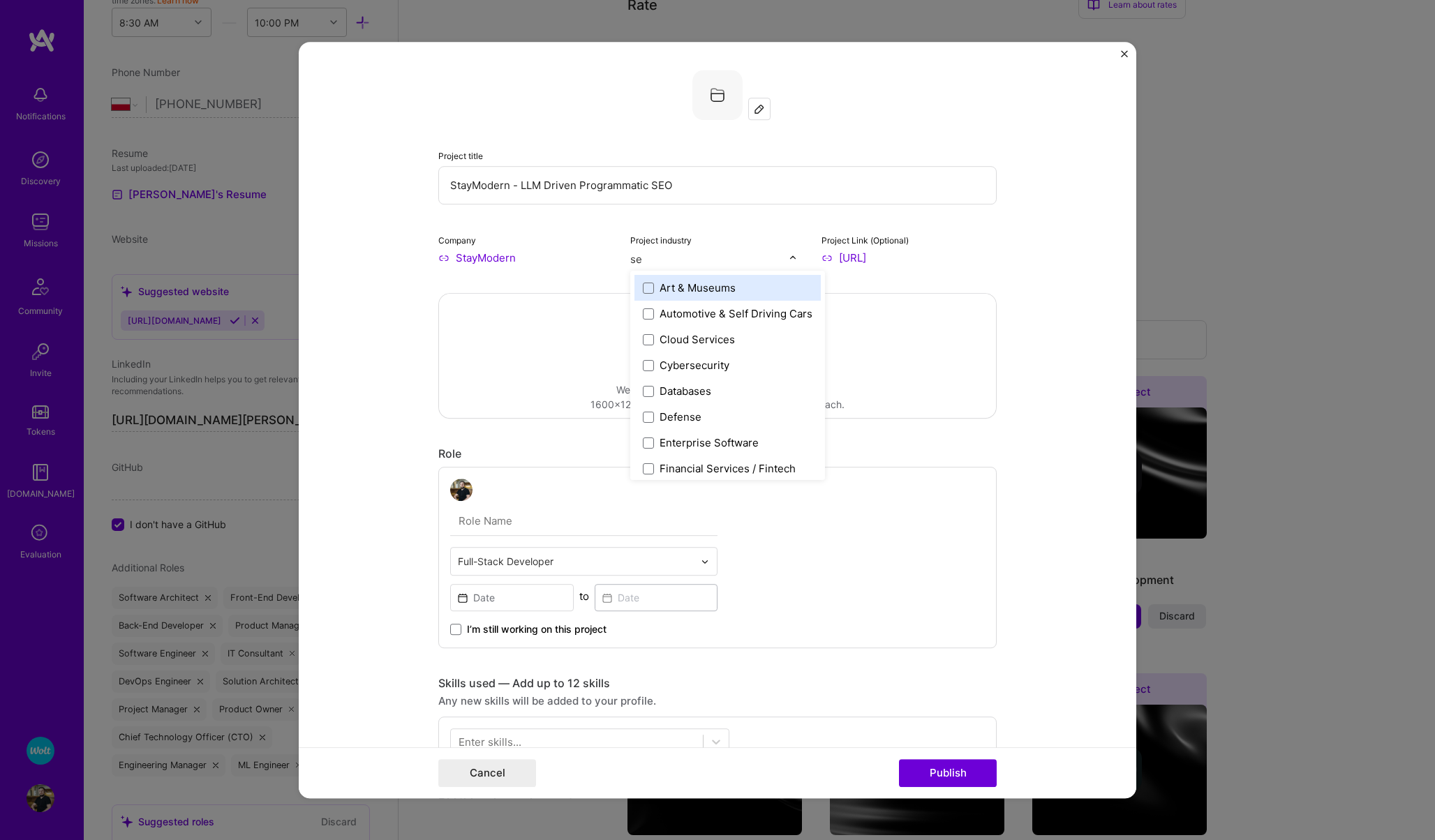
type input "s"
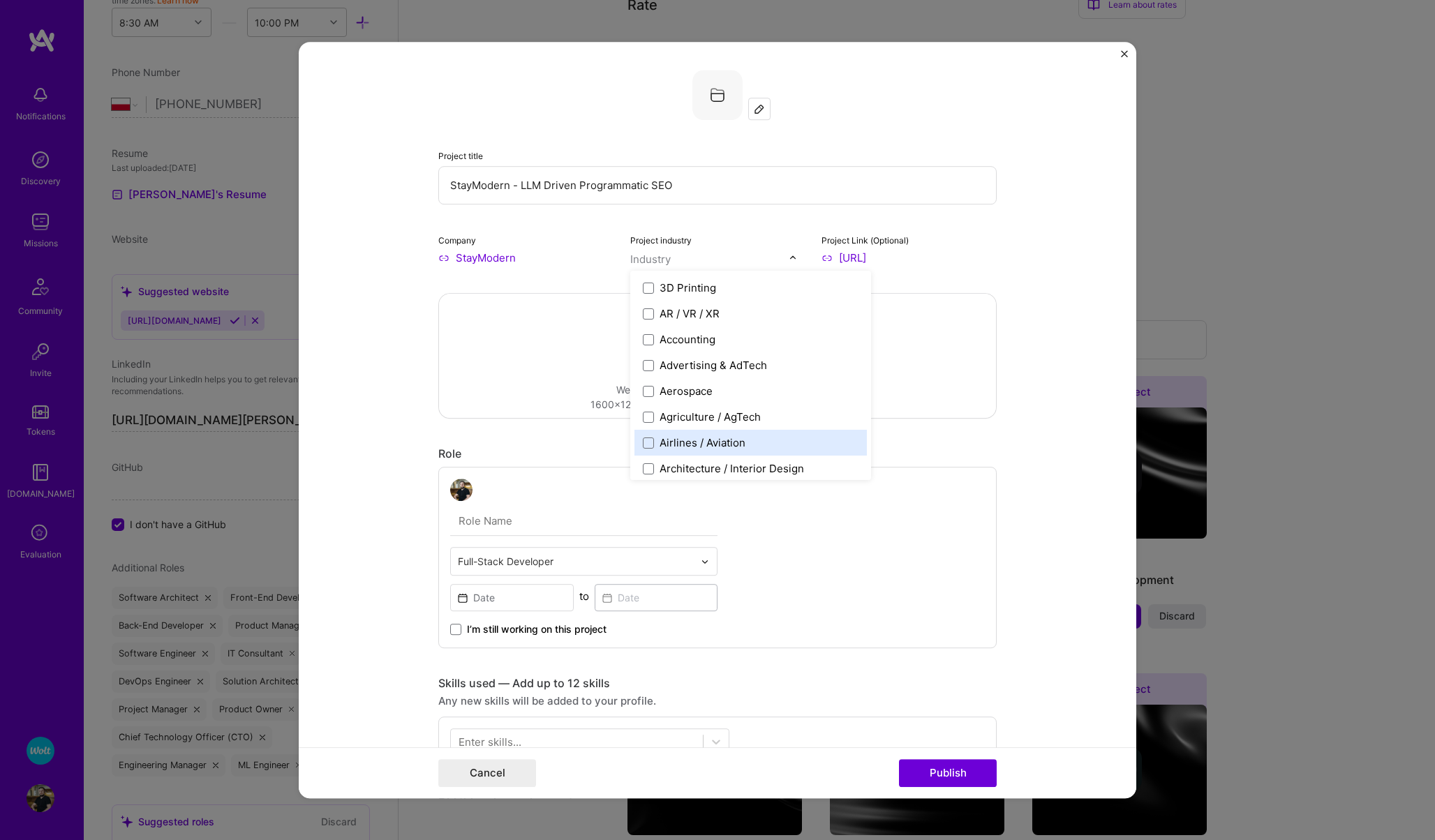
click at [401, 512] on form "Project title StayModern - LLM Driven Programmatic SEO Company StayModern Proje…" at bounding box center [717, 420] width 837 height 756
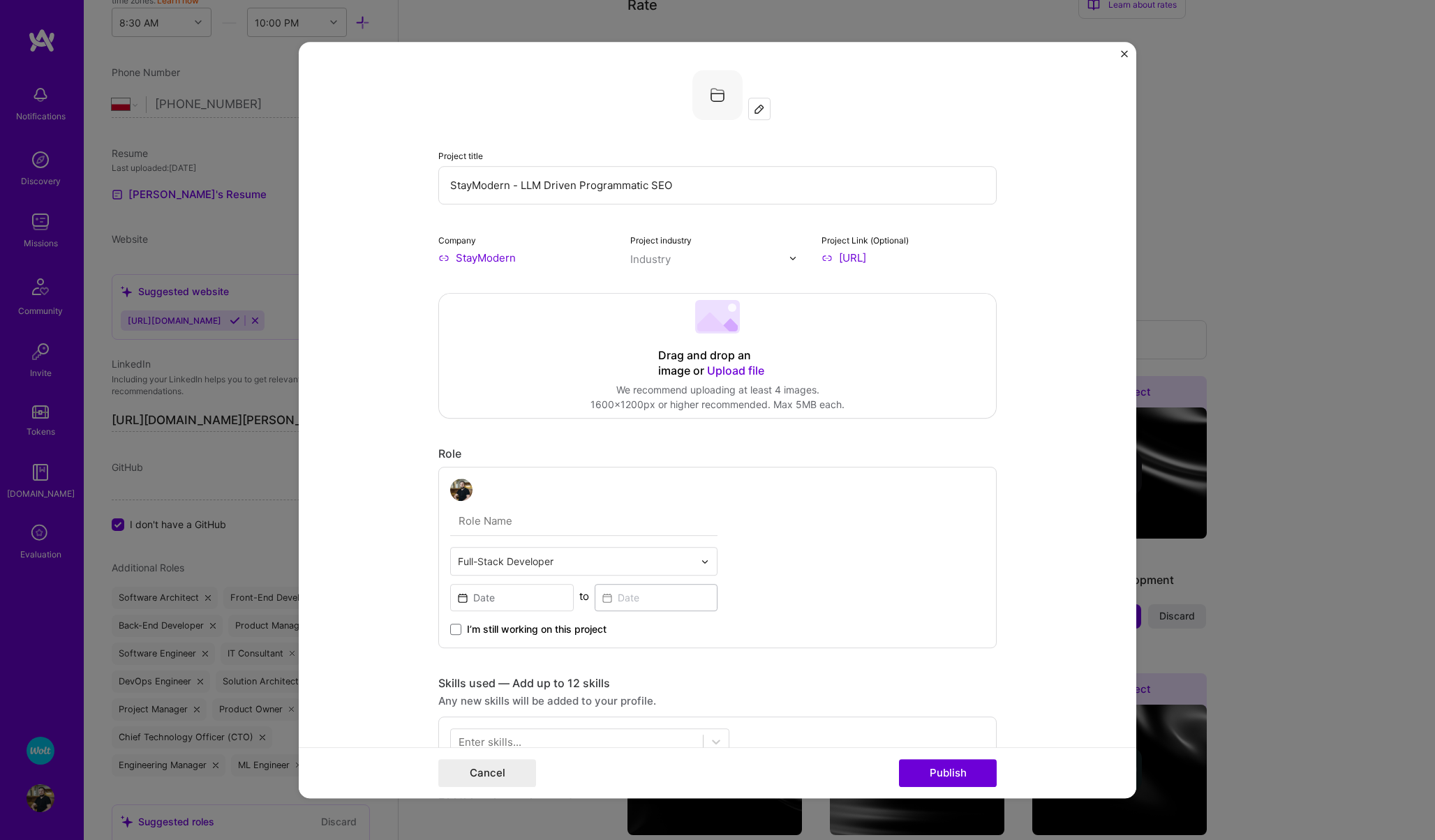
click at [515, 522] on input "text" at bounding box center [583, 521] width 267 height 29
click at [405, 555] on form "Project title StayModern - LLM Driven Programmatic SEO Company StayModern Proje…" at bounding box center [717, 420] width 837 height 756
click at [510, 522] on input "text" at bounding box center [583, 521] width 267 height 29
type input "Full-Stack Developer"
click at [482, 607] on input at bounding box center [512, 597] width 124 height 27
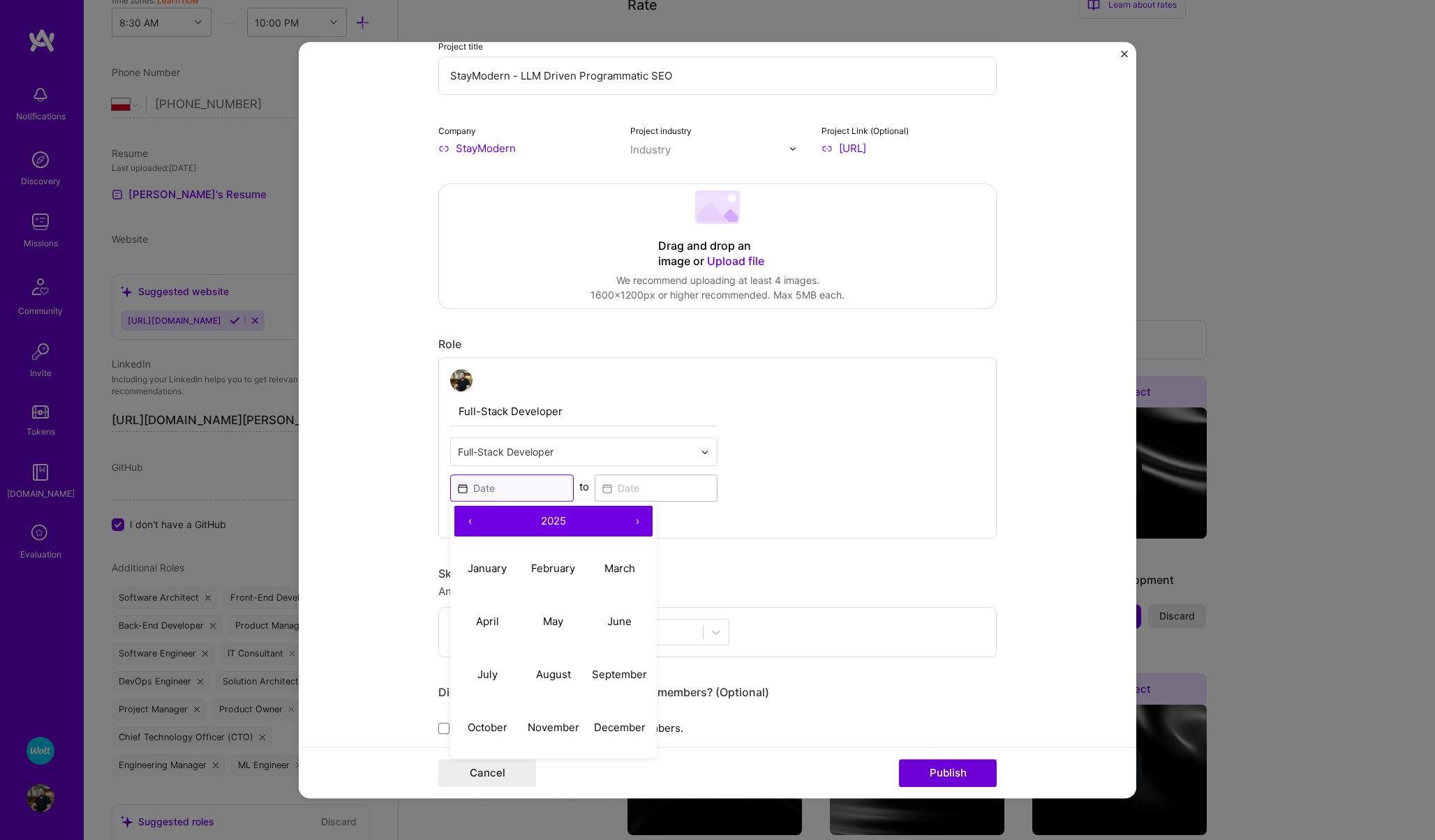
scroll to position [149, 0]
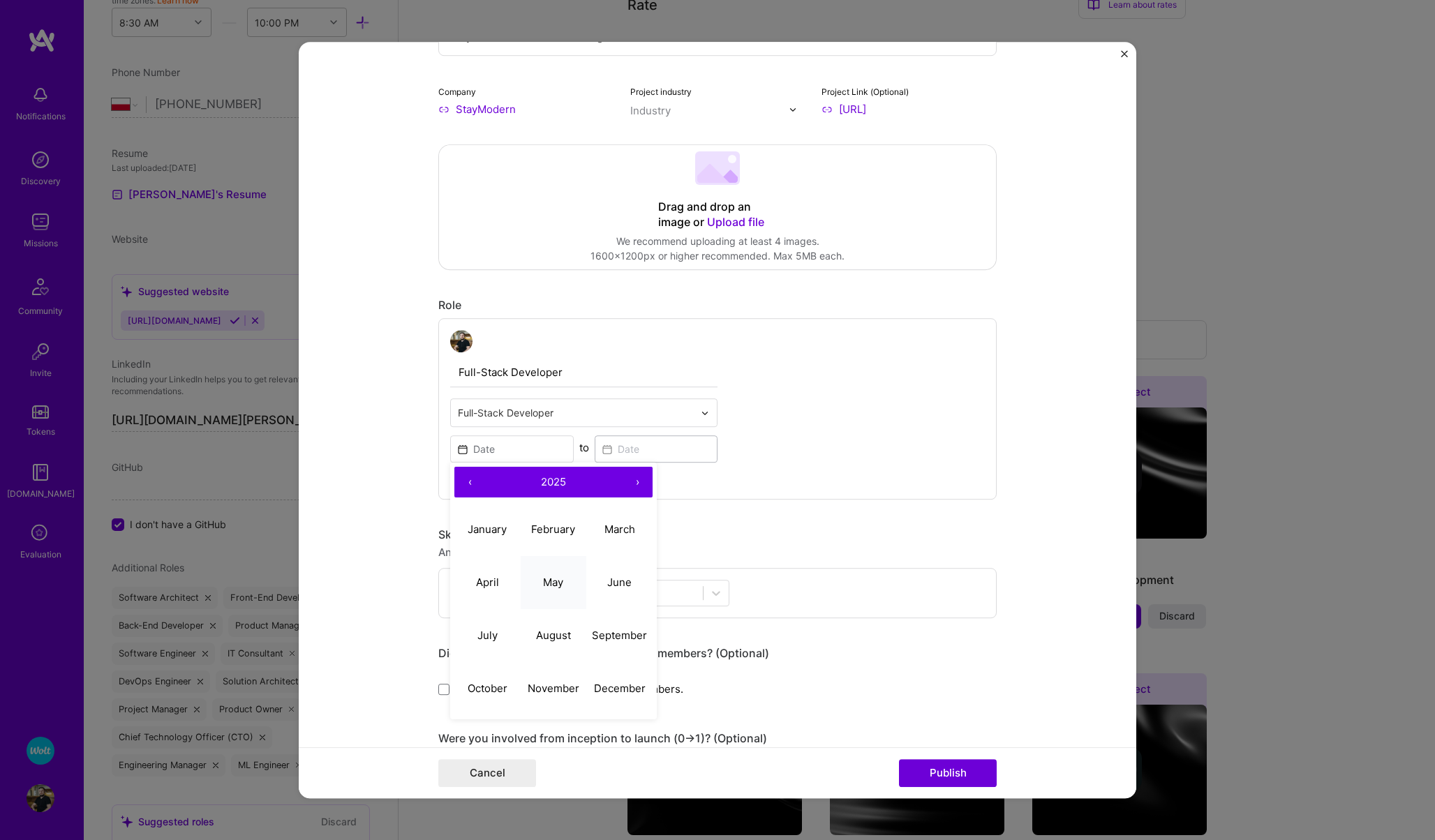
click at [553, 592] on button "May" at bounding box center [553, 582] width 67 height 53
type input "[DATE]"
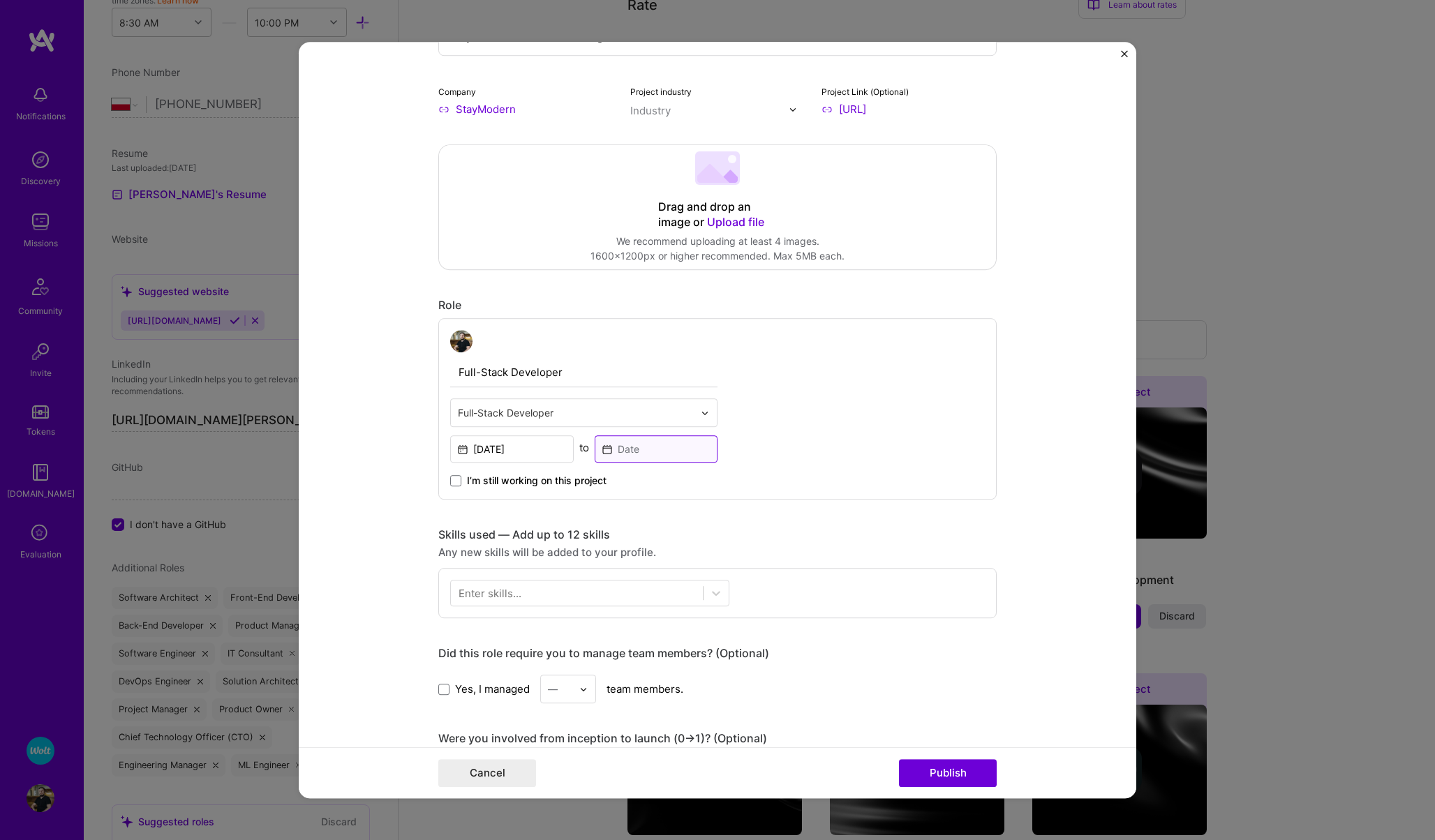
click at [639, 457] on input at bounding box center [656, 449] width 124 height 27
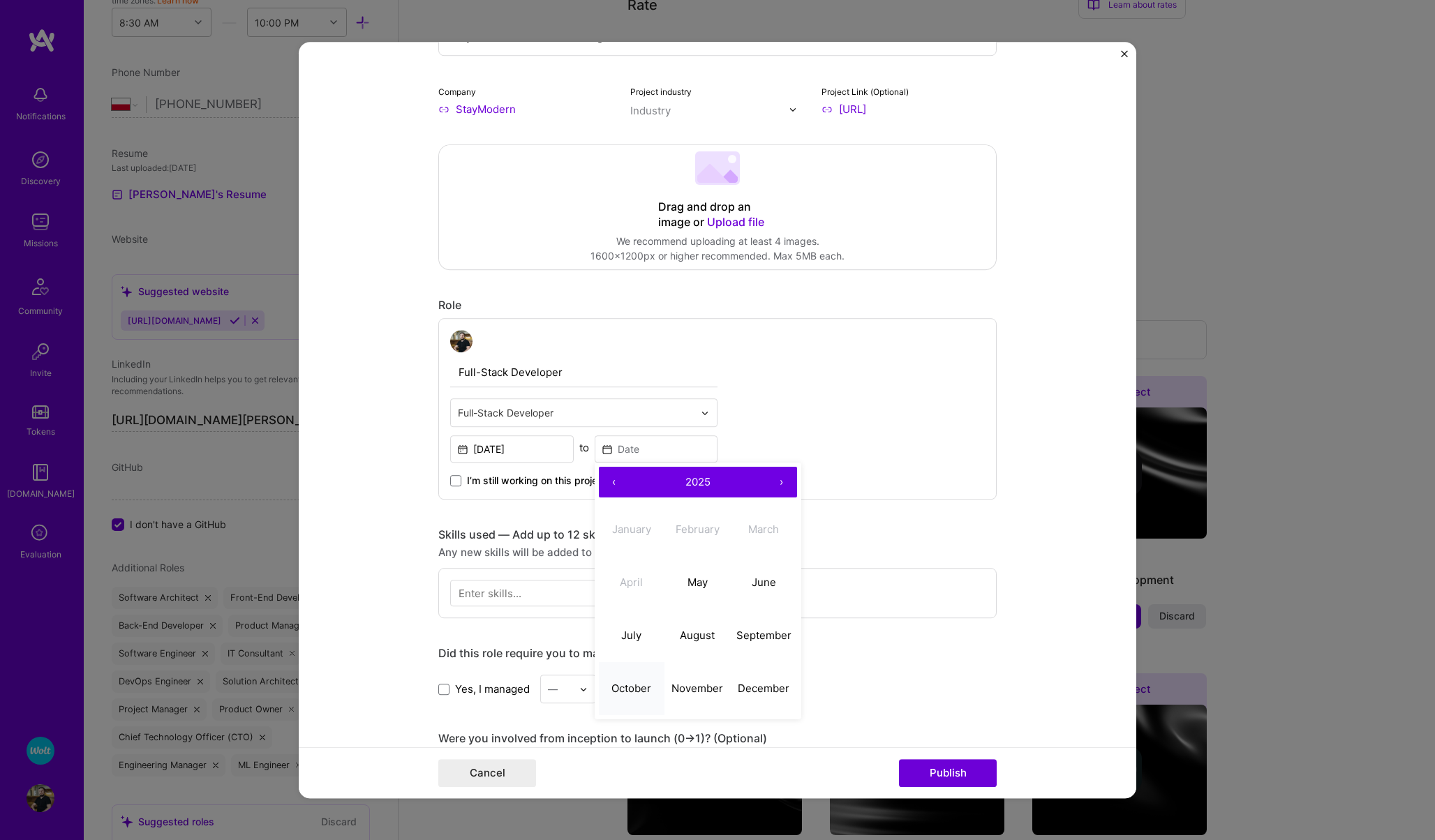
click at [636, 672] on button "October" at bounding box center [632, 688] width 67 height 53
type input "[DATE]"
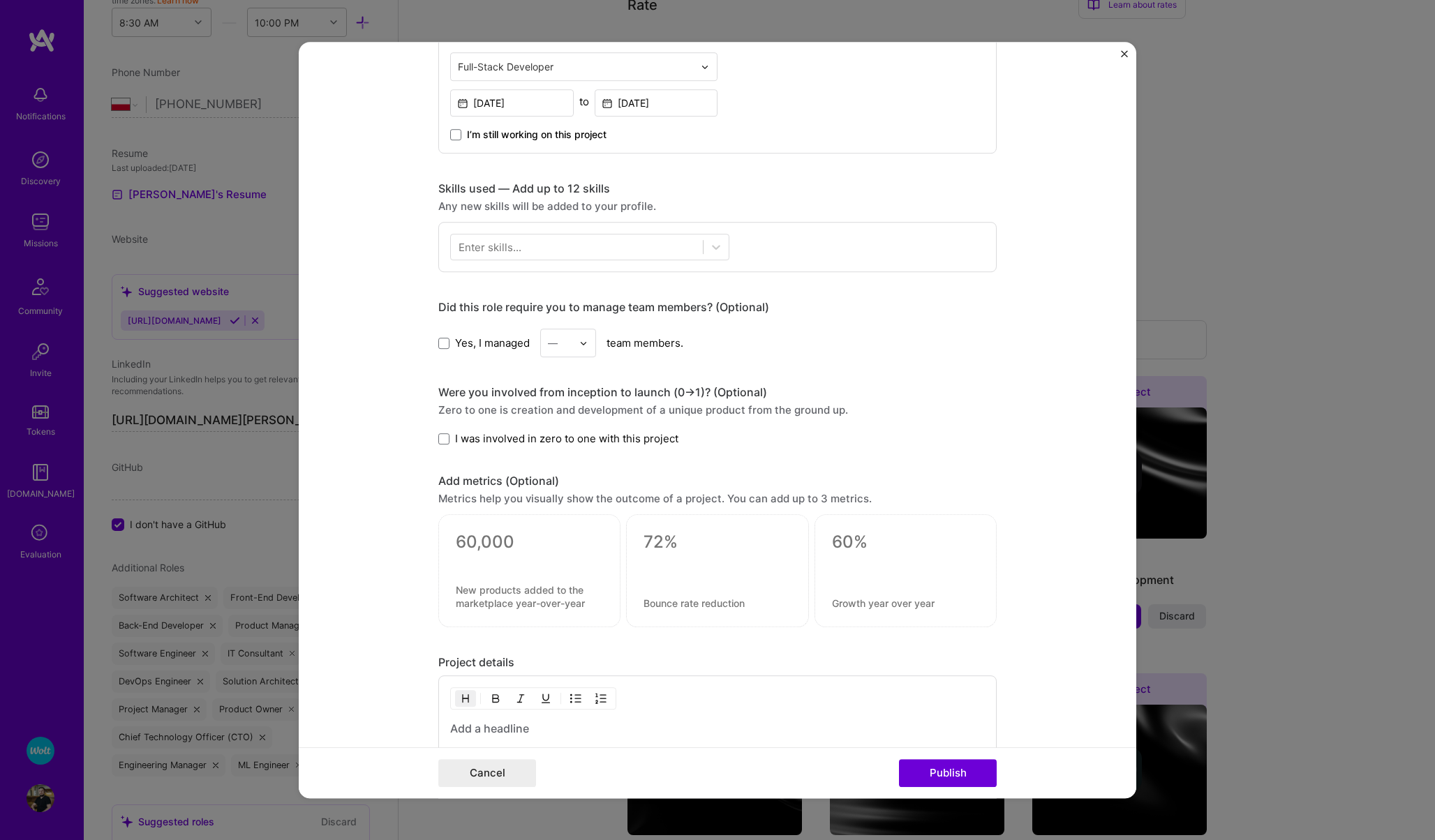
scroll to position [513, 0]
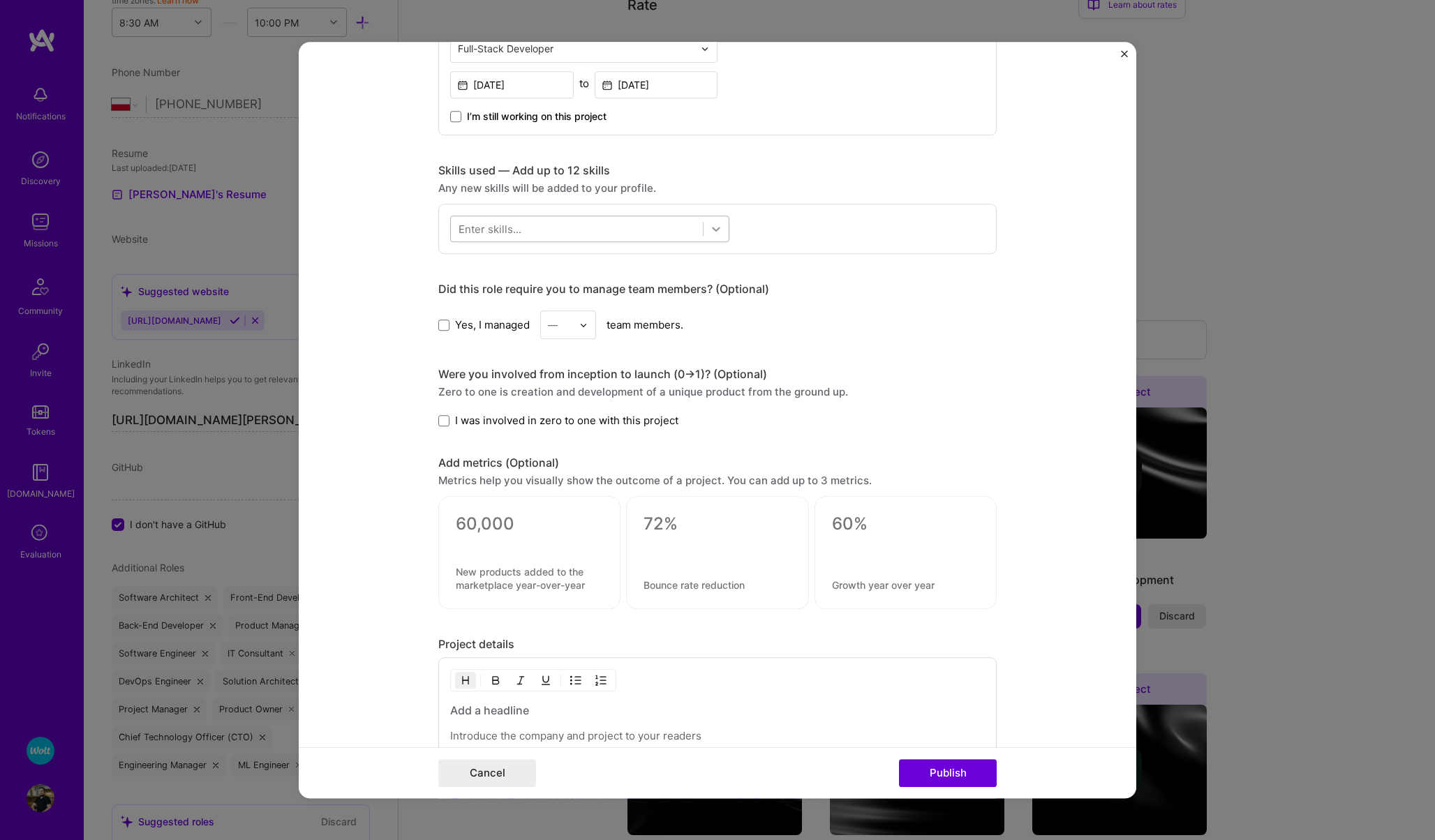
click at [714, 230] on icon at bounding box center [716, 229] width 9 height 5
type input "l"
click at [459, 290] on span at bounding box center [464, 286] width 11 height 11
click at [0, 0] on input "checkbox" at bounding box center [0, 0] width 0 height 0
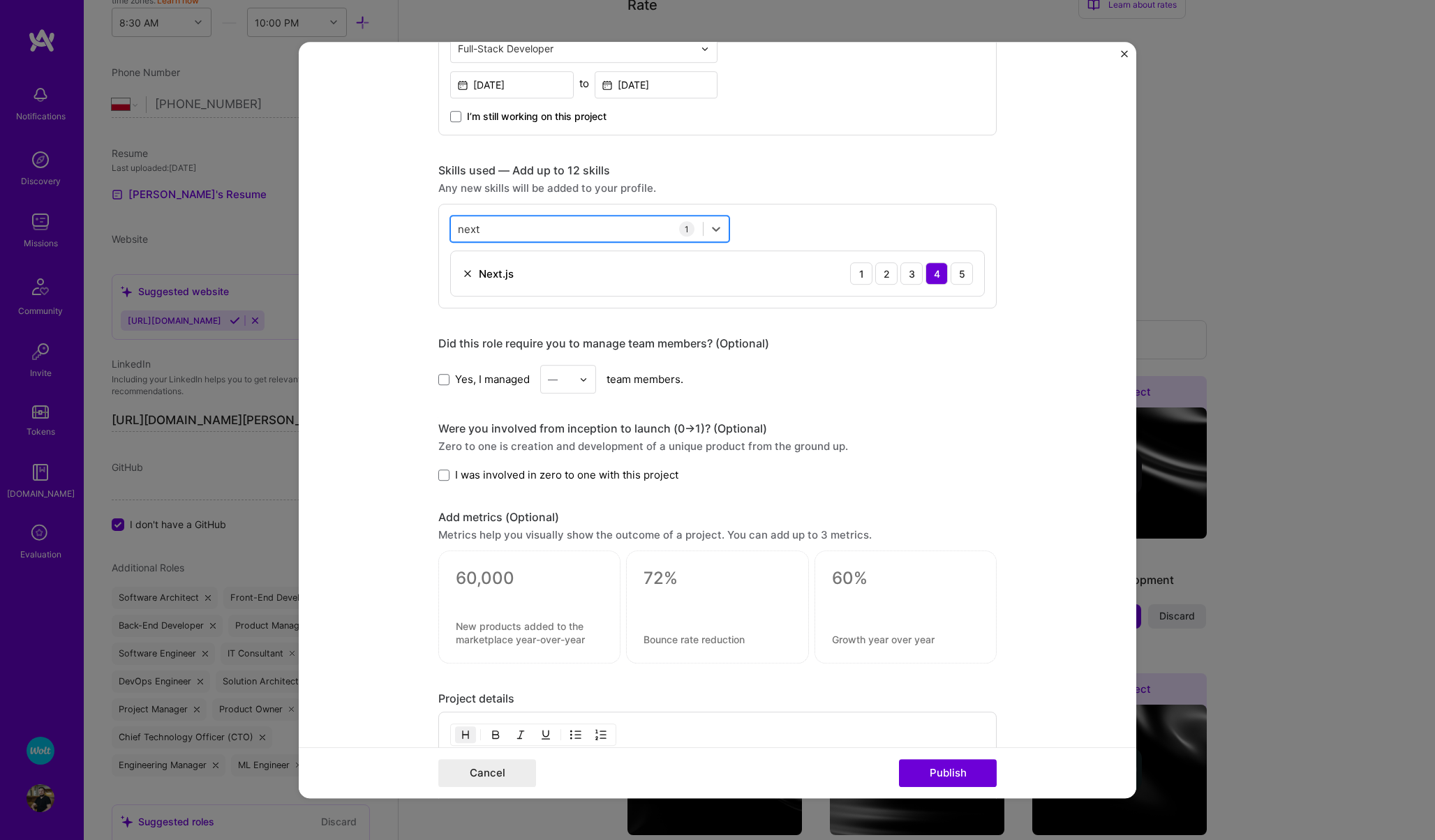
click at [522, 236] on div "next next" at bounding box center [577, 229] width 252 height 23
click at [515, 233] on div "next next" at bounding box center [577, 229] width 252 height 23
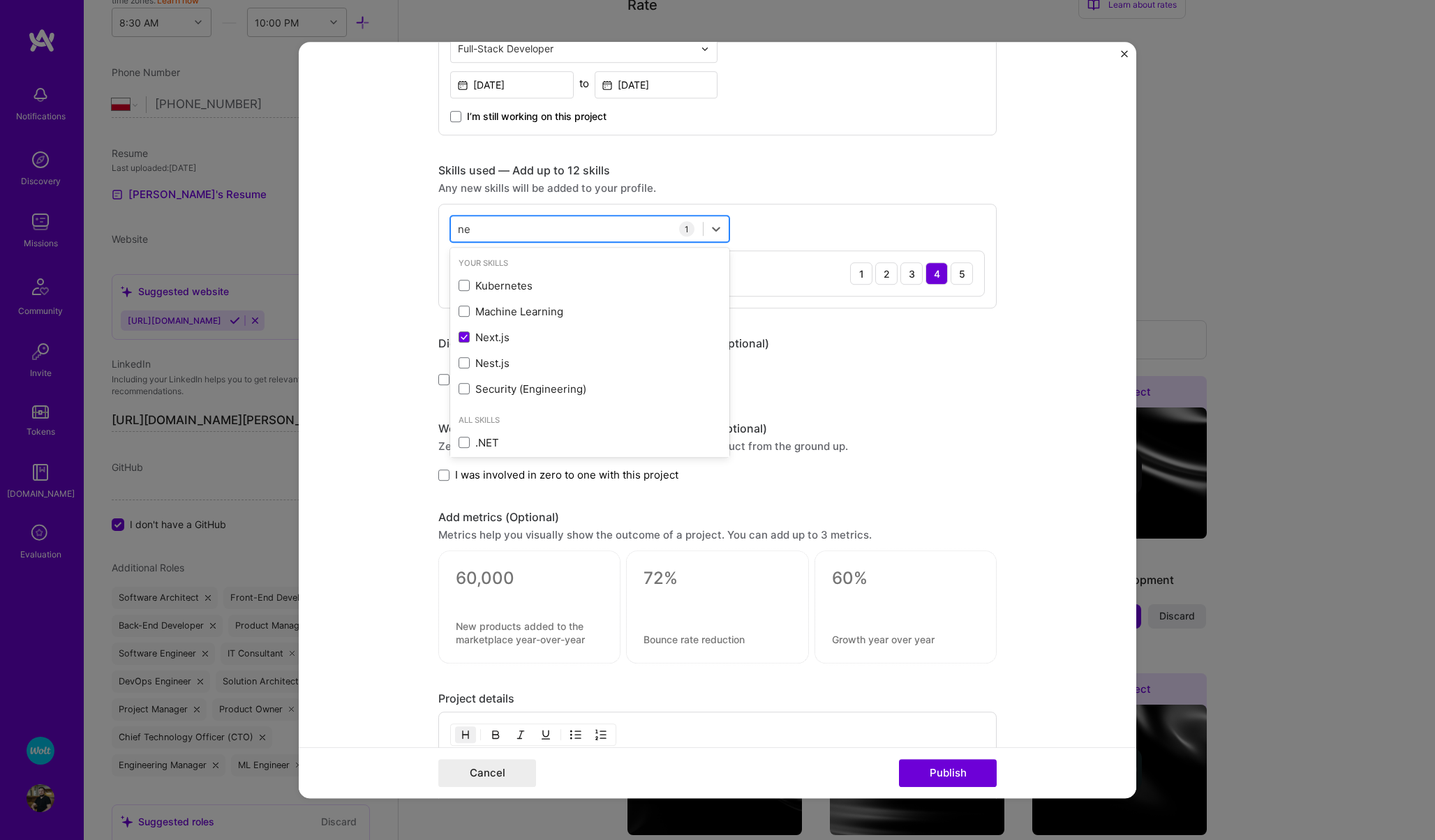
type input "n"
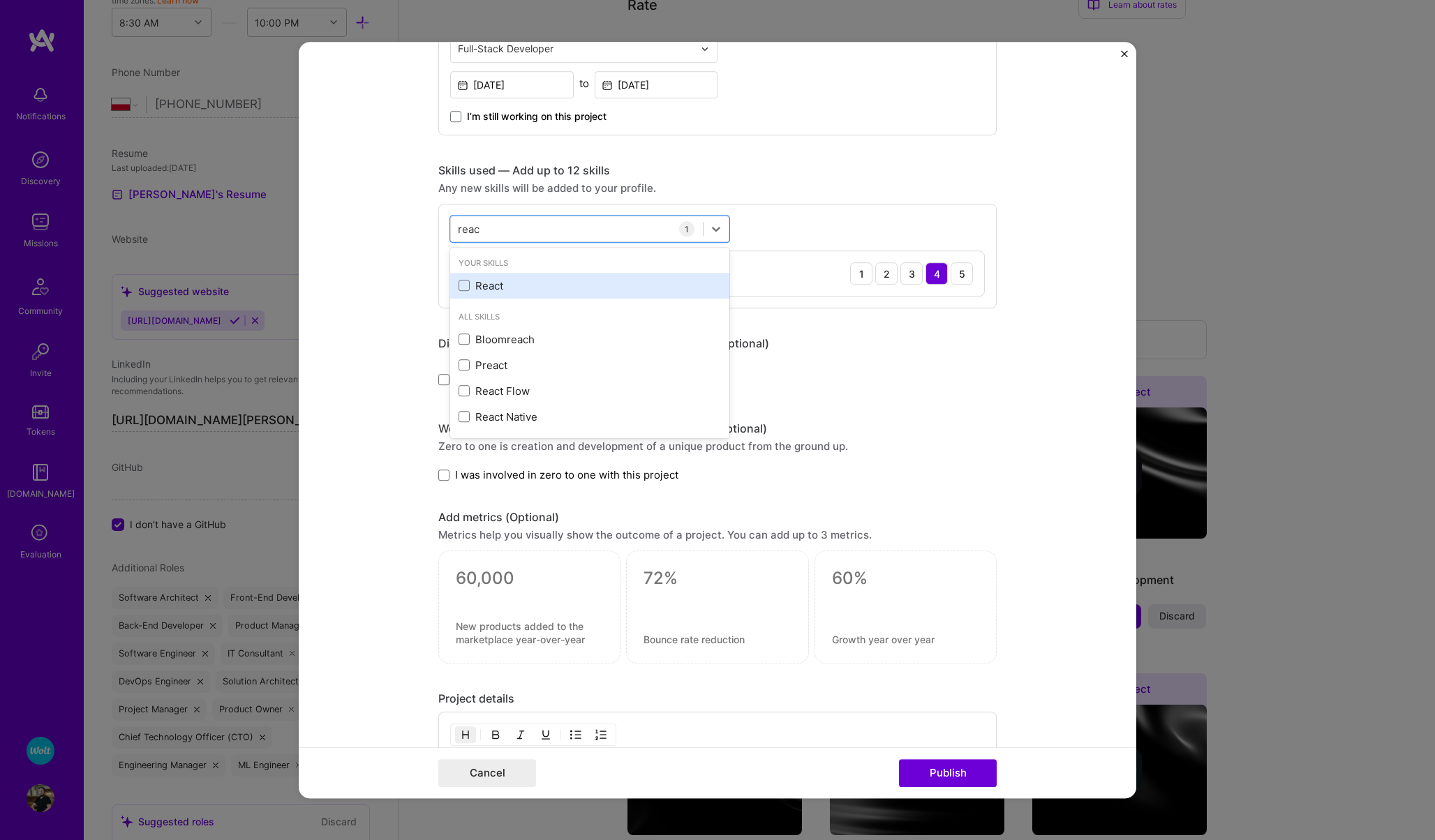
click at [495, 283] on div "React" at bounding box center [590, 285] width 263 height 14
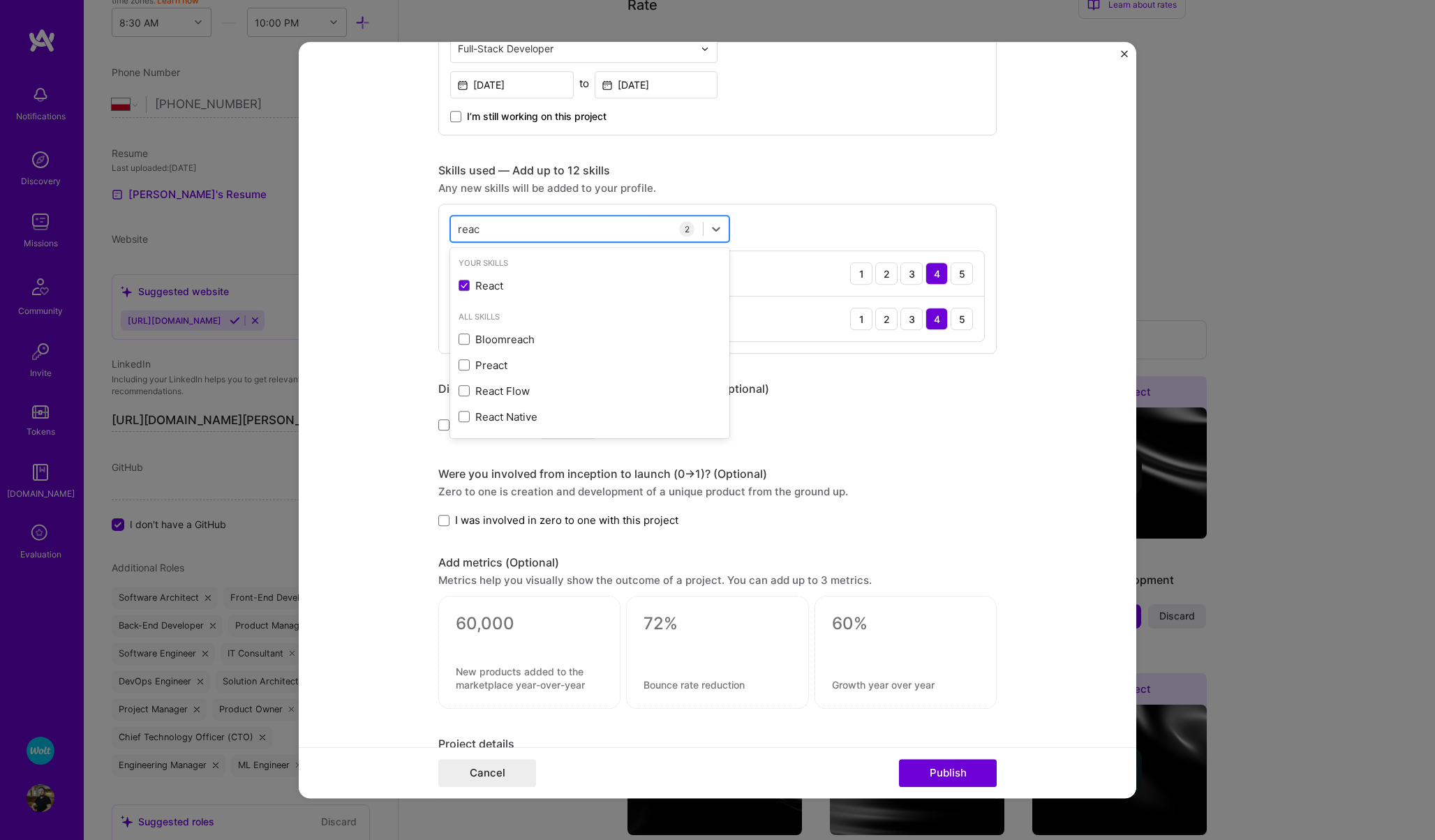
click at [517, 228] on div "reac reac" at bounding box center [577, 229] width 252 height 23
type input "r"
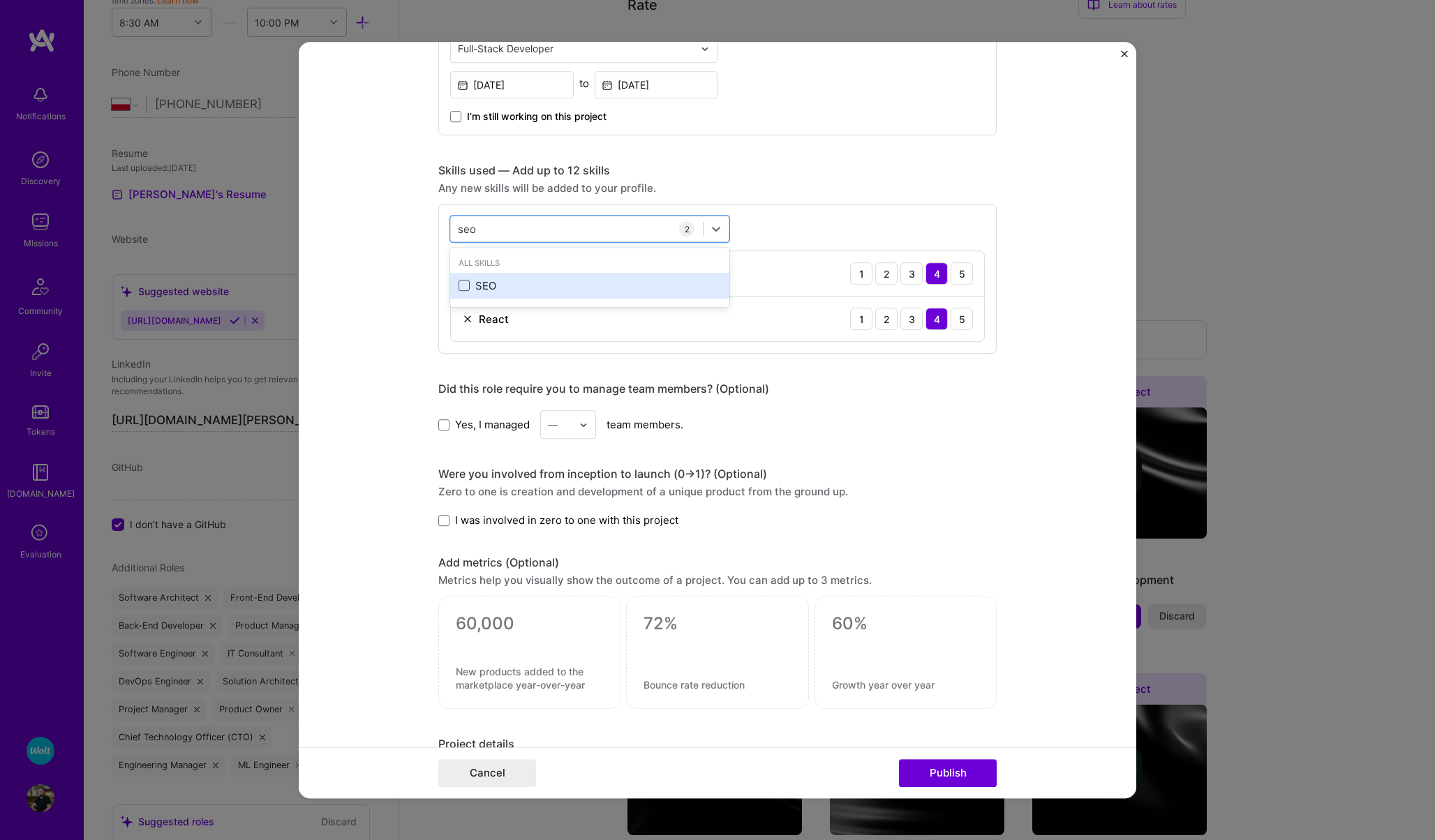
click at [463, 283] on span at bounding box center [464, 286] width 11 height 11
click at [0, 0] on input "checkbox" at bounding box center [0, 0] width 0 height 0
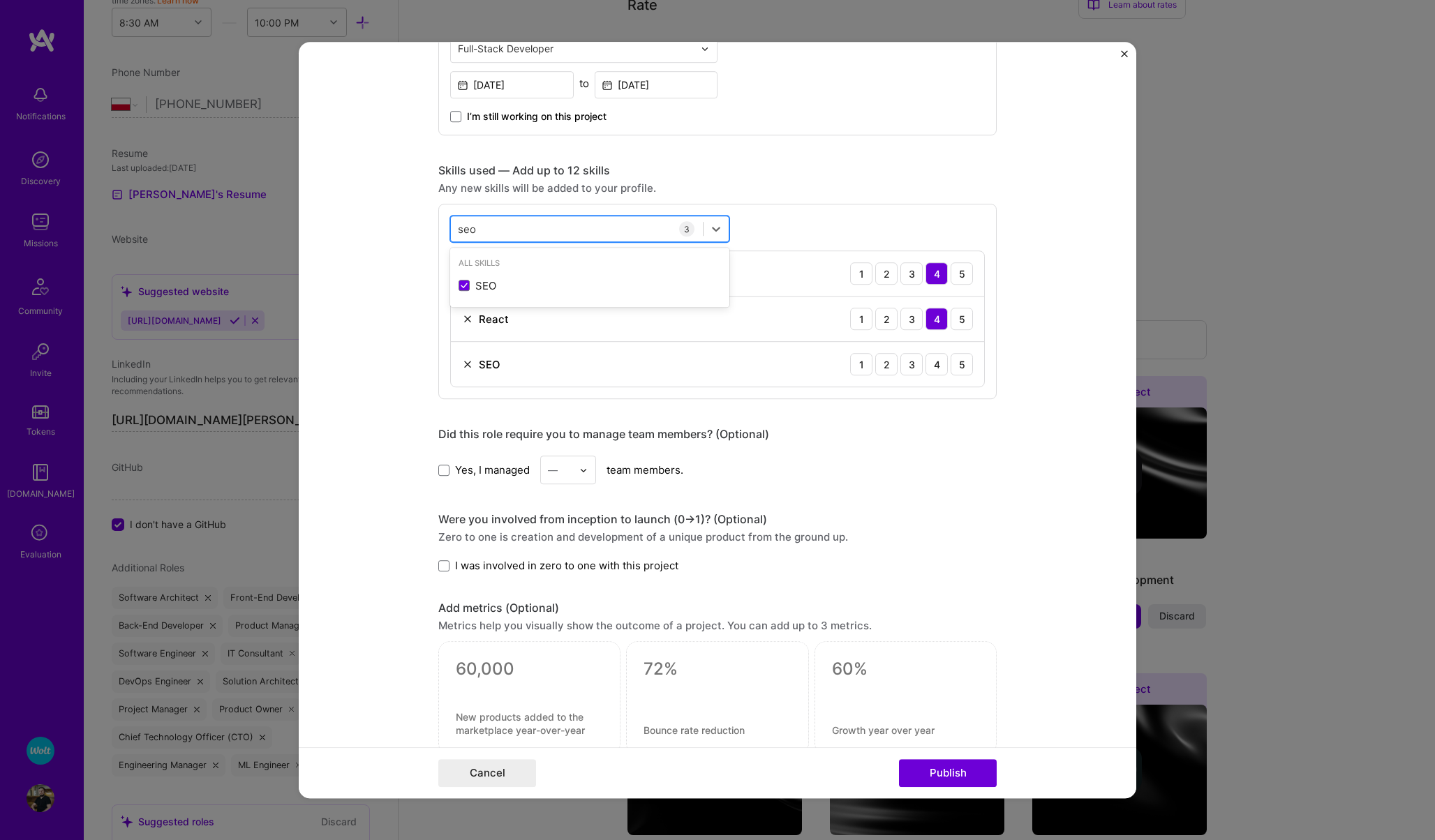
click at [485, 237] on div "[PERSON_NAME]" at bounding box center [577, 229] width 252 height 23
click at [485, 226] on div "[PERSON_NAME]" at bounding box center [577, 229] width 252 height 23
type input "s"
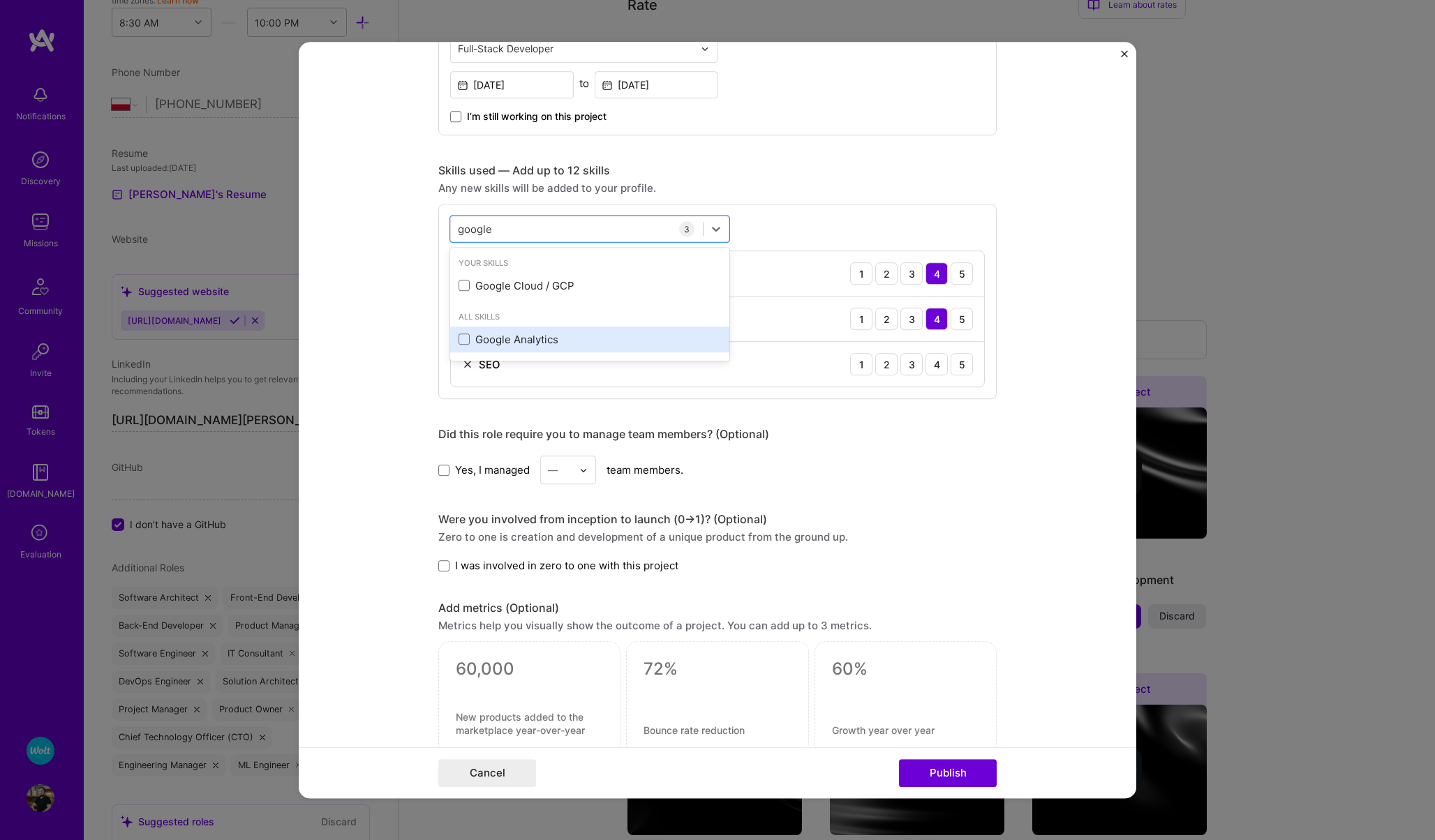
click at [472, 340] on div "Google Analytics" at bounding box center [590, 339] width 263 height 14
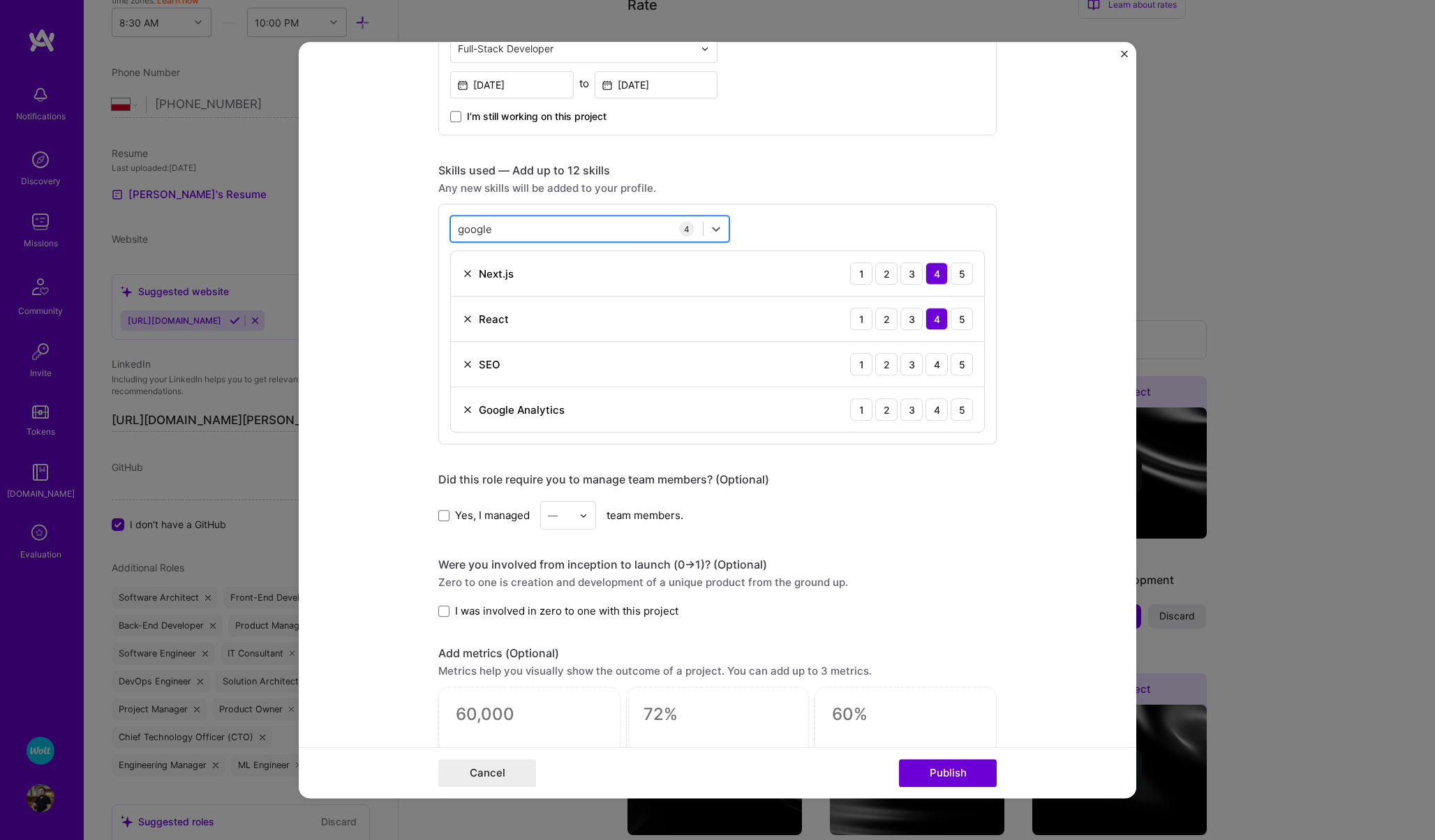
click at [495, 228] on div "google google" at bounding box center [577, 229] width 252 height 23
type input "g"
click at [505, 293] on div "GPT / OpenAI" at bounding box center [590, 285] width 263 height 14
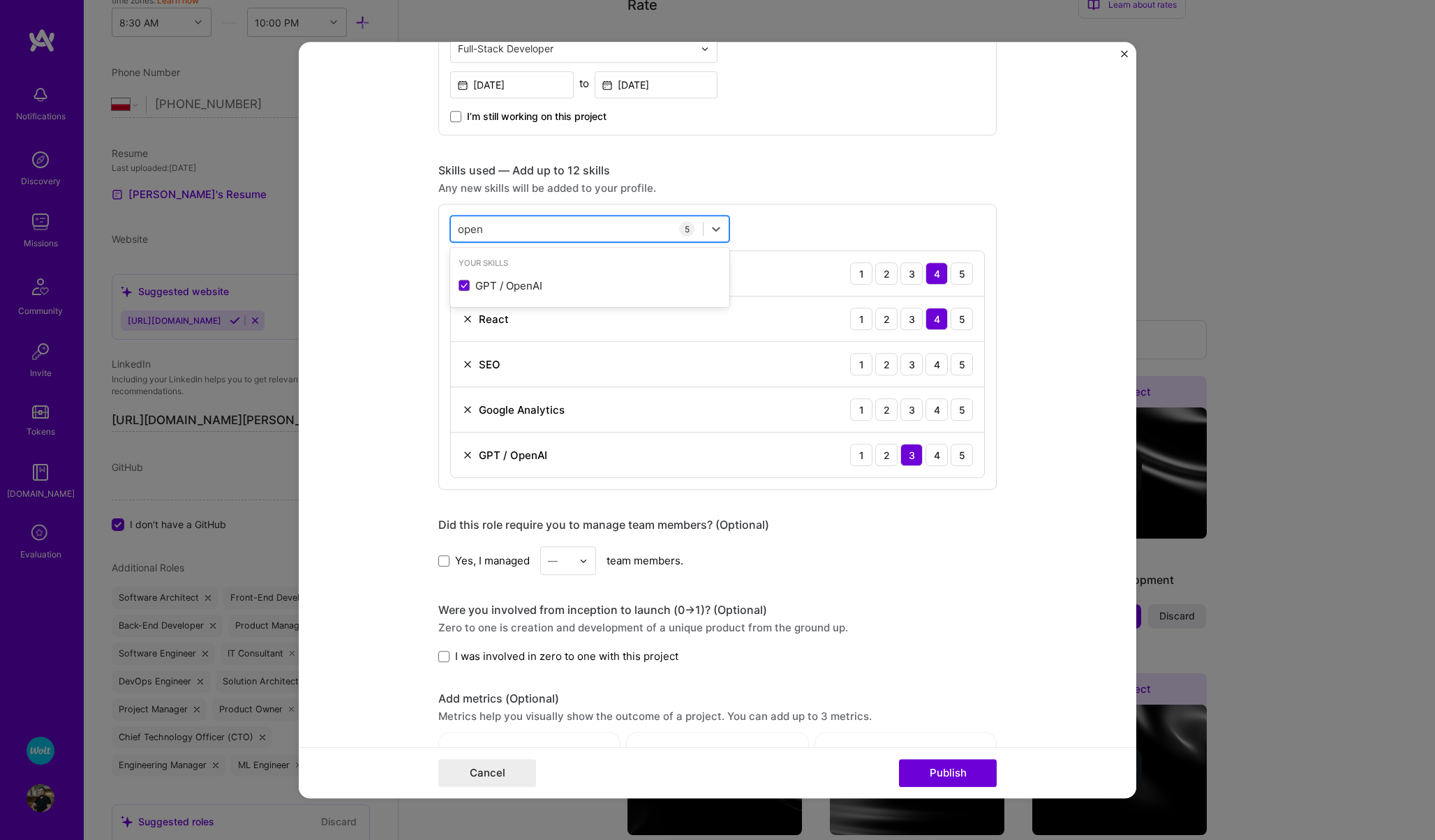
click at [515, 228] on div "open open" at bounding box center [577, 229] width 252 height 23
type input "o"
click at [505, 279] on div "TypeScript" at bounding box center [590, 285] width 263 height 14
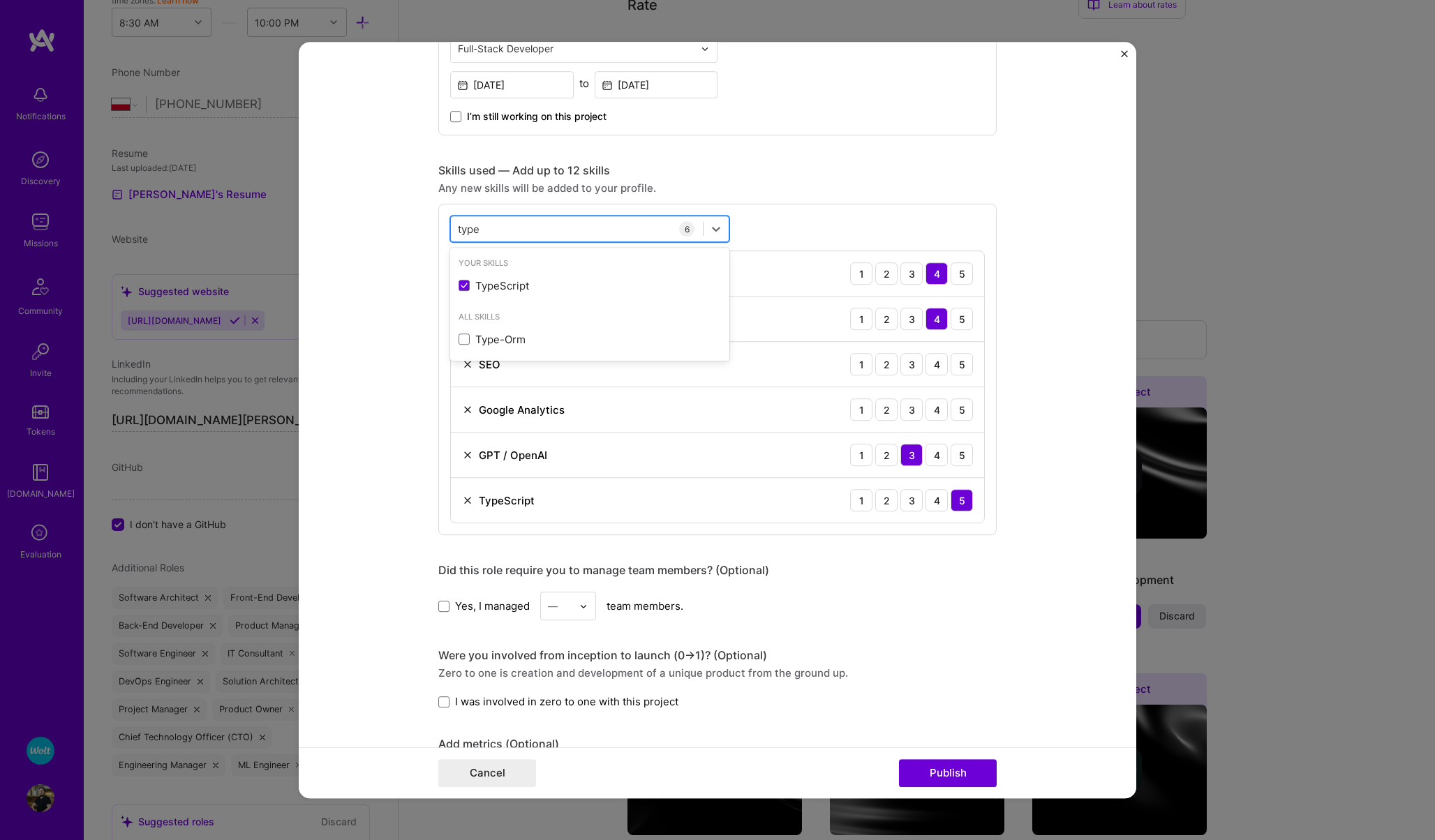
click at [493, 220] on div "type type" at bounding box center [577, 229] width 252 height 23
type input "t"
type input "j"
click at [417, 280] on form "Project title StayModern - LLM Driven Programmatic SEO Company StayModern Proje…" at bounding box center [717, 420] width 837 height 756
click at [939, 461] on div "4" at bounding box center [936, 454] width 22 height 22
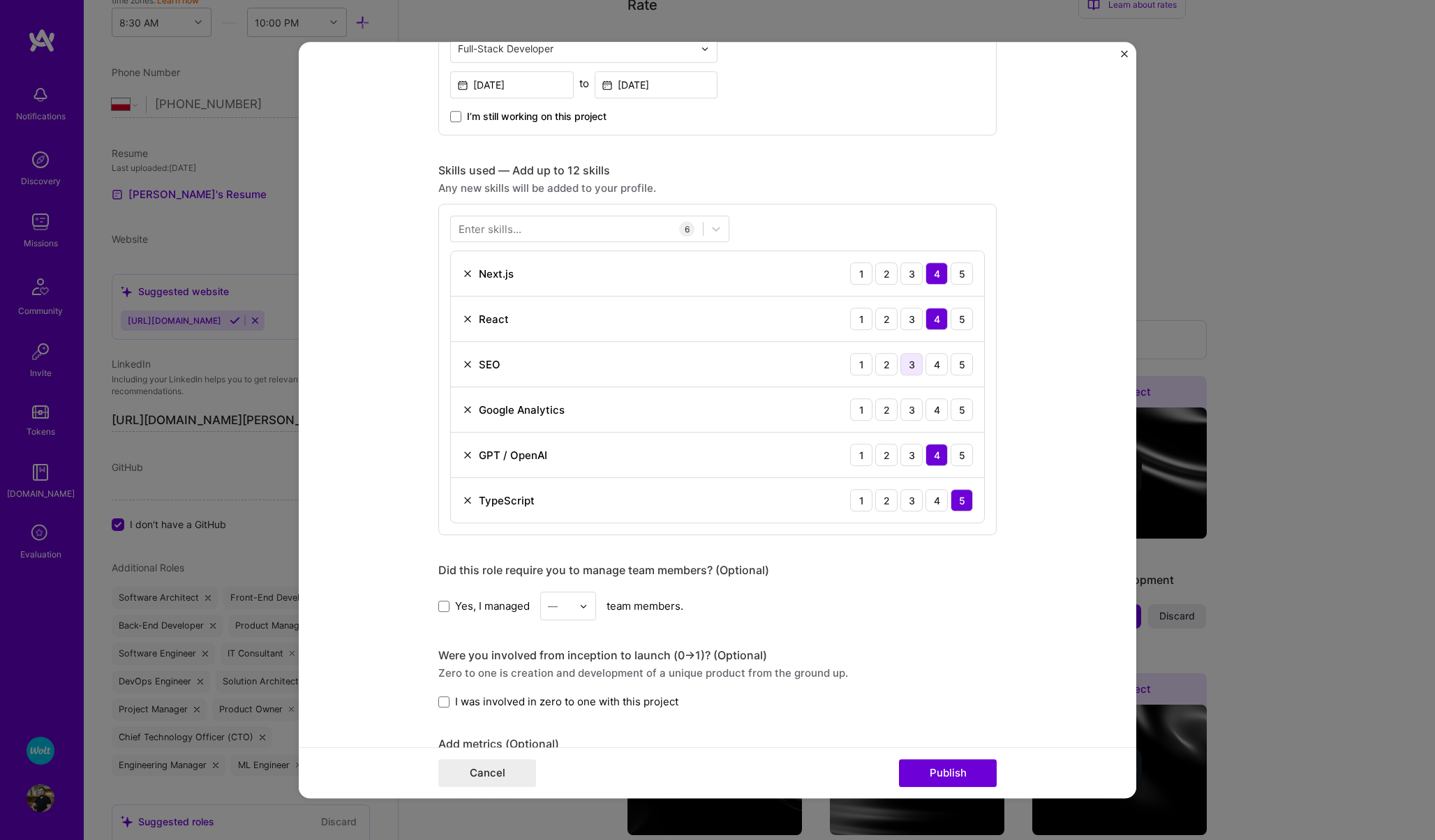
click at [911, 367] on div "3" at bounding box center [911, 363] width 22 height 22
click at [913, 410] on div "3" at bounding box center [911, 409] width 22 height 22
click at [938, 413] on div "4" at bounding box center [936, 409] width 22 height 22
click at [938, 349] on div "SEO 1 2 3 4 5" at bounding box center [717, 364] width 533 height 45
click at [936, 365] on div "4" at bounding box center [936, 363] width 22 height 22
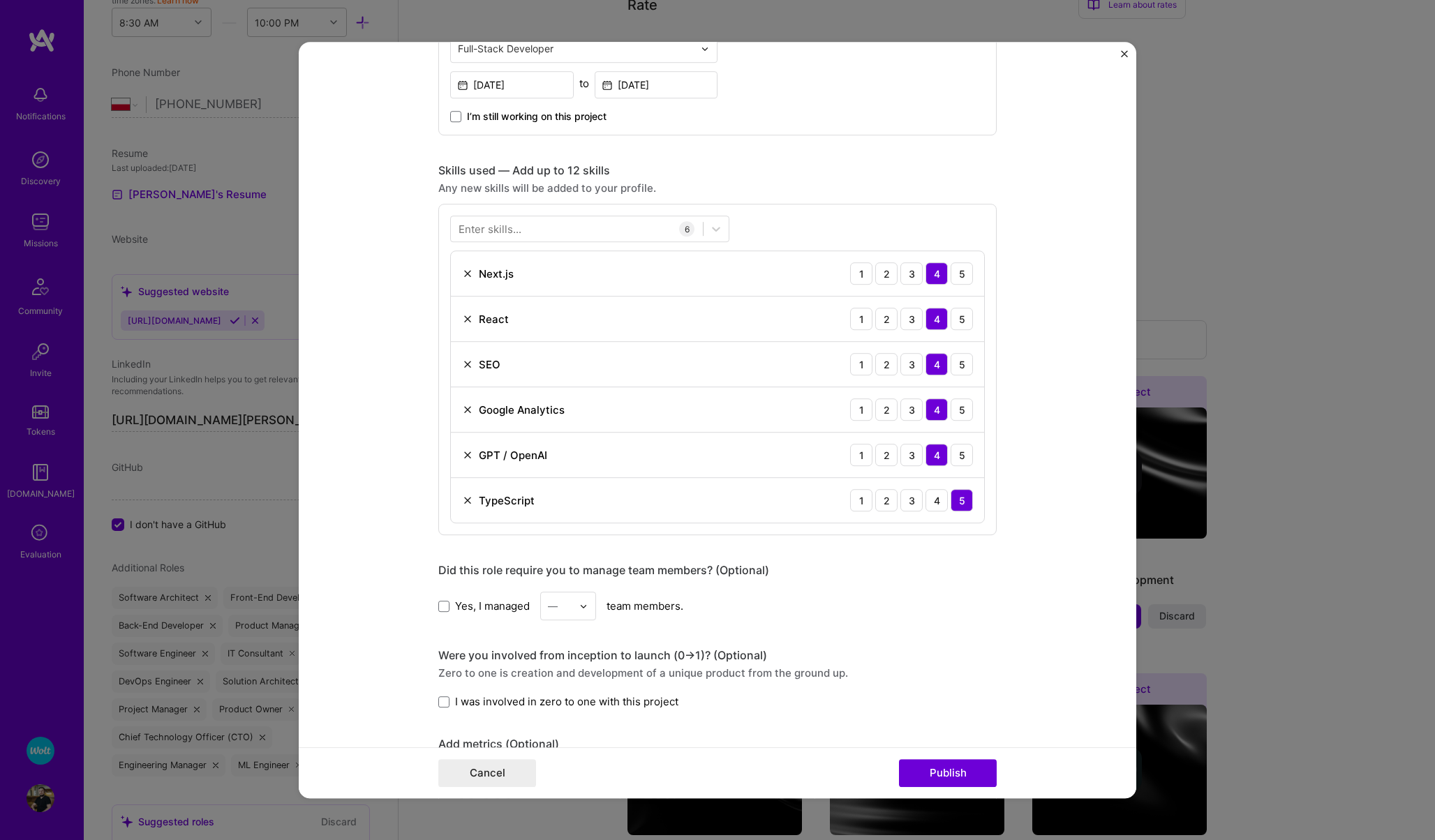
click at [483, 698] on span "I was involved in zero to one with this project" at bounding box center [567, 701] width 223 height 14
click at [0, 0] on input "I was involved in zero to one with this project" at bounding box center [0, 0] width 0 height 0
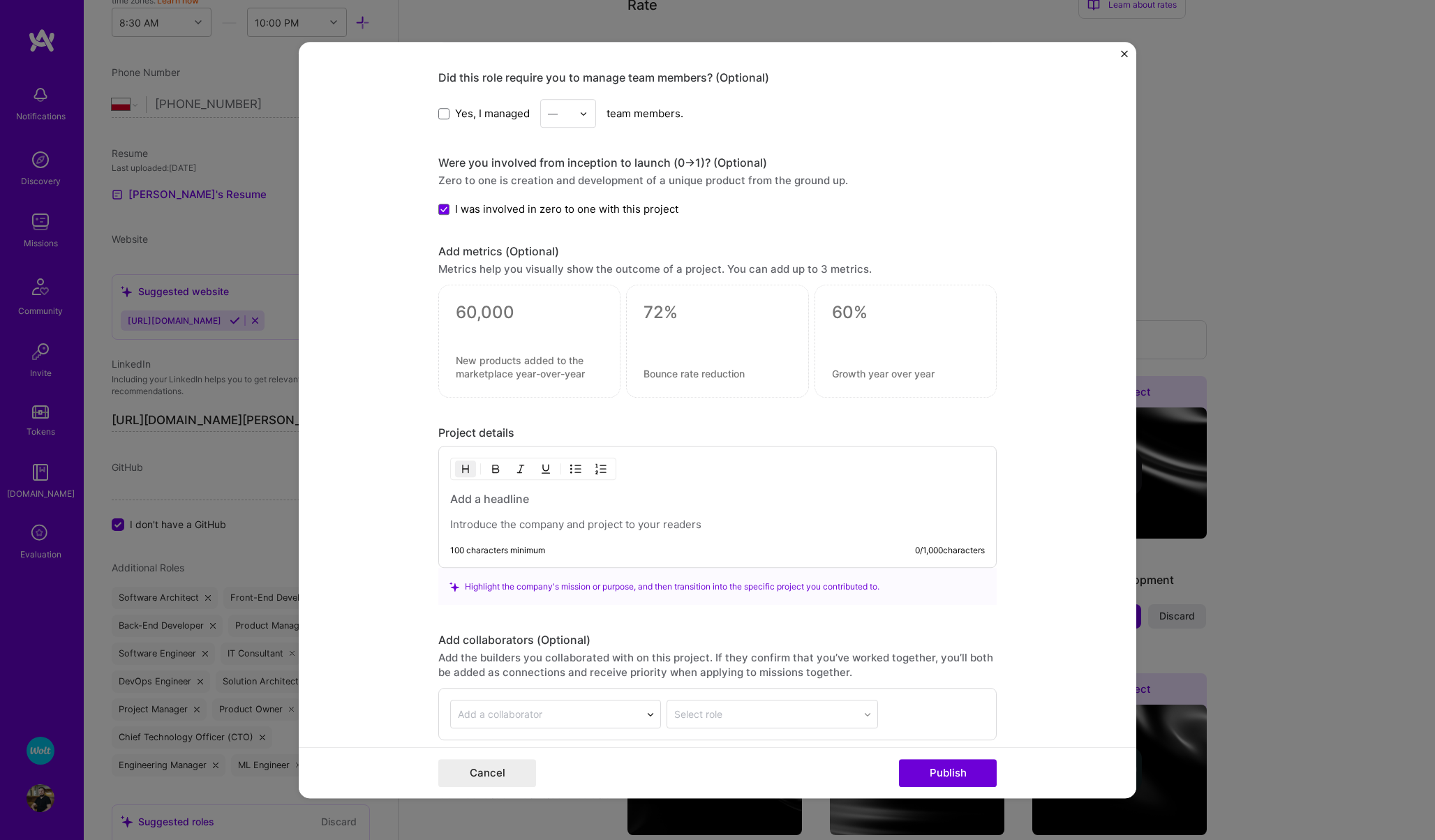
scroll to position [1004, 0]
click at [491, 323] on textarea at bounding box center [530, 314] width 147 height 21
click at [683, 318] on textarea at bounding box center [717, 314] width 147 height 21
type textarea "0"
type textarea "200k"
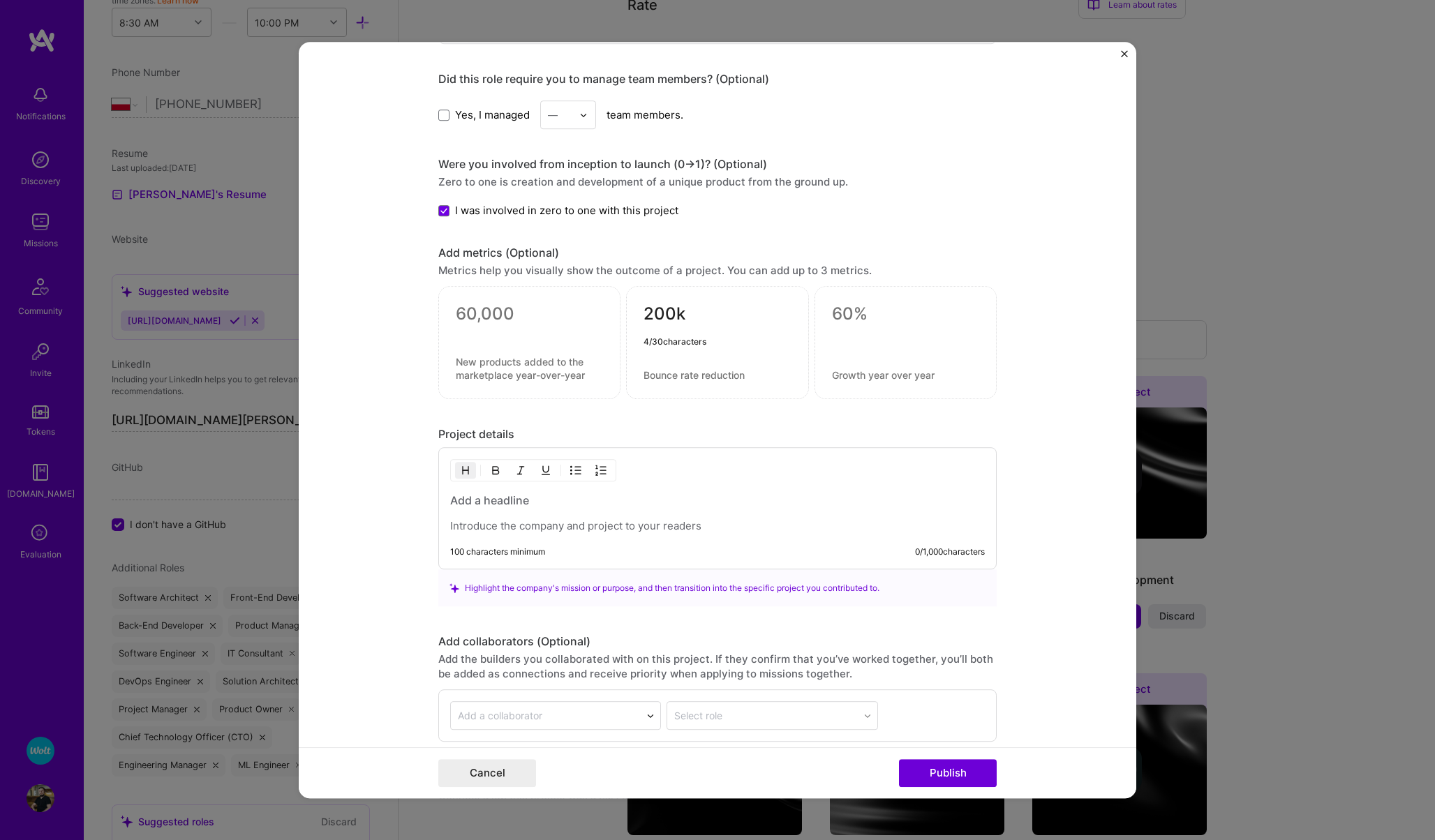
click at [678, 376] on textarea at bounding box center [717, 376] width 147 height 14
type textarea "impressions"
click at [504, 306] on textarea at bounding box center [530, 314] width 147 height 21
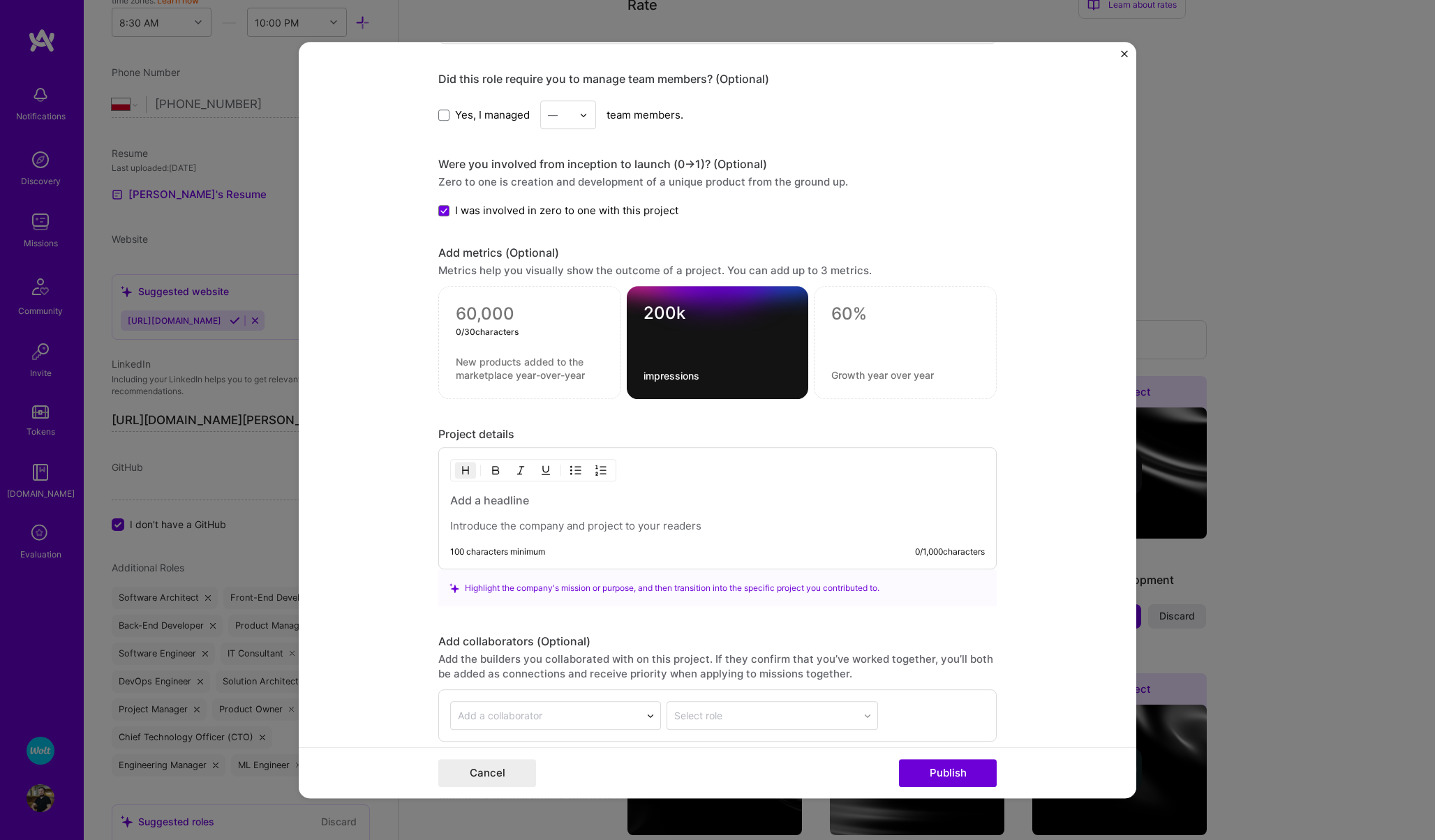
click at [450, 331] on div "0 / 30 characters" at bounding box center [529, 343] width 183 height 113
